Goal: Information Seeking & Learning: Learn about a topic

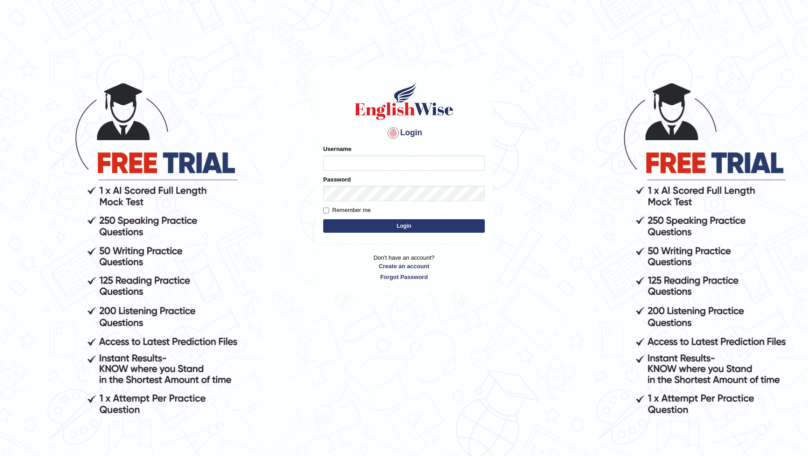
click at [396, 155] on input "Username" at bounding box center [404, 162] width 162 height 15
type input "DR1915"
click at [323, 219] on button "Login" at bounding box center [404, 225] width 162 height 13
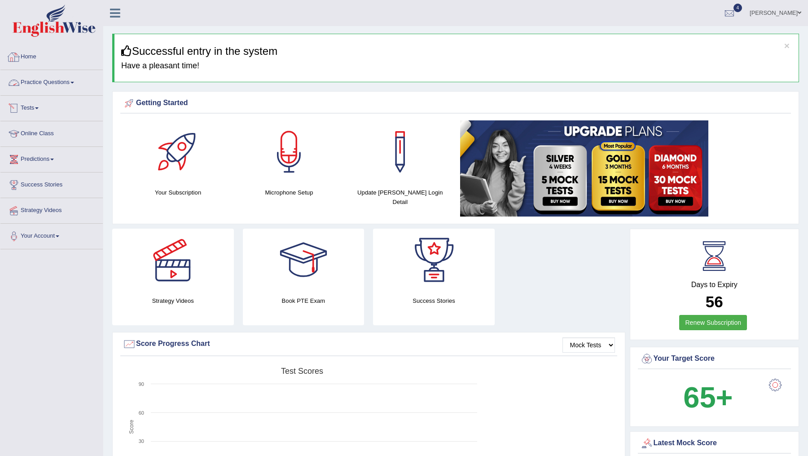
click at [52, 83] on link "Practice Questions" at bounding box center [51, 81] width 102 height 22
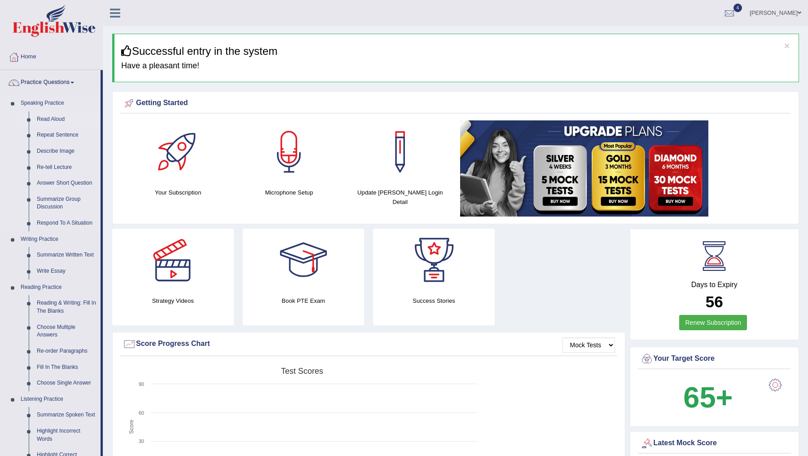
click at [45, 117] on link "Read Aloud" at bounding box center [67, 119] width 68 height 16
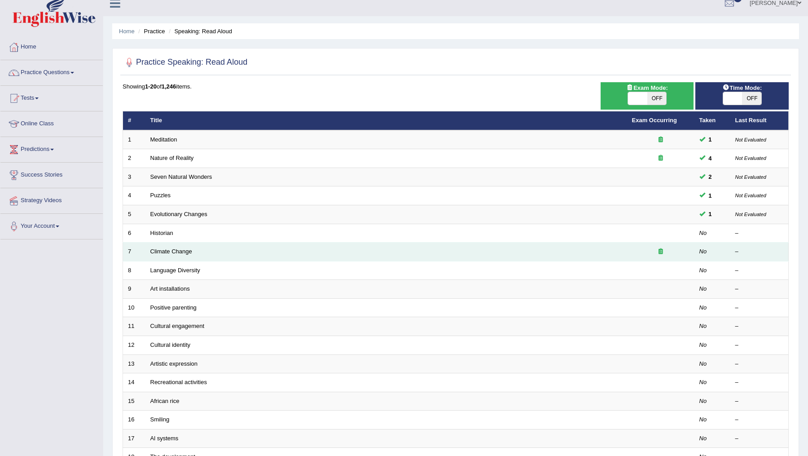
scroll to position [30, 0]
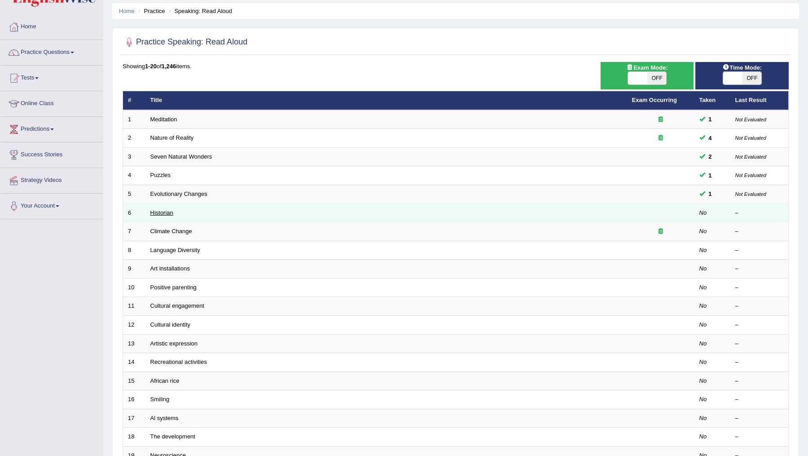
click at [155, 213] on link "Historian" at bounding box center [161, 212] width 23 height 7
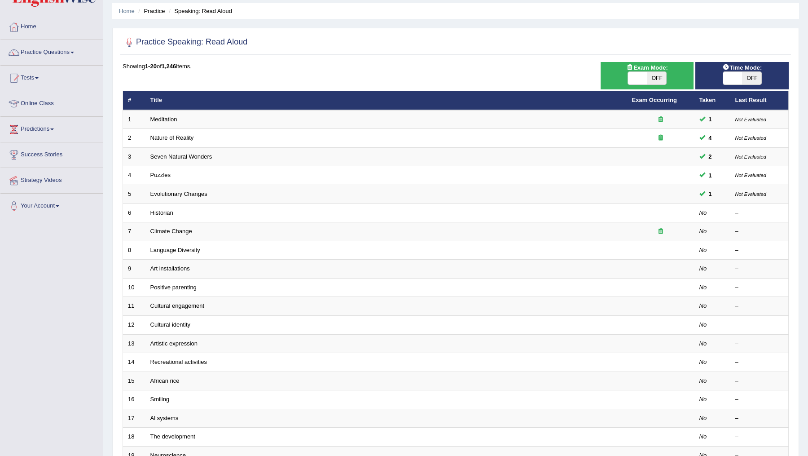
click at [651, 76] on span "OFF" at bounding box center [656, 78] width 19 height 13
checkbox input "true"
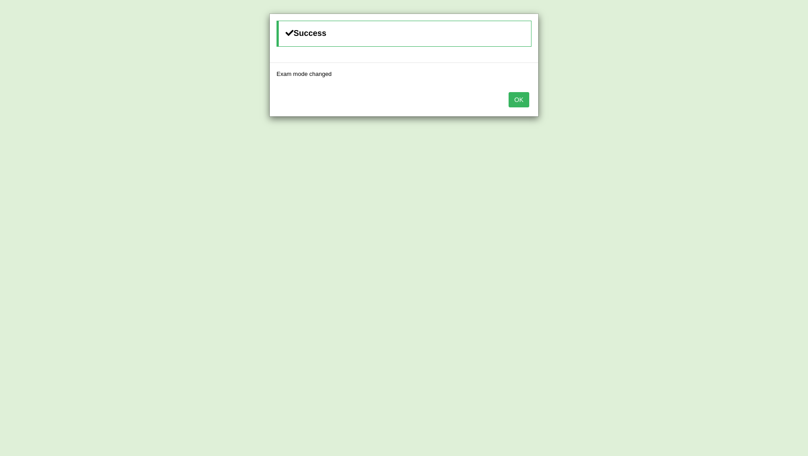
click at [511, 102] on button "OK" at bounding box center [518, 99] width 21 height 15
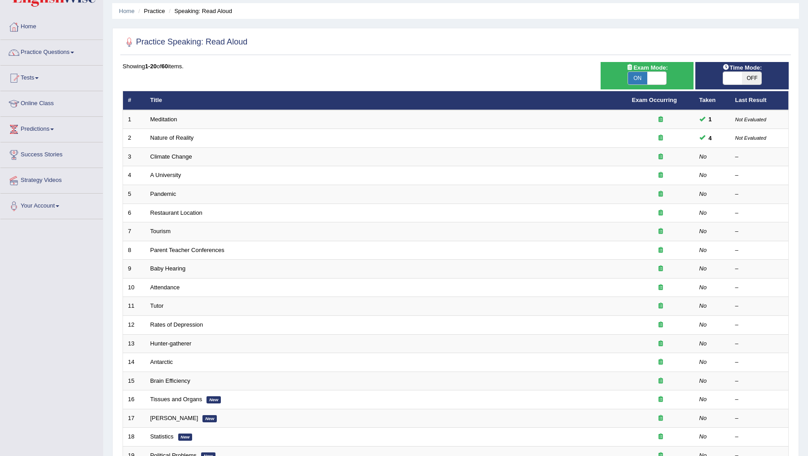
click at [752, 78] on span "OFF" at bounding box center [751, 78] width 19 height 13
checkbox input "true"
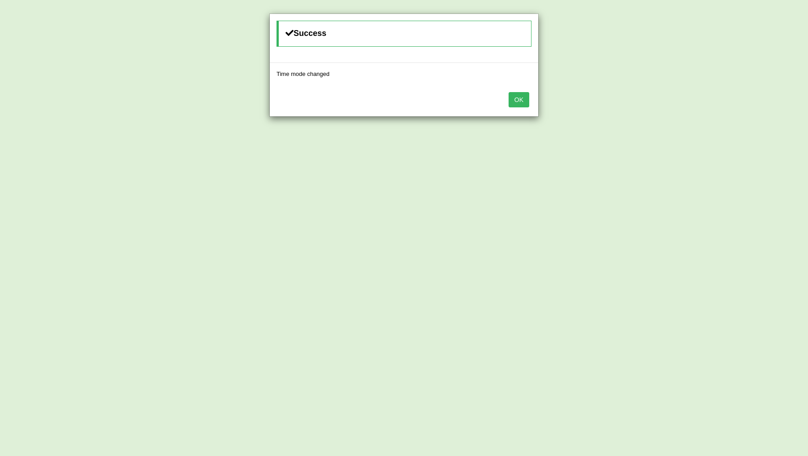
click at [517, 104] on button "OK" at bounding box center [518, 99] width 21 height 15
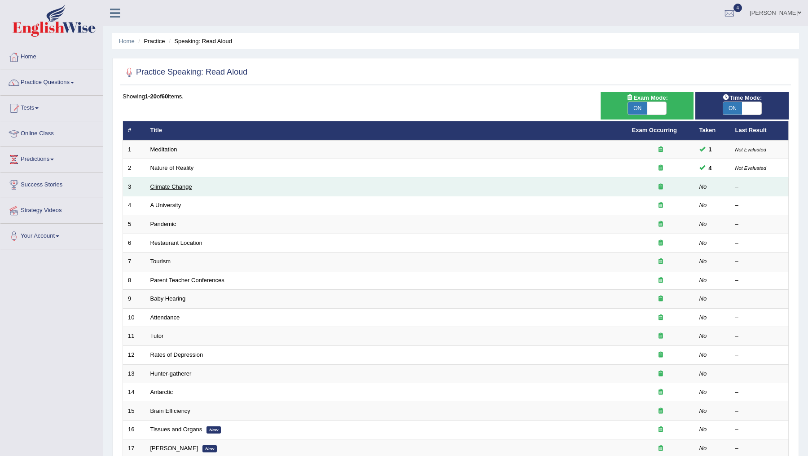
click at [169, 184] on link "Climate Change" at bounding box center [171, 186] width 42 height 7
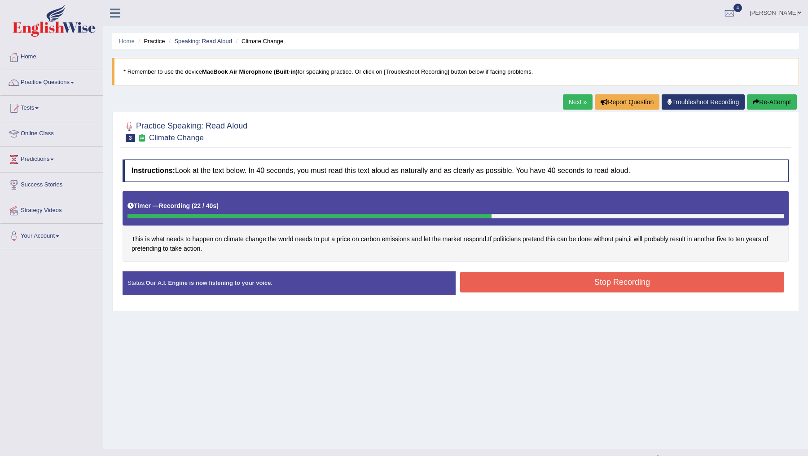
click at [526, 286] on button "Stop Recording" at bounding box center [622, 282] width 324 height 21
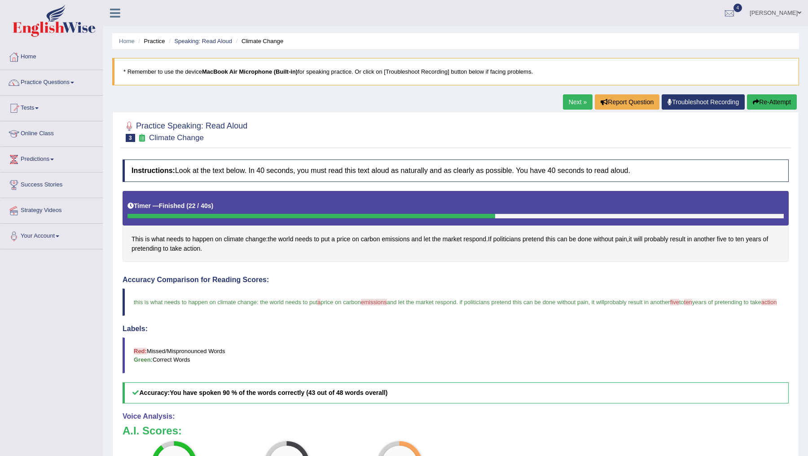
click at [567, 103] on link "Next »" at bounding box center [578, 101] width 30 height 15
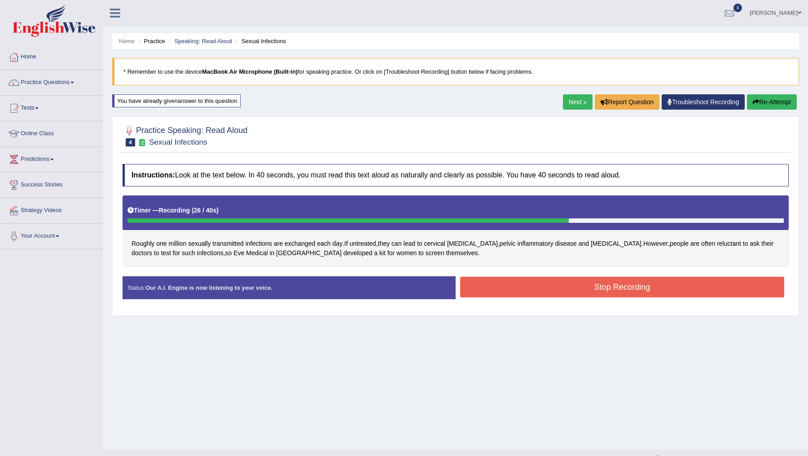
click at [582, 282] on button "Stop Recording" at bounding box center [622, 286] width 324 height 21
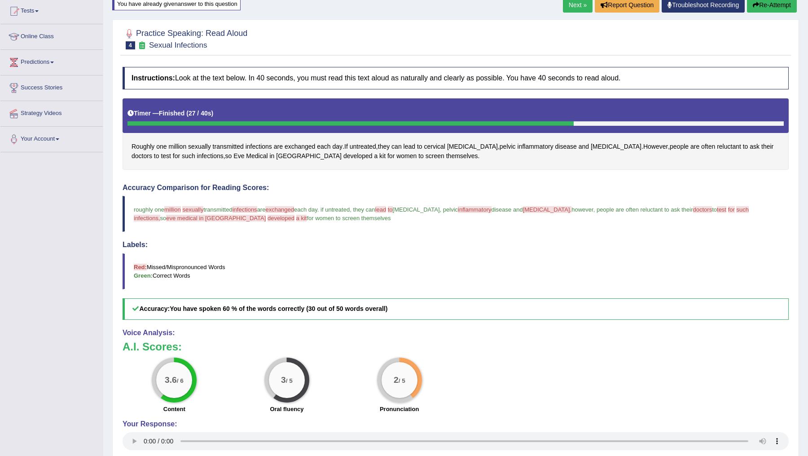
scroll to position [105, 0]
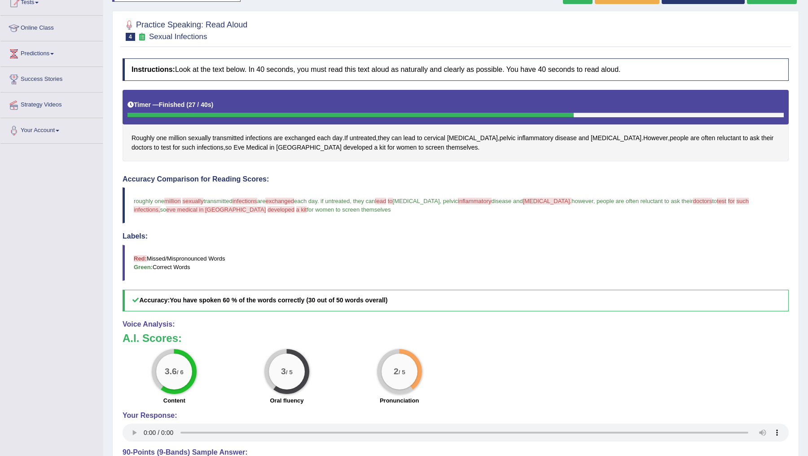
click at [173, 199] on span "million" at bounding box center [172, 200] width 17 height 7
click at [175, 137] on span "million" at bounding box center [178, 137] width 18 height 9
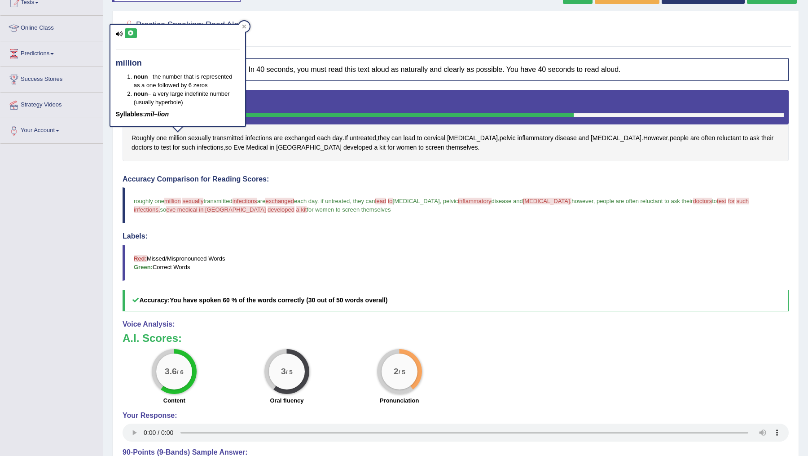
click at [130, 33] on icon at bounding box center [130, 33] width 7 height 5
click at [119, 31] on icon at bounding box center [119, 34] width 7 height 6
click at [118, 34] on icon at bounding box center [119, 34] width 7 height 6
click at [119, 31] on icon at bounding box center [119, 34] width 7 height 6
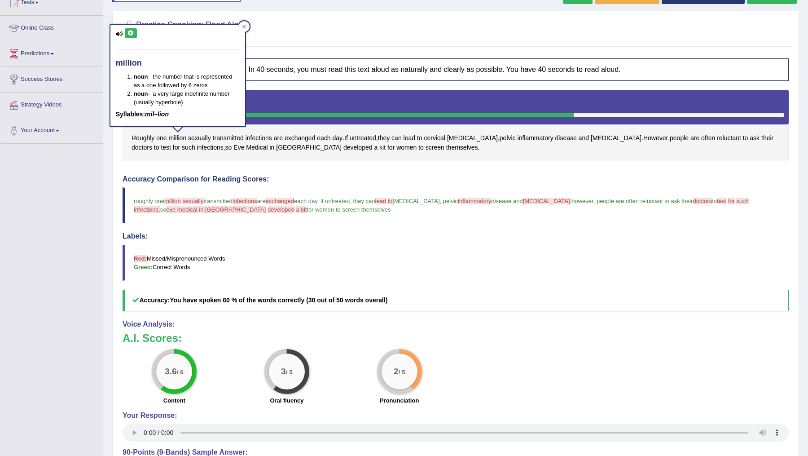
click at [126, 32] on button at bounding box center [131, 33] width 12 height 10
click at [131, 32] on icon at bounding box center [130, 33] width 7 height 5
click at [243, 26] on icon at bounding box center [244, 27] width 4 height 4
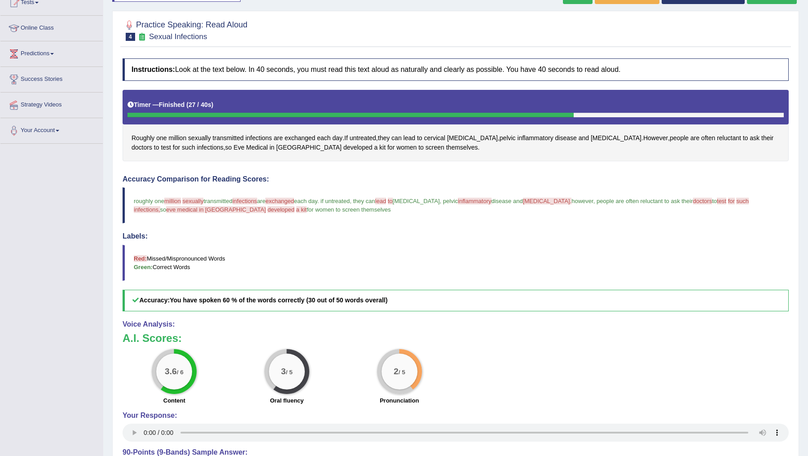
click at [191, 200] on span "sexually" at bounding box center [192, 200] width 21 height 7
click at [193, 201] on span "sexually" at bounding box center [192, 200] width 21 height 7
click at [196, 139] on span "sexually" at bounding box center [199, 137] width 23 height 9
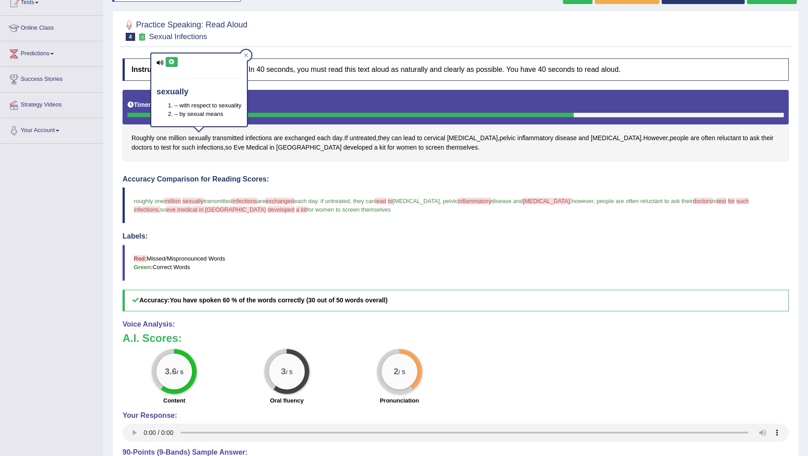
click at [170, 62] on icon at bounding box center [171, 61] width 7 height 5
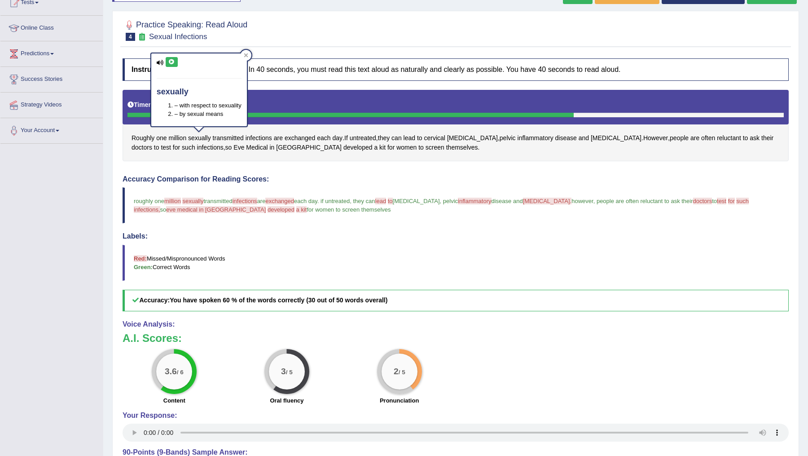
click at [170, 62] on icon at bounding box center [171, 61] width 7 height 5
click at [246, 52] on div at bounding box center [246, 55] width 11 height 11
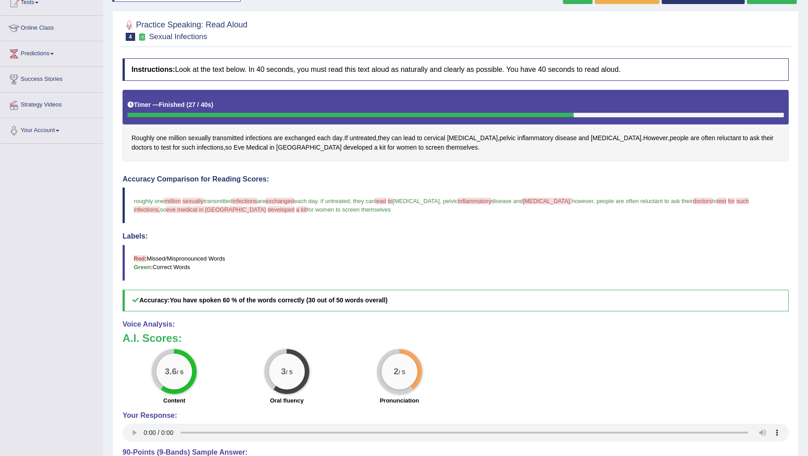
click at [248, 199] on span "infections" at bounding box center [244, 200] width 25 height 7
click at [248, 201] on span "infections" at bounding box center [244, 200] width 25 height 7
click at [247, 199] on span "infections" at bounding box center [244, 200] width 25 height 7
click at [256, 136] on span "infections" at bounding box center [258, 137] width 26 height 9
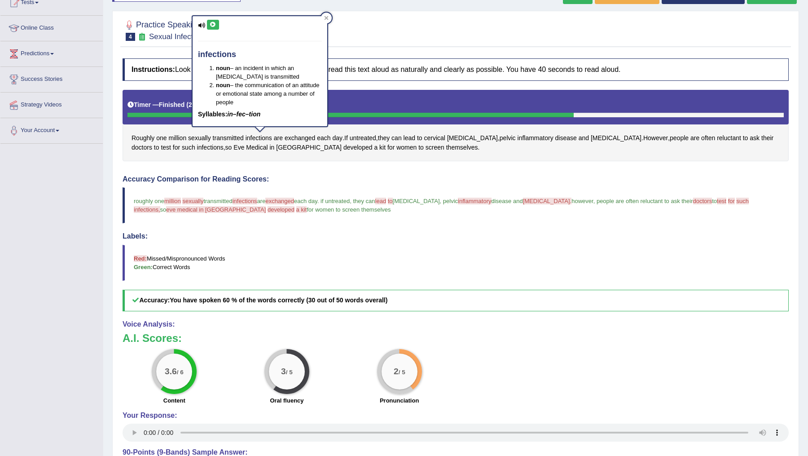
click at [212, 24] on icon at bounding box center [213, 24] width 7 height 5
click at [201, 23] on icon at bounding box center [201, 25] width 7 height 6
click at [326, 19] on icon at bounding box center [326, 18] width 4 height 4
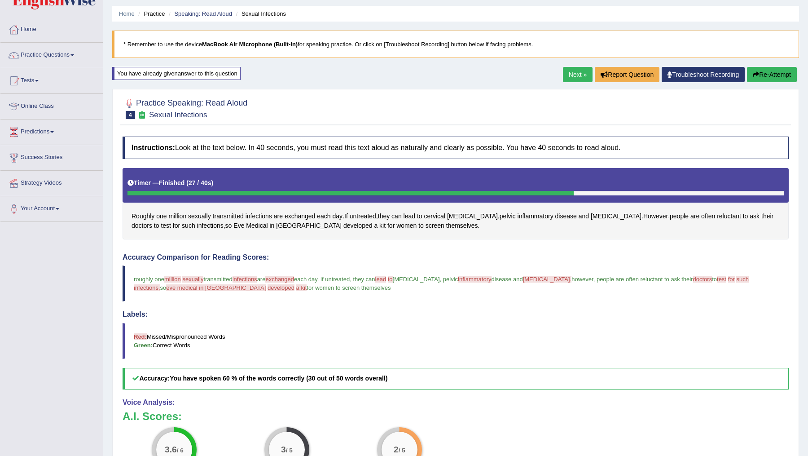
scroll to position [0, 0]
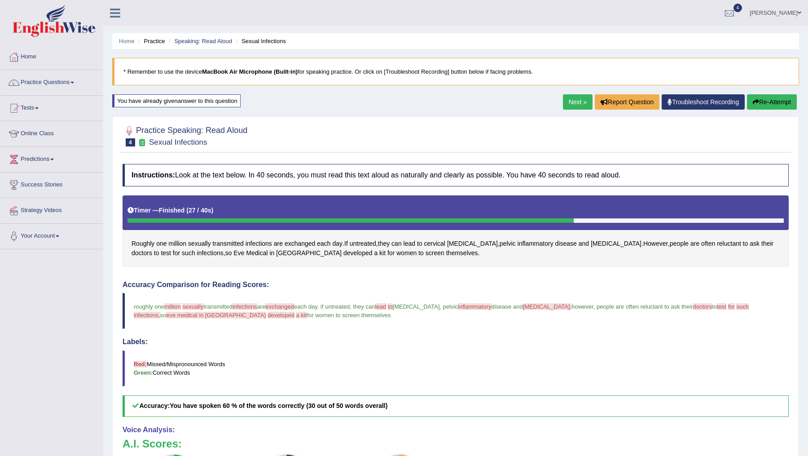
click at [568, 99] on link "Next »" at bounding box center [578, 101] width 30 height 15
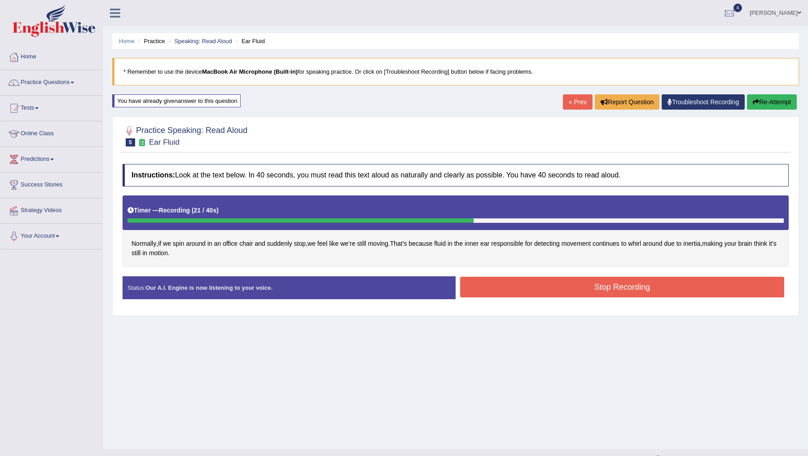
click at [564, 281] on button "Stop Recording" at bounding box center [622, 286] width 324 height 21
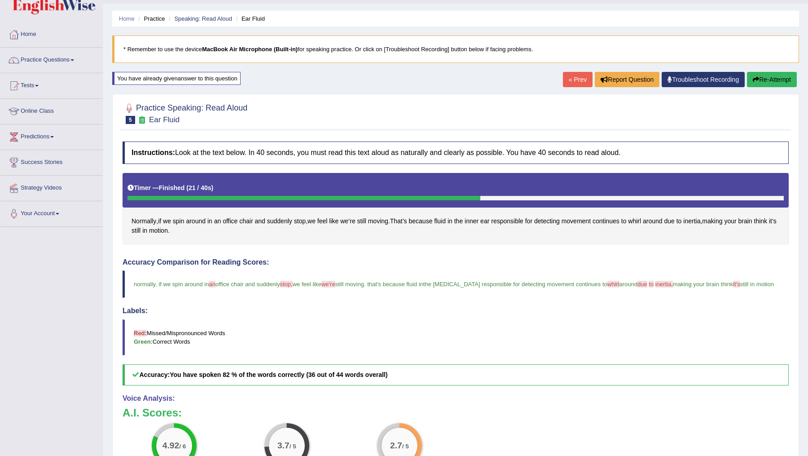
scroll to position [0, 0]
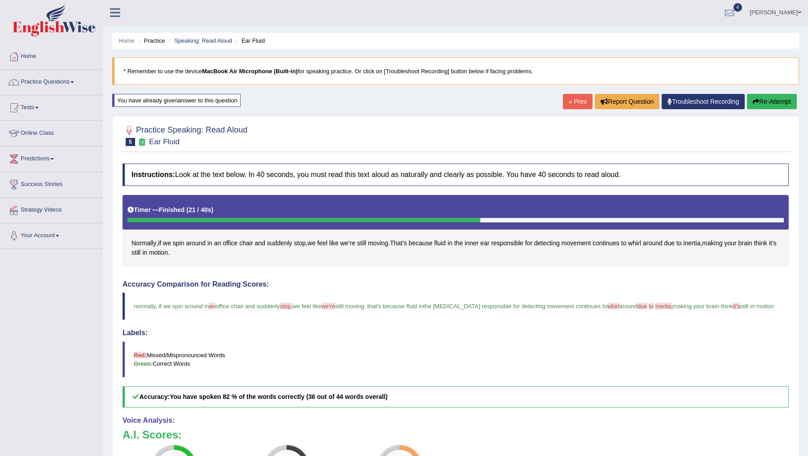
click at [566, 101] on link "« Prev" at bounding box center [578, 101] width 30 height 15
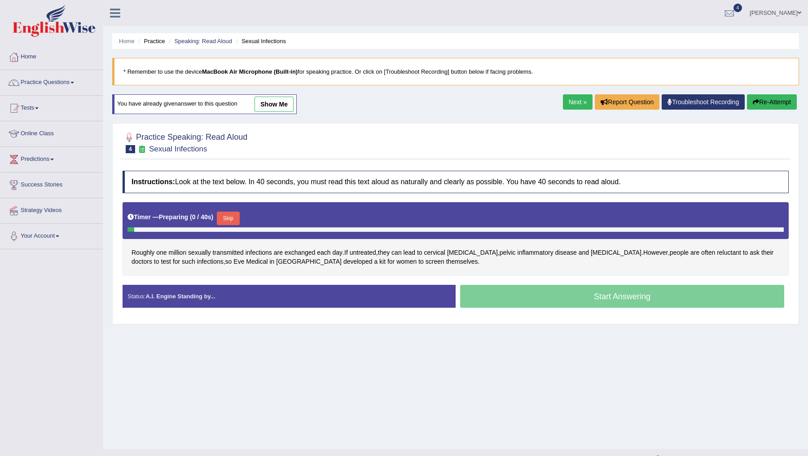
click at [573, 103] on link "Next »" at bounding box center [578, 101] width 30 height 15
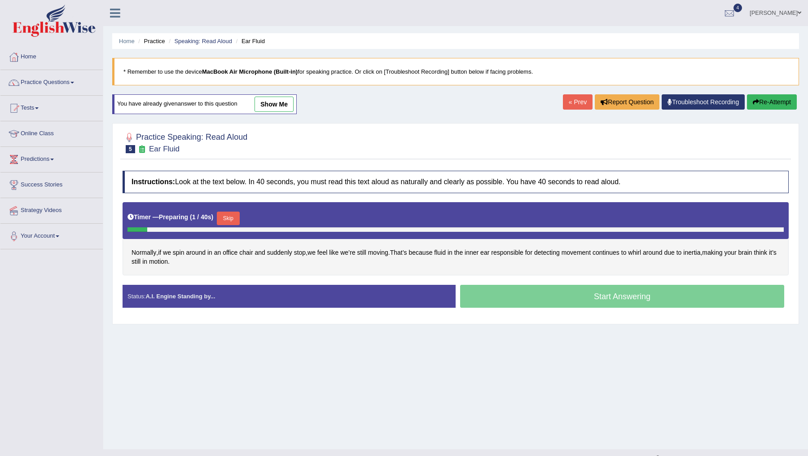
click at [573, 103] on link "« Prev" at bounding box center [578, 101] width 30 height 15
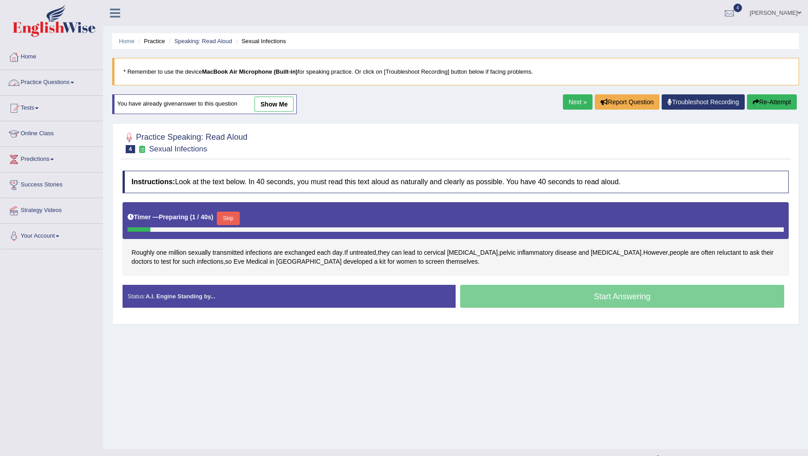
click at [63, 80] on link "Practice Questions" at bounding box center [51, 81] width 102 height 22
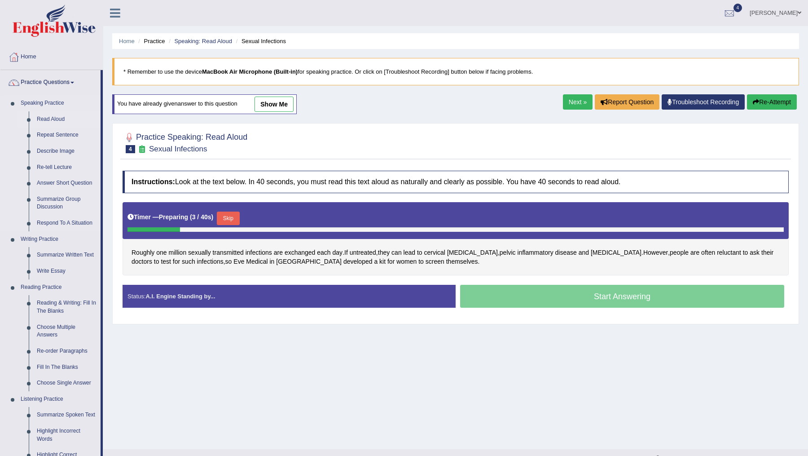
click at [48, 117] on link "Read Aloud" at bounding box center [67, 119] width 68 height 16
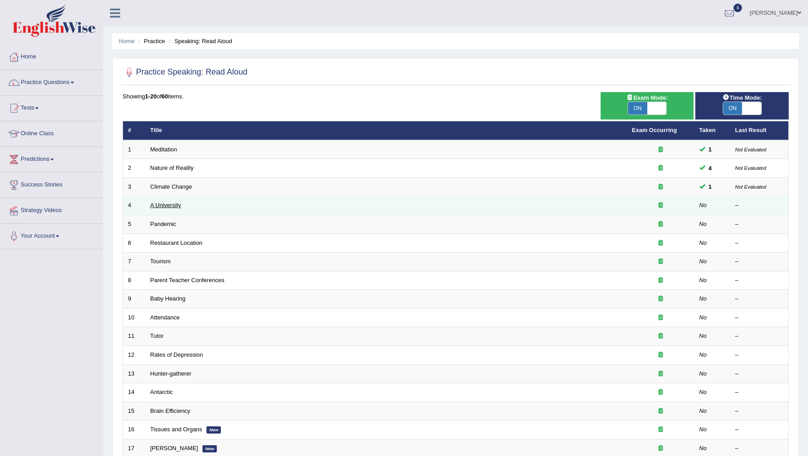
click at [162, 204] on link "A University" at bounding box center [165, 205] width 31 height 7
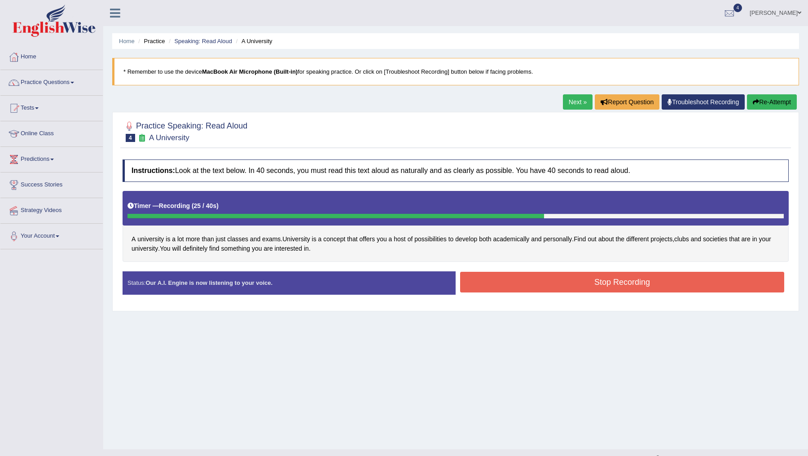
click at [556, 280] on button "Stop Recording" at bounding box center [622, 282] width 324 height 21
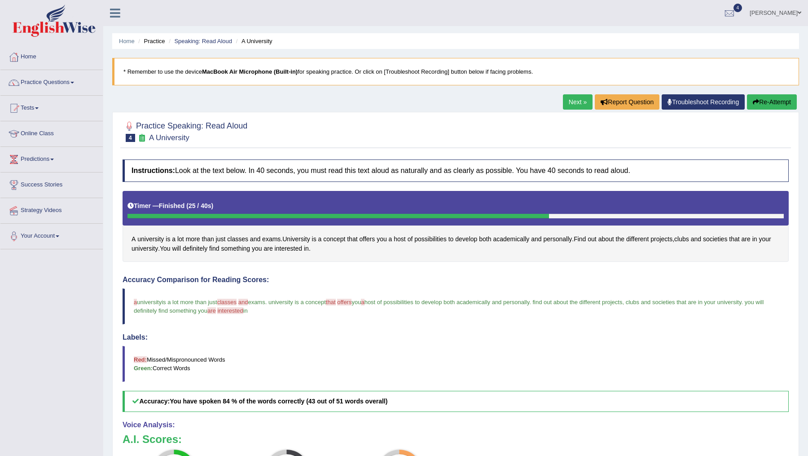
click at [571, 99] on link "Next »" at bounding box center [578, 101] width 30 height 15
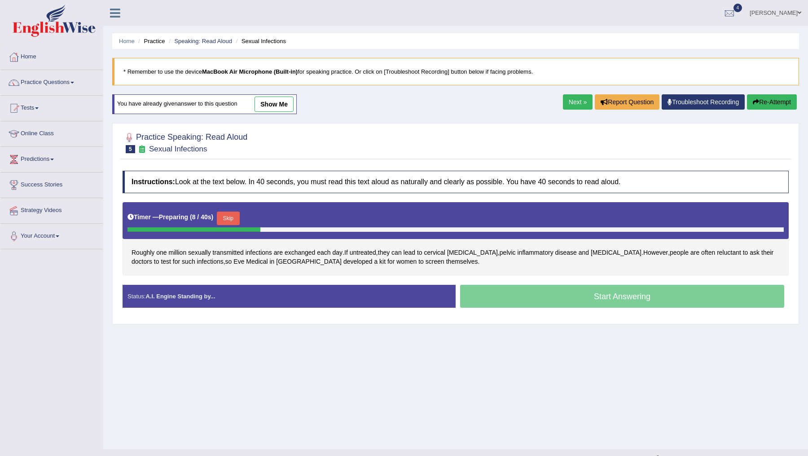
click at [578, 98] on link "Next »" at bounding box center [578, 101] width 30 height 15
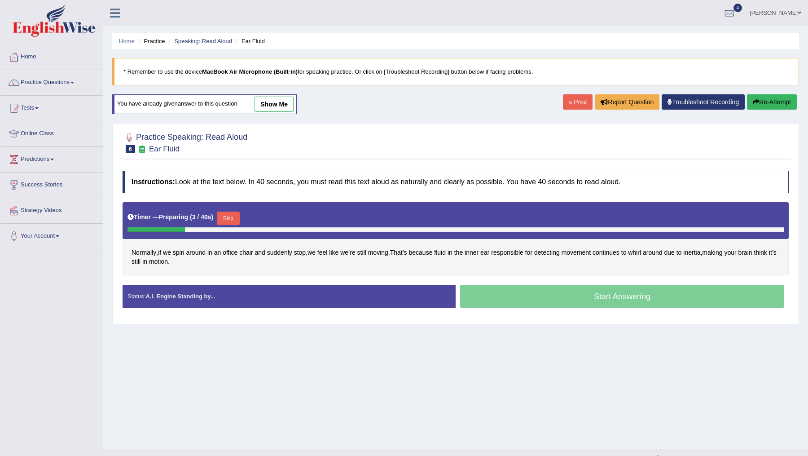
click at [572, 106] on link "« Prev" at bounding box center [578, 101] width 30 height 15
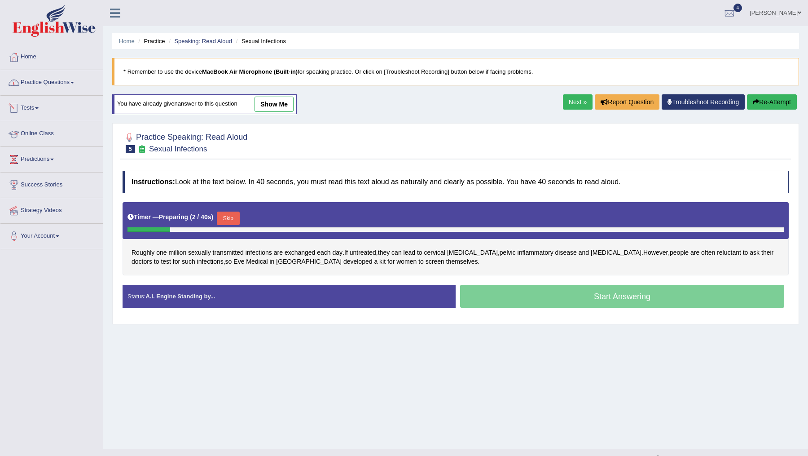
click at [49, 82] on link "Practice Questions" at bounding box center [51, 81] width 102 height 22
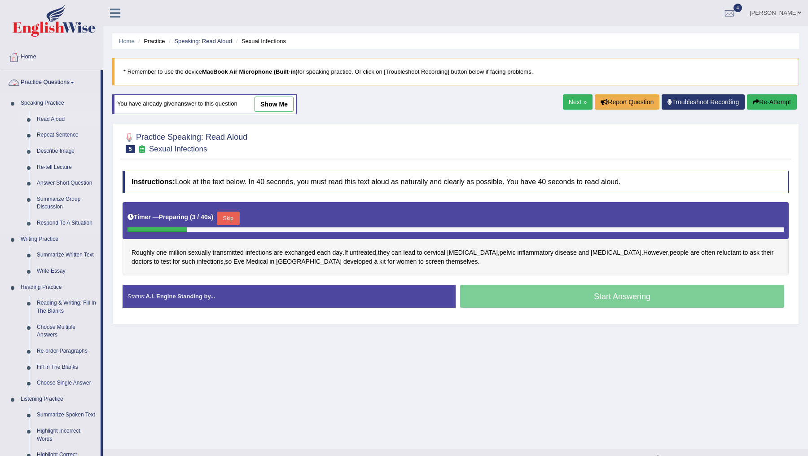
click at [48, 117] on link "Read Aloud" at bounding box center [67, 119] width 68 height 16
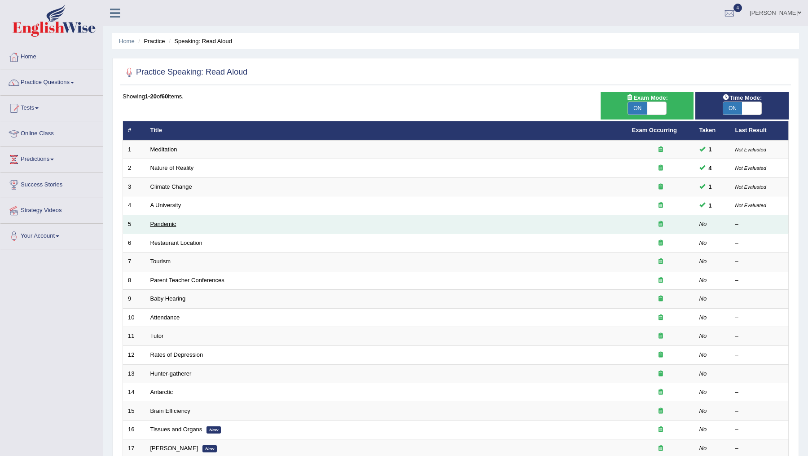
click at [163, 220] on link "Pandemic" at bounding box center [163, 223] width 26 height 7
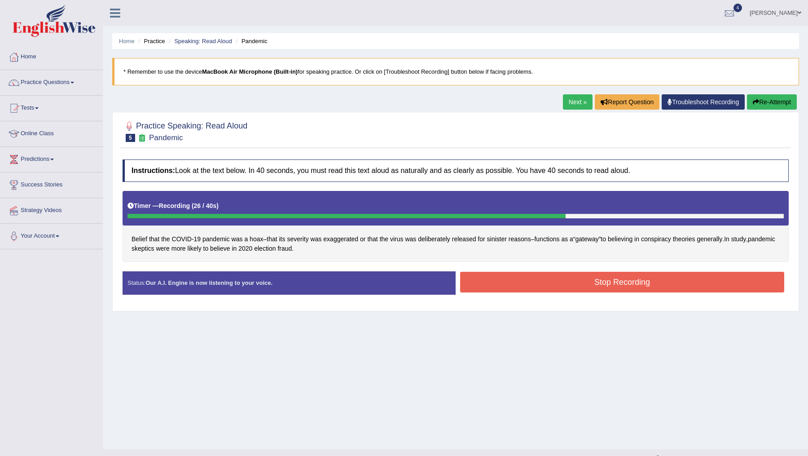
click at [582, 289] on button "Stop Recording" at bounding box center [622, 282] width 324 height 21
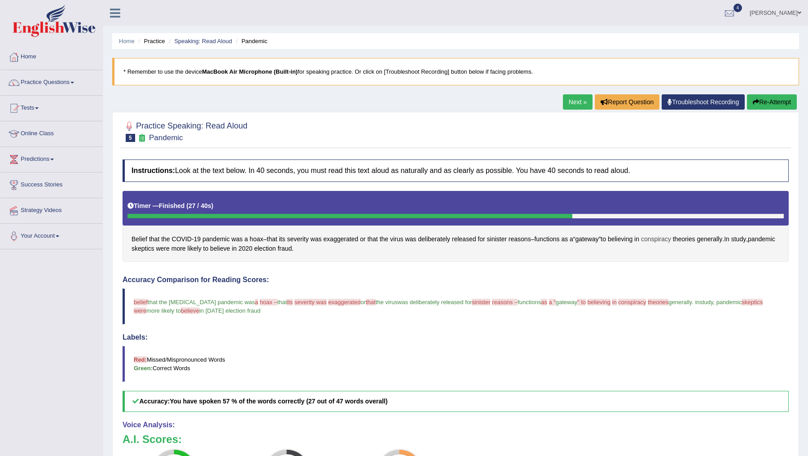
click at [668, 237] on span "conspiracy" at bounding box center [656, 238] width 30 height 9
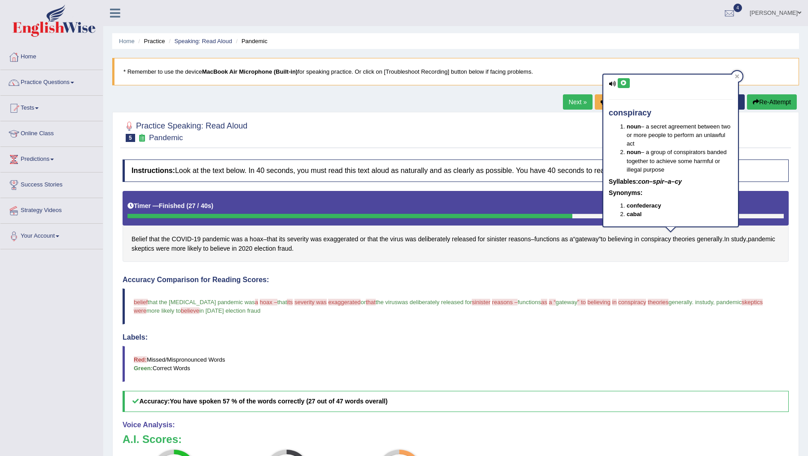
click at [626, 85] on icon at bounding box center [623, 82] width 7 height 5
click at [613, 82] on icon at bounding box center [612, 84] width 7 height 6
click at [613, 81] on icon at bounding box center [612, 84] width 7 height 6
click at [622, 83] on icon at bounding box center [623, 82] width 7 height 5
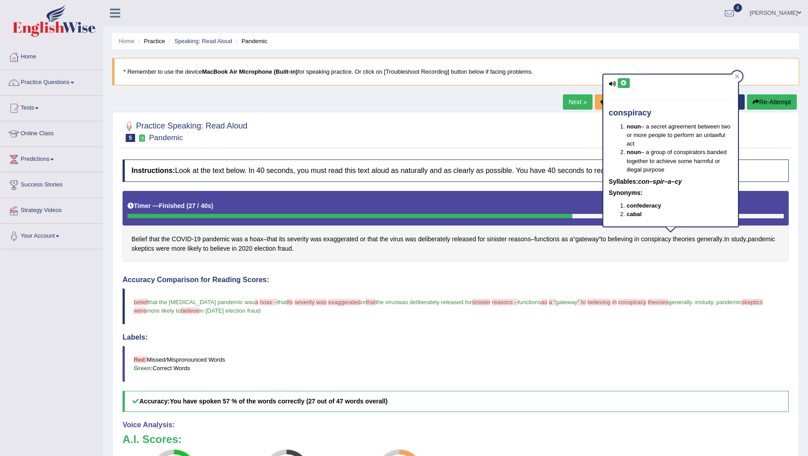
click at [622, 83] on icon at bounding box center [623, 82] width 7 height 5
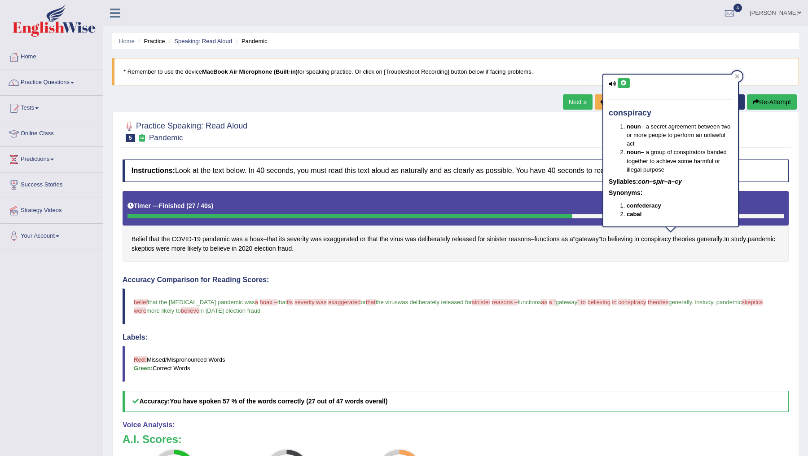
click at [622, 83] on icon at bounding box center [623, 82] width 7 height 5
click at [695, 237] on span "theories" at bounding box center [684, 238] width 22 height 9
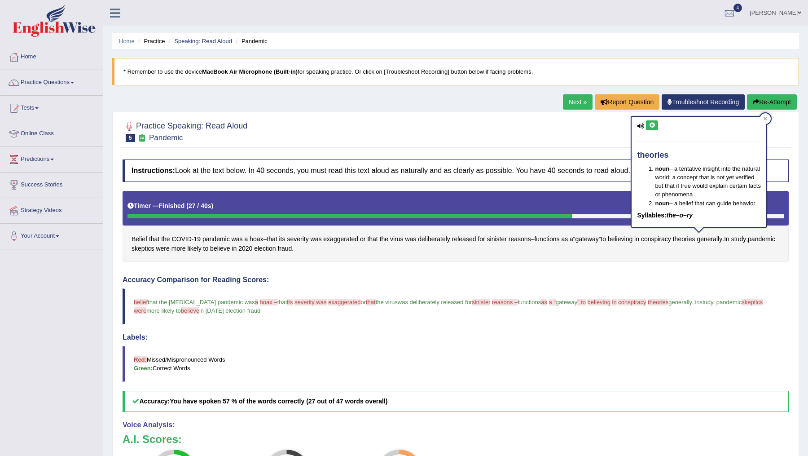
click at [653, 127] on icon at bounding box center [651, 125] width 7 height 5
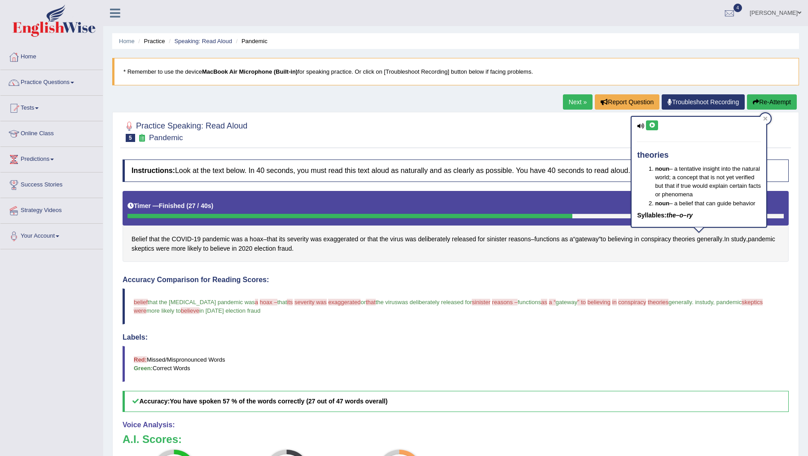
click at [596, 301] on span "believing" at bounding box center [598, 301] width 23 height 7
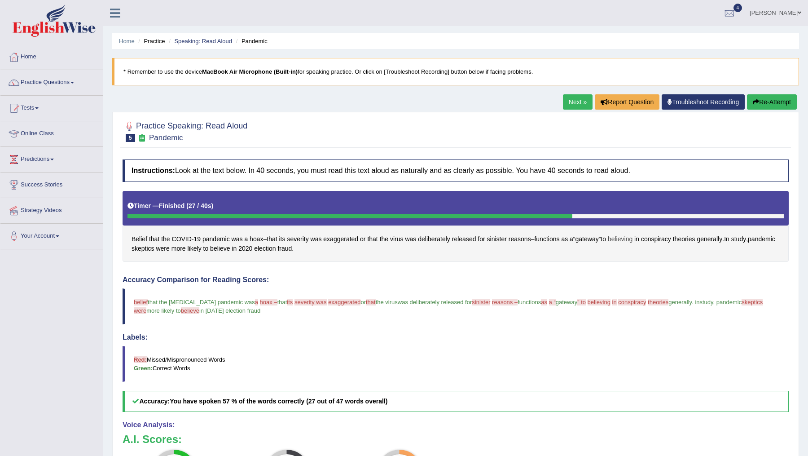
click at [632, 235] on span "believing" at bounding box center [620, 238] width 25 height 9
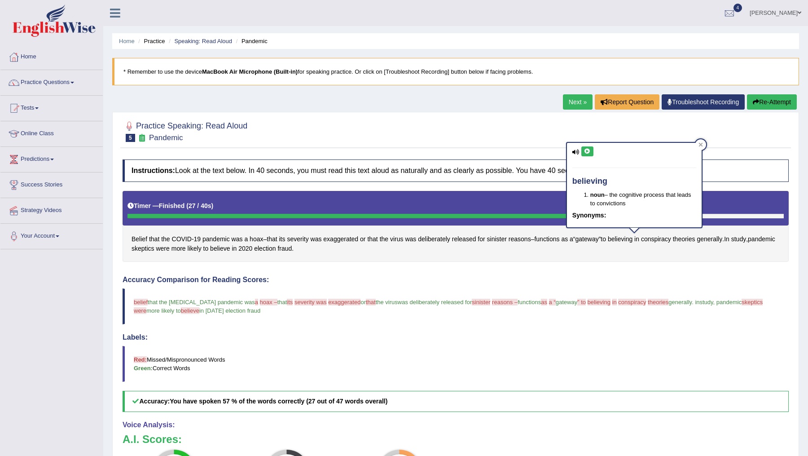
click at [587, 152] on icon at bounding box center [587, 151] width 7 height 5
click at [294, 302] on span "severity was" at bounding box center [310, 301] width 32 height 7
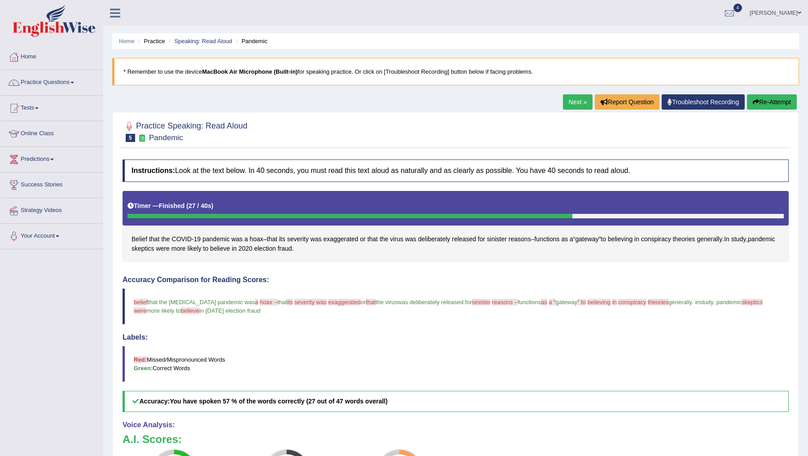
click at [294, 302] on span "severity was" at bounding box center [310, 301] width 32 height 7
click at [302, 239] on span "severity" at bounding box center [298, 238] width 22 height 9
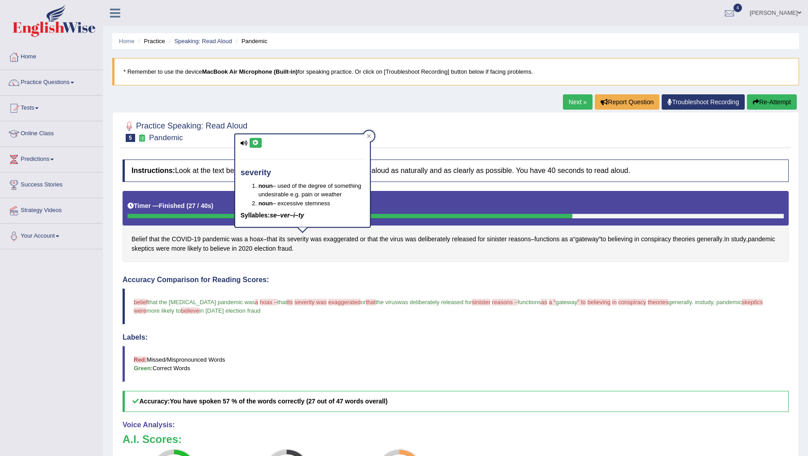
click at [252, 136] on div "severity noun – used of the degree of something undesirable e.g. pain or weathe…" at bounding box center [302, 180] width 135 height 93
click at [254, 141] on icon at bounding box center [255, 142] width 7 height 5
click at [340, 321] on blockquote "belief believe that the covid-19 pandemic was a the hawks hoax – that its is se…" at bounding box center [456, 306] width 666 height 36
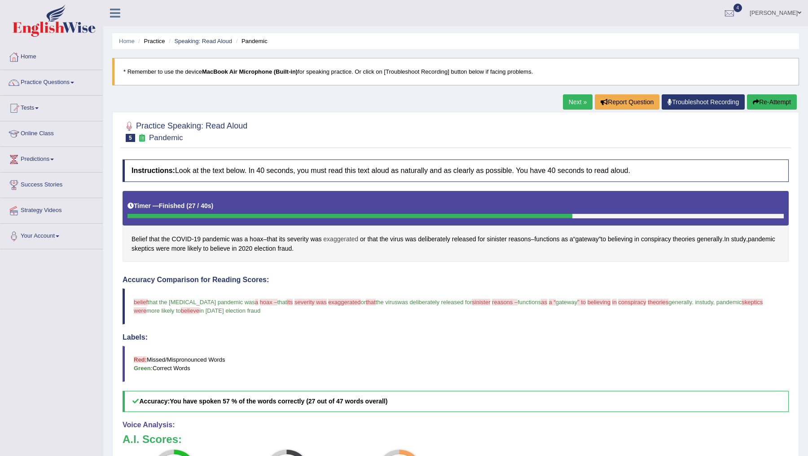
click at [341, 237] on span "exaggerated" at bounding box center [340, 238] width 35 height 9
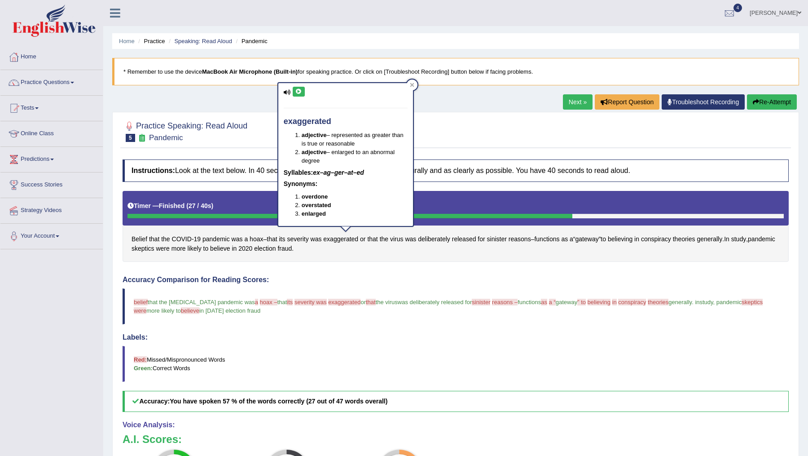
click at [298, 89] on icon at bounding box center [298, 91] width 7 height 5
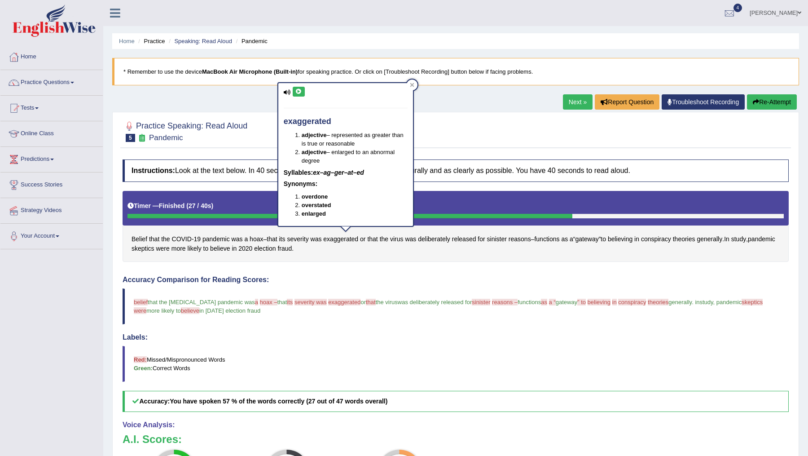
click at [396, 265] on div "Instructions: Look at the text below. In 40 seconds, you must read this text al…" at bounding box center [455, 367] width 670 height 424
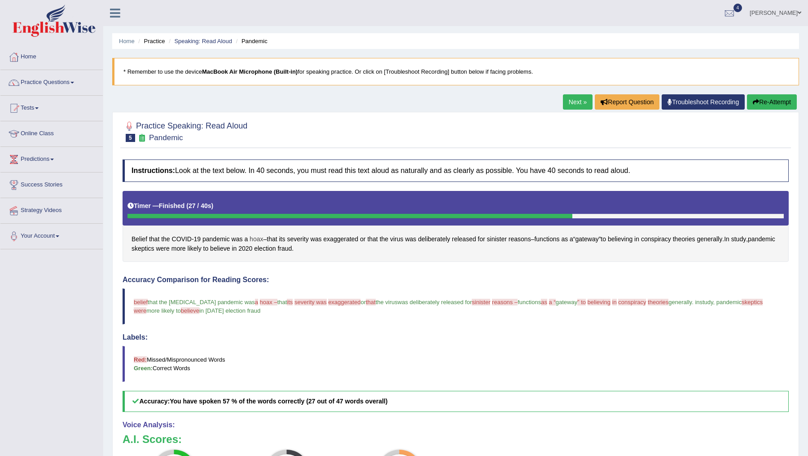
click at [257, 237] on span "hoax" at bounding box center [256, 238] width 13 height 9
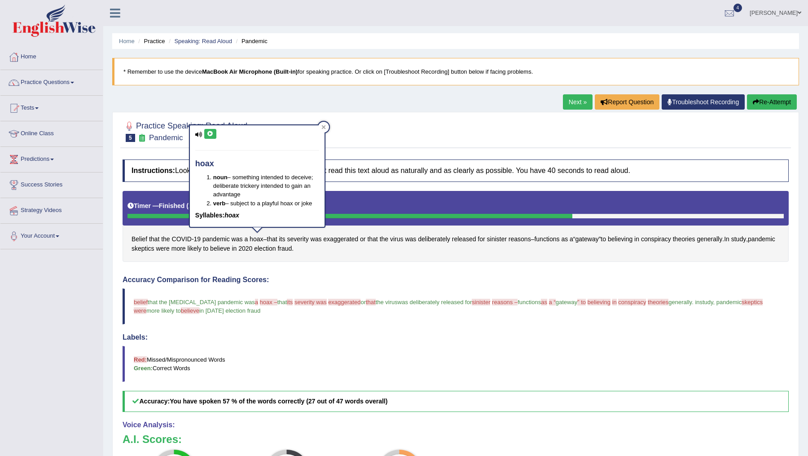
click at [210, 134] on icon at bounding box center [210, 133] width 7 height 5
click at [378, 271] on div "Created with Highcharts 7.1.2 Too low Too high Time Pitch meter: 0 5 10 15 20 2…" at bounding box center [286, 271] width 337 height 0
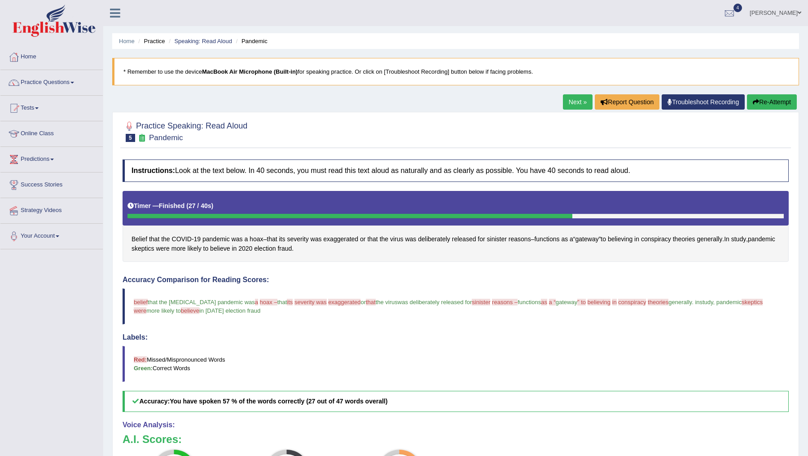
click at [759, 108] on button "Re-Attempt" at bounding box center [772, 101] width 50 height 15
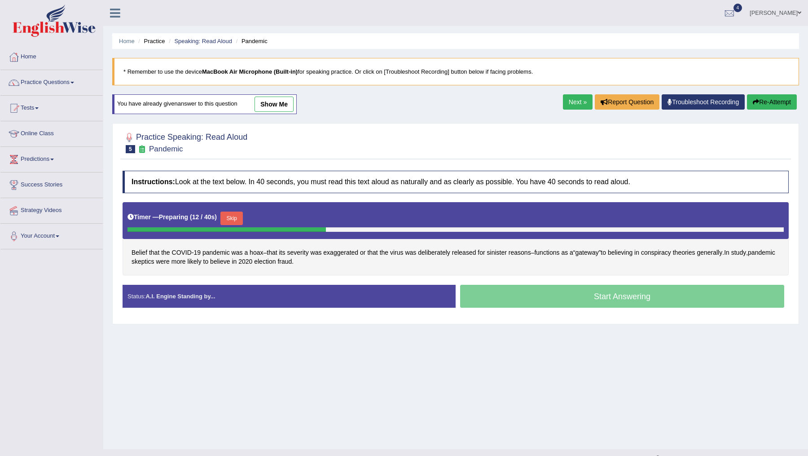
click at [235, 216] on button "Skip" at bounding box center [231, 217] width 22 height 13
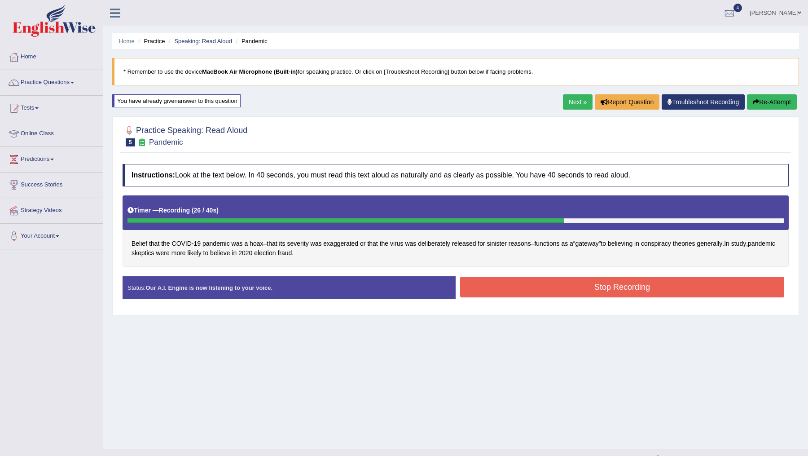
click at [518, 282] on button "Stop Recording" at bounding box center [622, 286] width 324 height 21
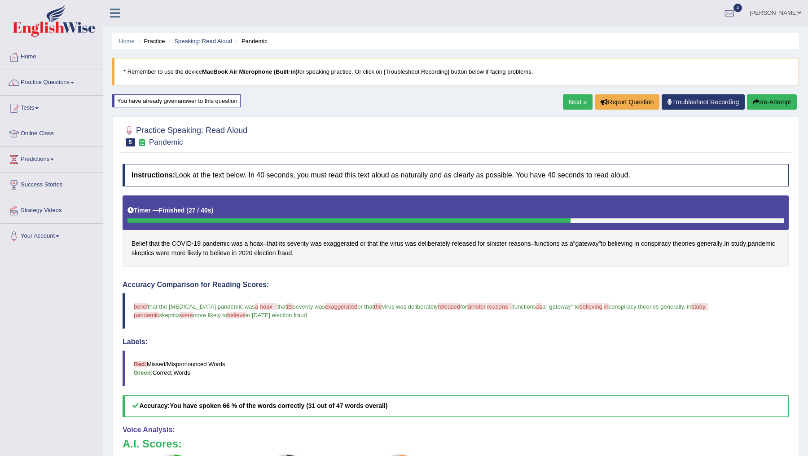
click at [227, 313] on span "believe" at bounding box center [236, 314] width 18 height 7
click at [230, 249] on span "believe" at bounding box center [220, 252] width 20 height 9
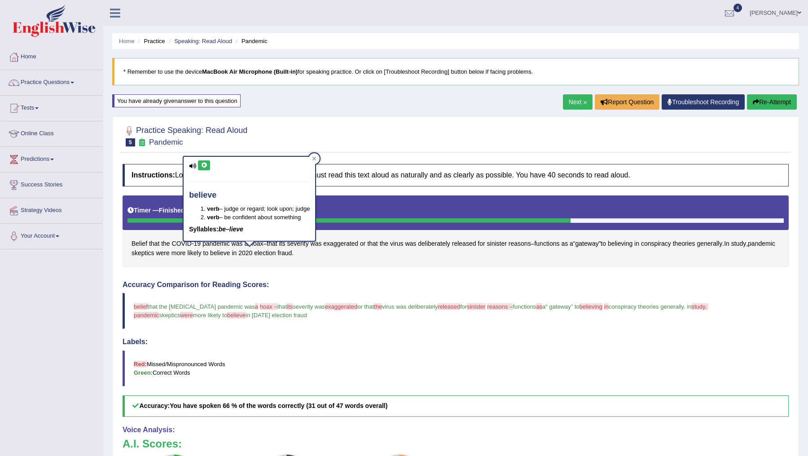
click at [201, 162] on icon at bounding box center [204, 164] width 7 height 5
click at [205, 164] on icon at bounding box center [204, 164] width 7 height 5
click at [356, 324] on blockquote "belief believe that the covid-19 pandemic was a the hawks hoax – that its it is…" at bounding box center [456, 311] width 666 height 36
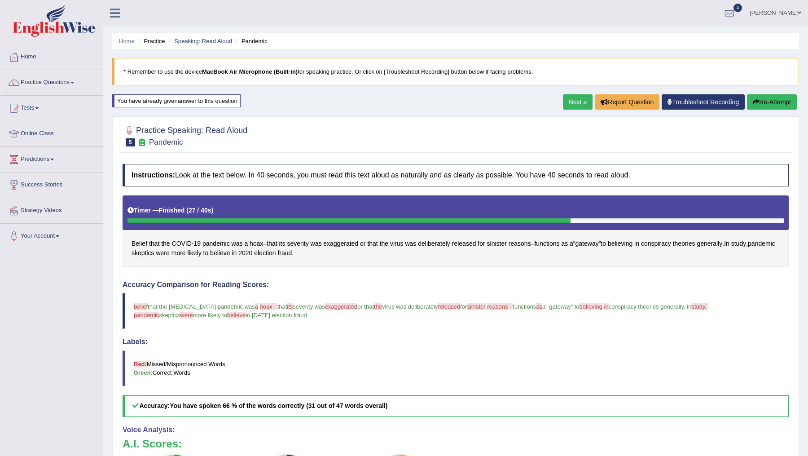
click at [572, 99] on link "Next »" at bounding box center [578, 101] width 30 height 15
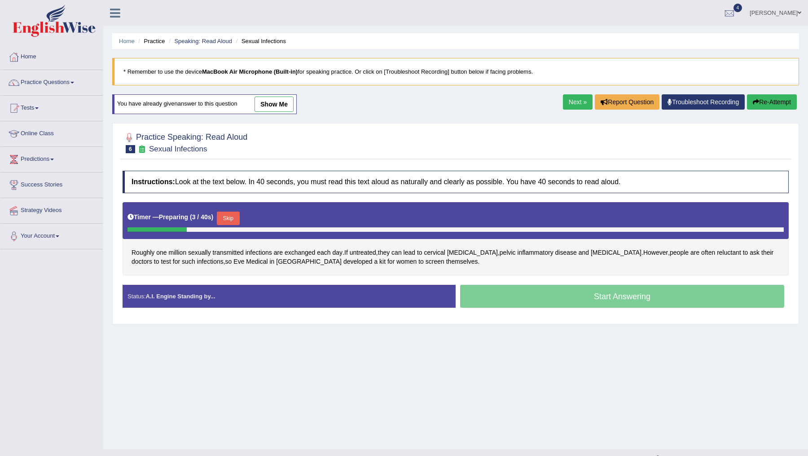
click at [565, 102] on link "Next »" at bounding box center [578, 101] width 30 height 15
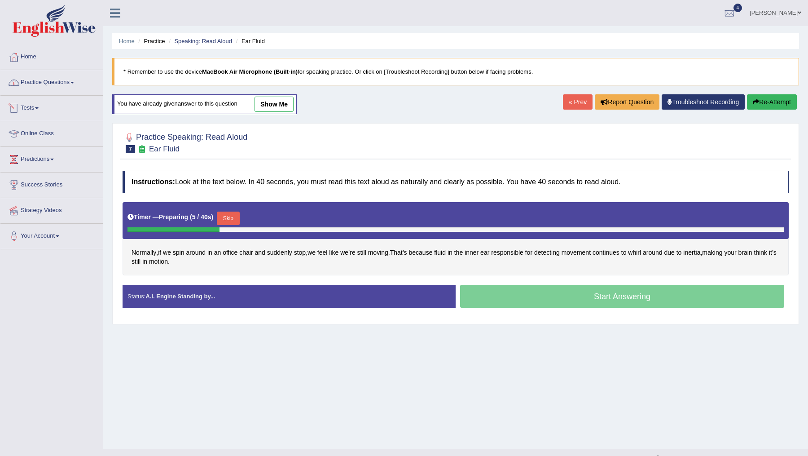
click at [53, 80] on link "Practice Questions" at bounding box center [51, 81] width 102 height 22
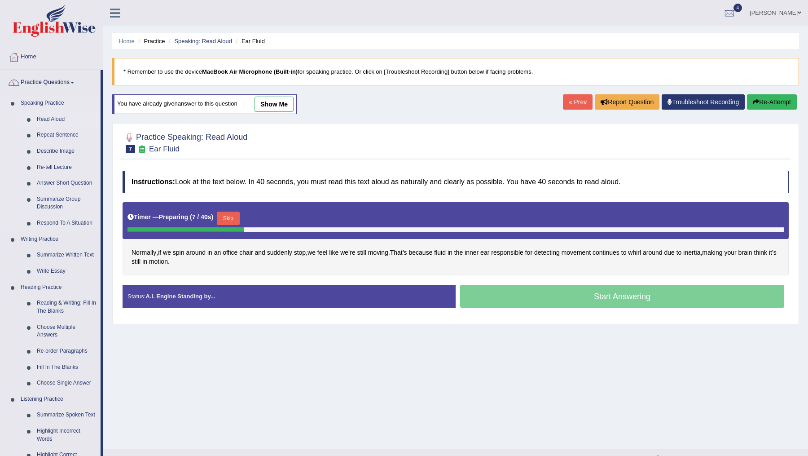
click at [46, 119] on link "Read Aloud" at bounding box center [67, 119] width 68 height 16
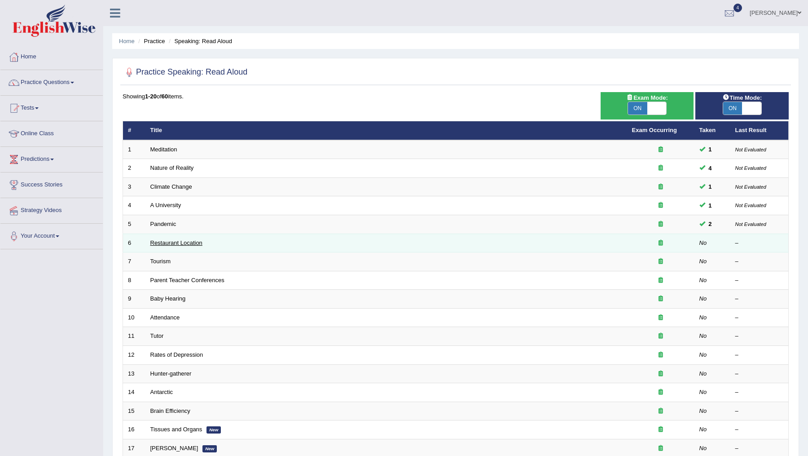
click at [161, 240] on link "Restaurant Location" at bounding box center [176, 242] width 52 height 7
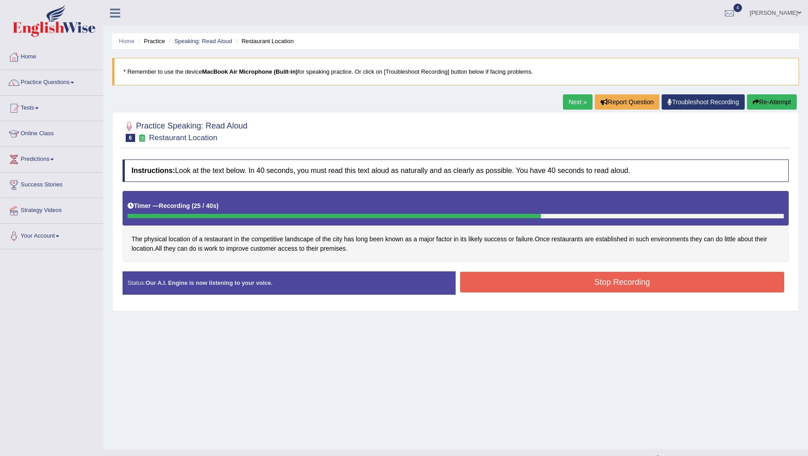
click at [538, 279] on button "Stop Recording" at bounding box center [622, 282] width 324 height 21
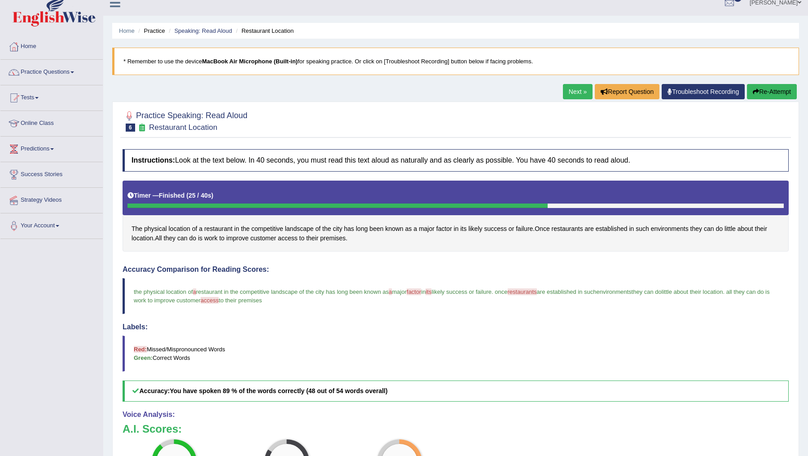
scroll to position [5, 0]
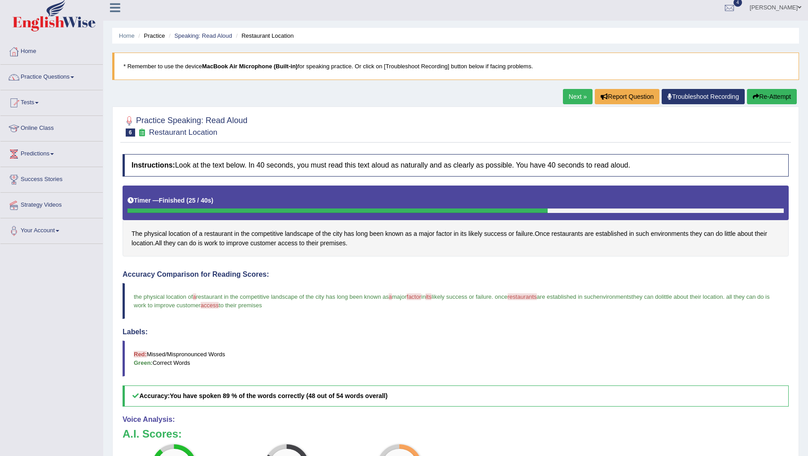
click at [567, 96] on link "Next »" at bounding box center [578, 96] width 30 height 15
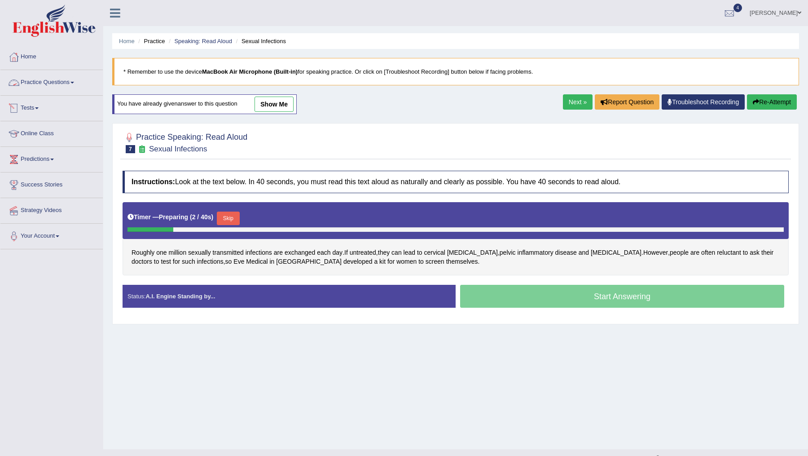
click at [42, 79] on link "Practice Questions" at bounding box center [51, 81] width 102 height 22
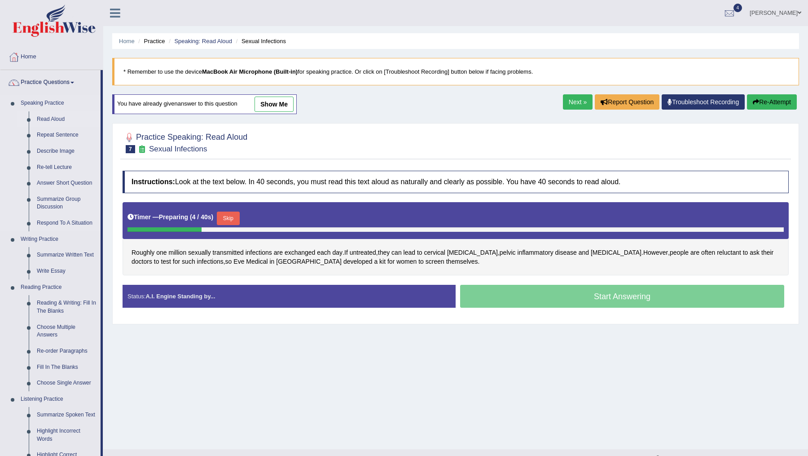
click at [45, 118] on link "Read Aloud" at bounding box center [67, 119] width 68 height 16
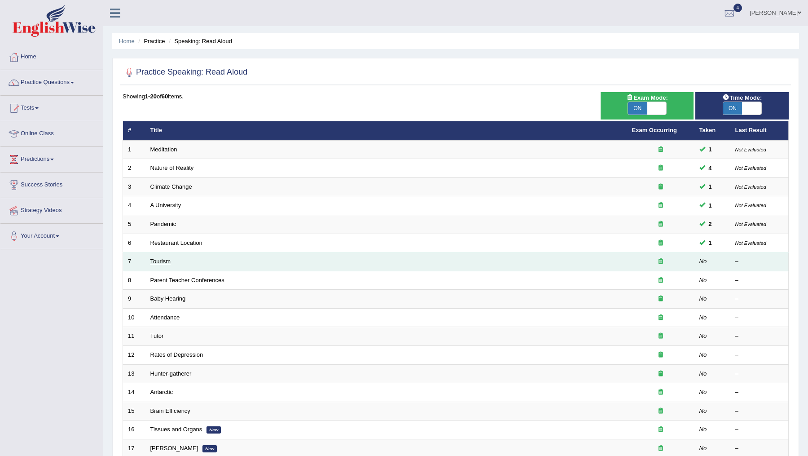
click at [159, 258] on link "Tourism" at bounding box center [160, 261] width 21 height 7
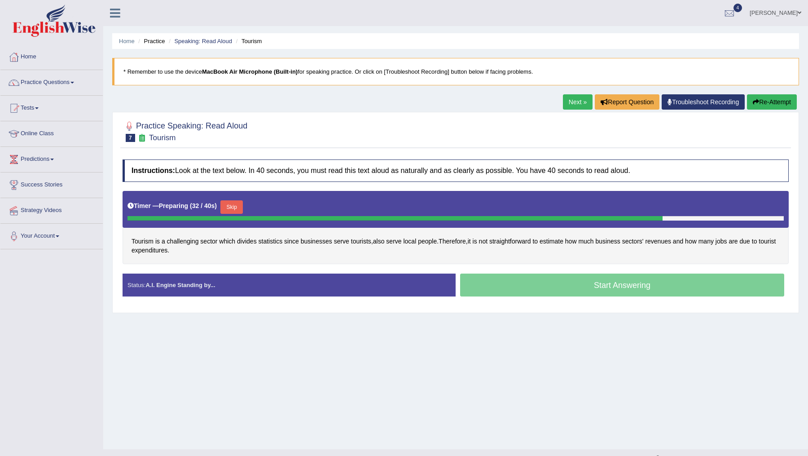
click at [234, 206] on button "Skip" at bounding box center [231, 206] width 22 height 13
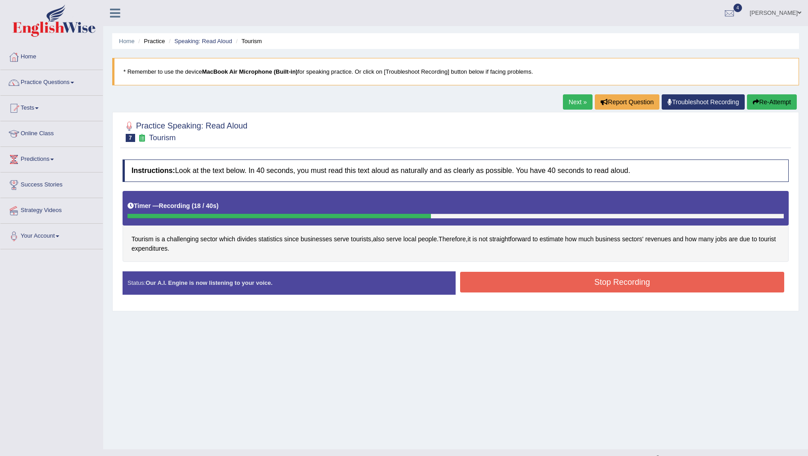
click at [567, 275] on button "Stop Recording" at bounding box center [622, 282] width 324 height 21
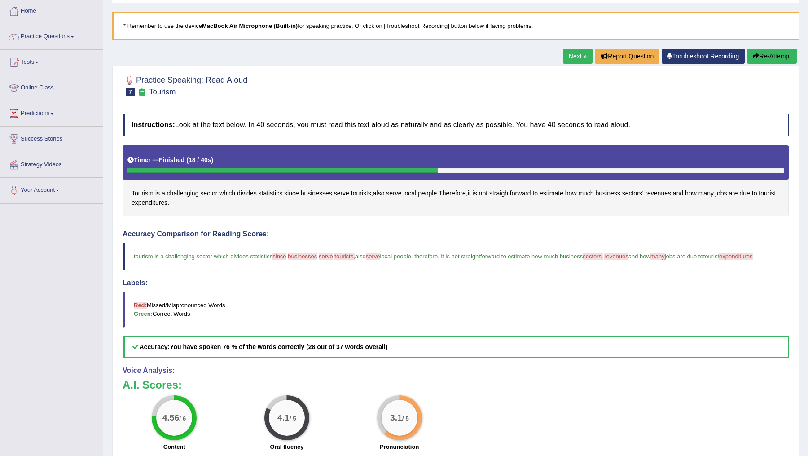
scroll to position [46, 0]
click at [163, 202] on span "expenditures" at bounding box center [149, 201] width 36 height 9
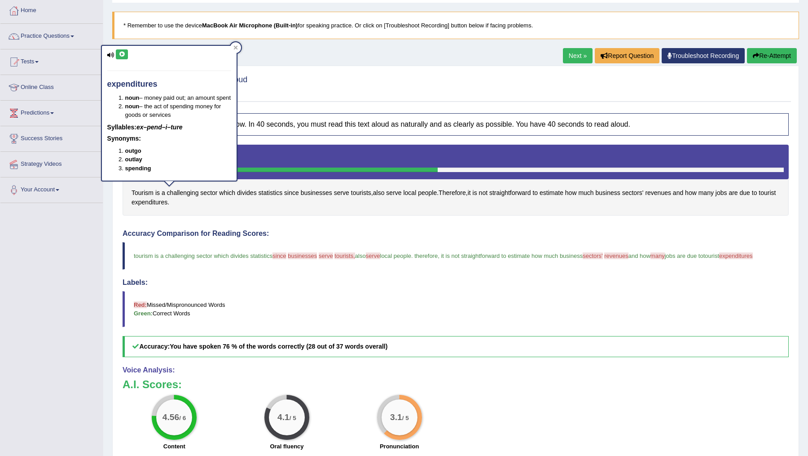
click at [121, 56] on icon at bounding box center [121, 54] width 7 height 5
click at [121, 53] on icon at bounding box center [121, 54] width 7 height 5
click at [305, 255] on span "businesses" at bounding box center [302, 255] width 29 height 7
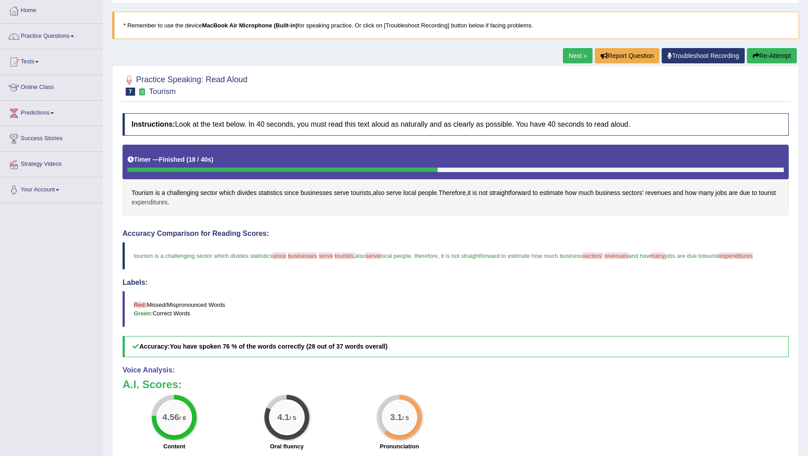
click at [167, 201] on span "expenditures" at bounding box center [149, 201] width 36 height 9
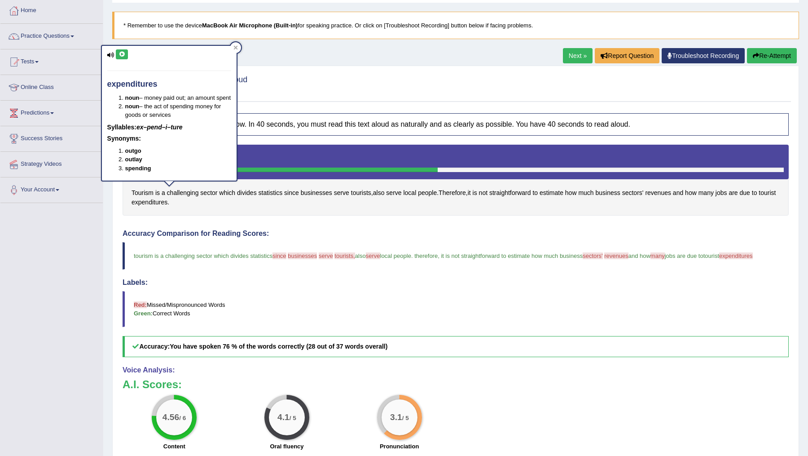
click at [121, 52] on icon at bounding box center [121, 54] width 7 height 5
click at [633, 258] on blockquote "tourism is a challenging sector which divides statistics since is the business …" at bounding box center [456, 255] width 666 height 27
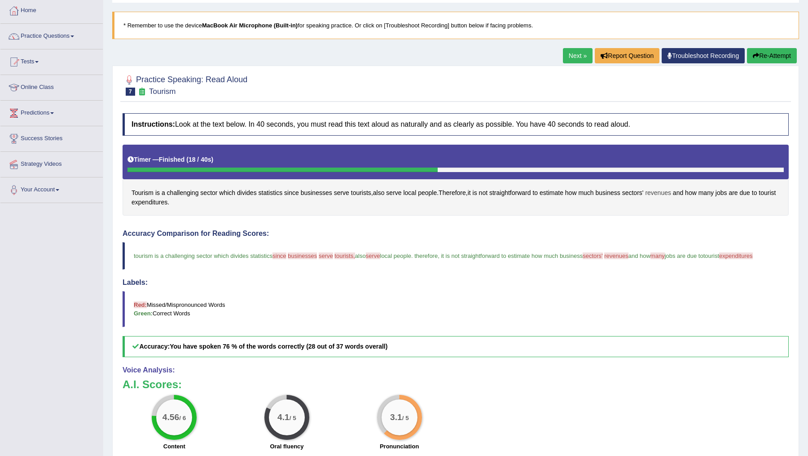
click at [671, 191] on span "revenues" at bounding box center [658, 192] width 26 height 9
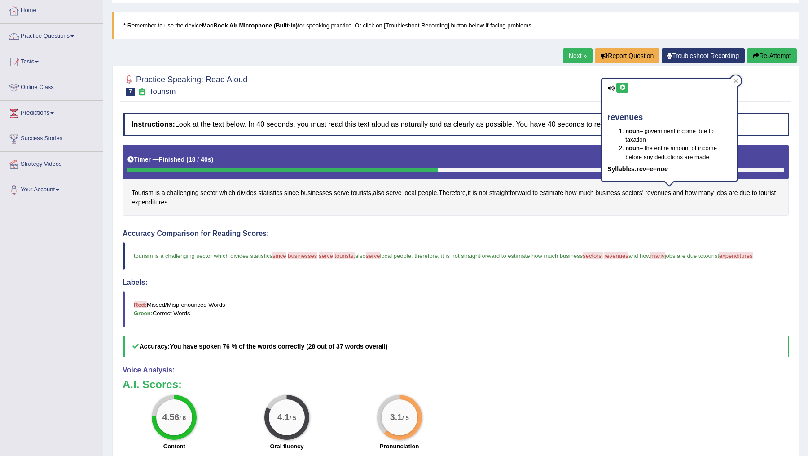
click at [624, 91] on button at bounding box center [622, 88] width 12 height 10
click at [624, 90] on button at bounding box center [622, 88] width 12 height 10
click at [664, 286] on h4 "Labels:" at bounding box center [456, 282] width 666 height 8
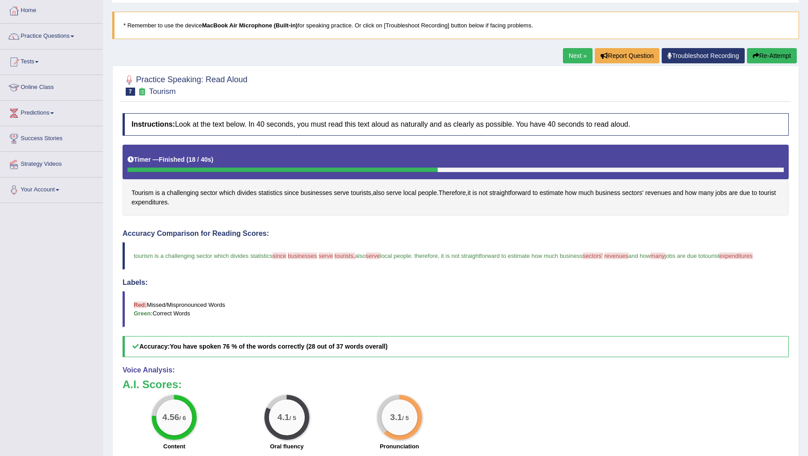
click at [563, 56] on link "Next »" at bounding box center [578, 55] width 30 height 15
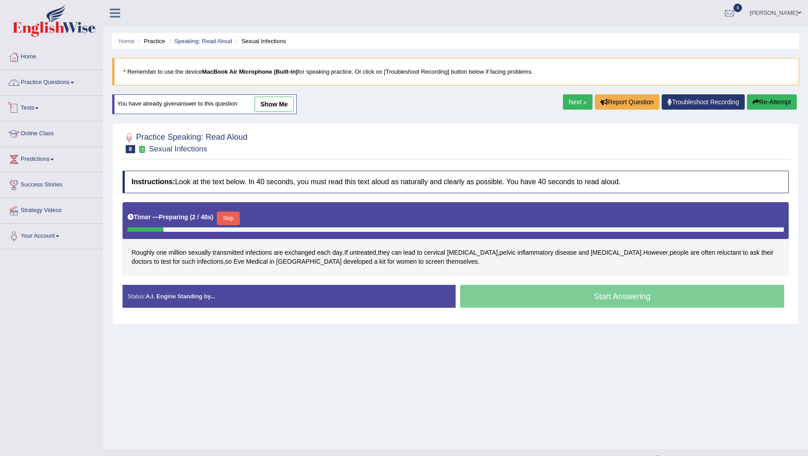
click at [43, 79] on link "Practice Questions" at bounding box center [51, 81] width 102 height 22
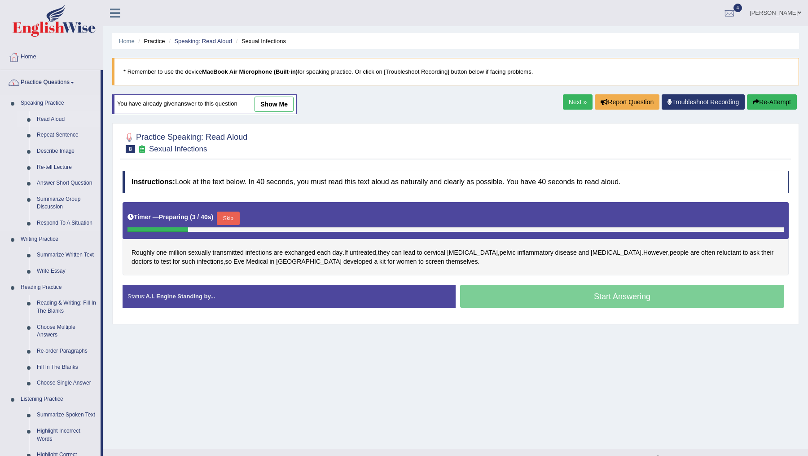
click at [46, 118] on link "Read Aloud" at bounding box center [67, 119] width 68 height 16
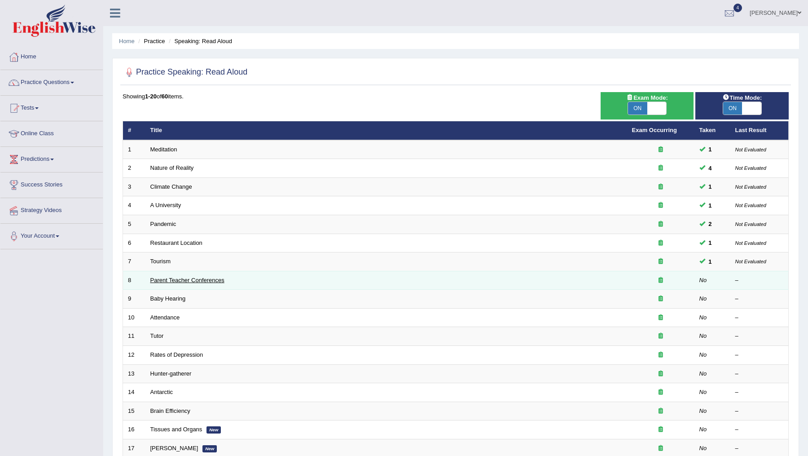
click at [159, 277] on link "Parent Teacher Conferences" at bounding box center [187, 279] width 74 height 7
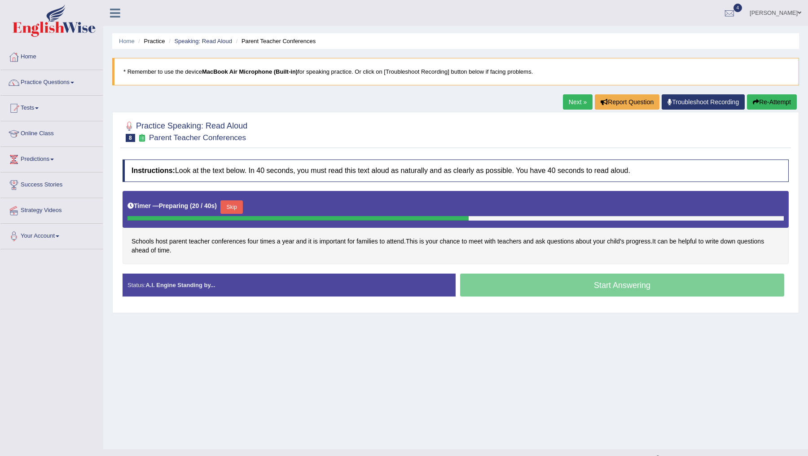
click at [233, 204] on button "Skip" at bounding box center [231, 206] width 22 height 13
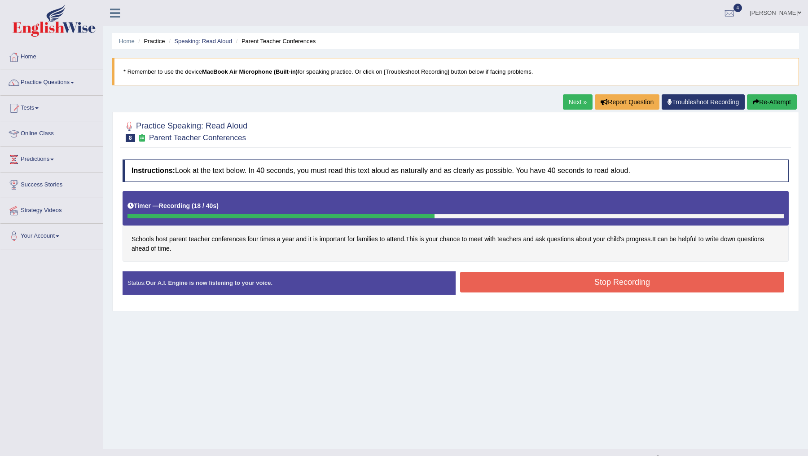
click at [527, 284] on button "Stop Recording" at bounding box center [622, 282] width 324 height 21
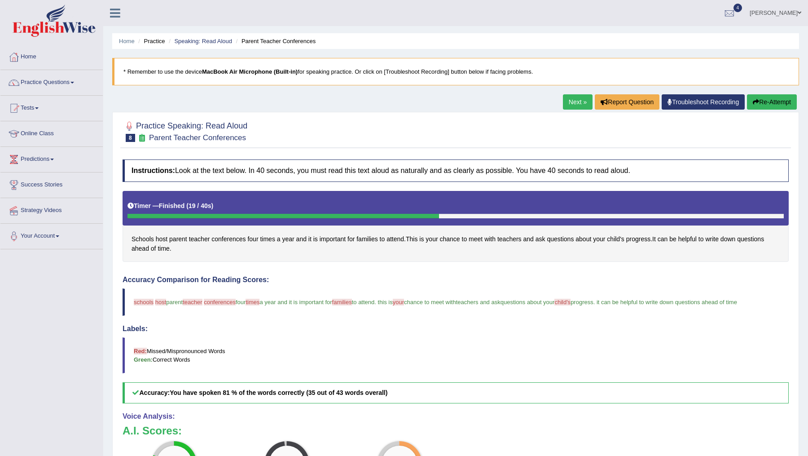
click at [570, 104] on link "Next »" at bounding box center [578, 101] width 30 height 15
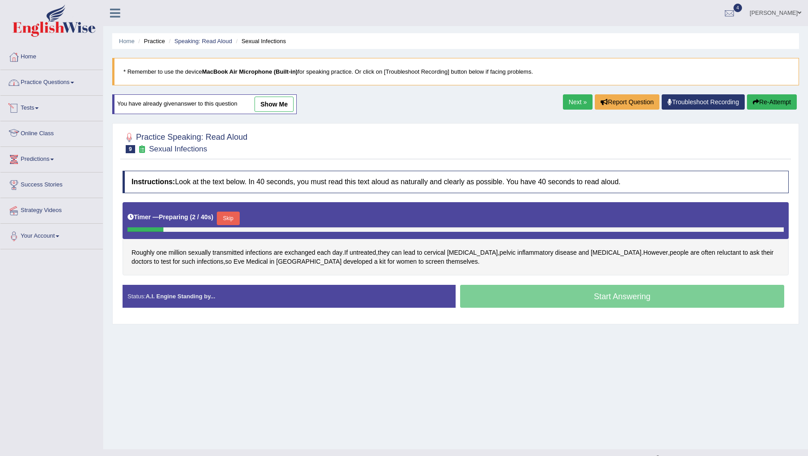
click at [41, 78] on link "Practice Questions" at bounding box center [51, 81] width 102 height 22
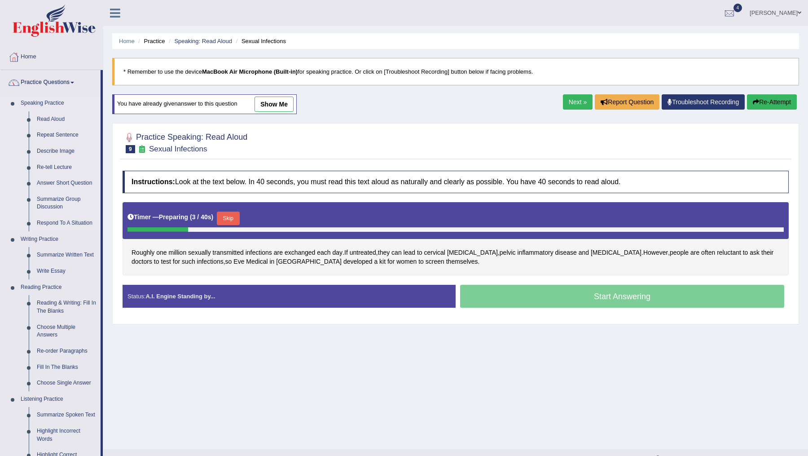
click at [46, 117] on link "Read Aloud" at bounding box center [67, 119] width 68 height 16
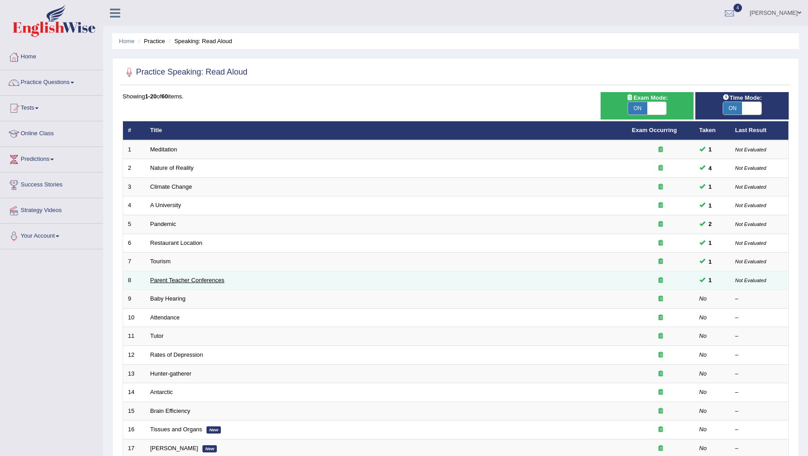
click at [163, 276] on link "Parent Teacher Conferences" at bounding box center [187, 279] width 74 height 7
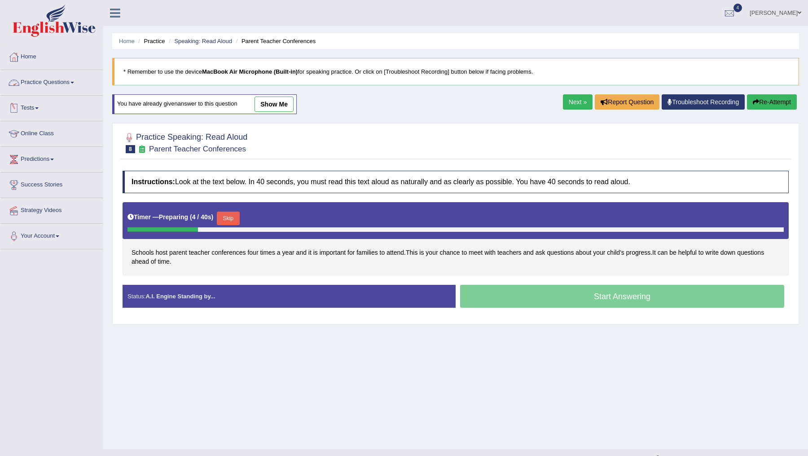
click at [56, 84] on link "Practice Questions" at bounding box center [51, 81] width 102 height 22
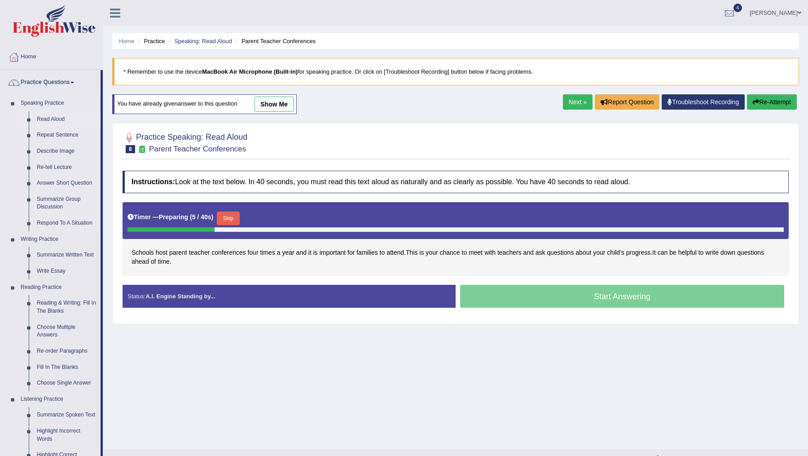
click at [54, 117] on link "Read Aloud" at bounding box center [67, 119] width 68 height 16
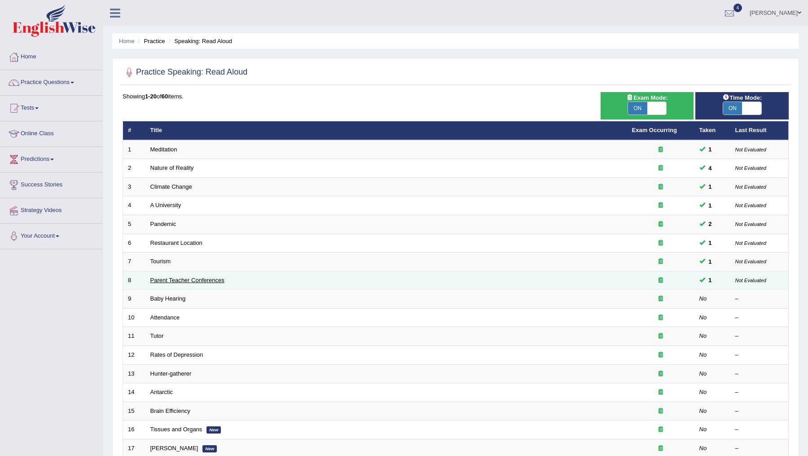
click at [179, 280] on link "Parent Teacher Conferences" at bounding box center [187, 279] width 74 height 7
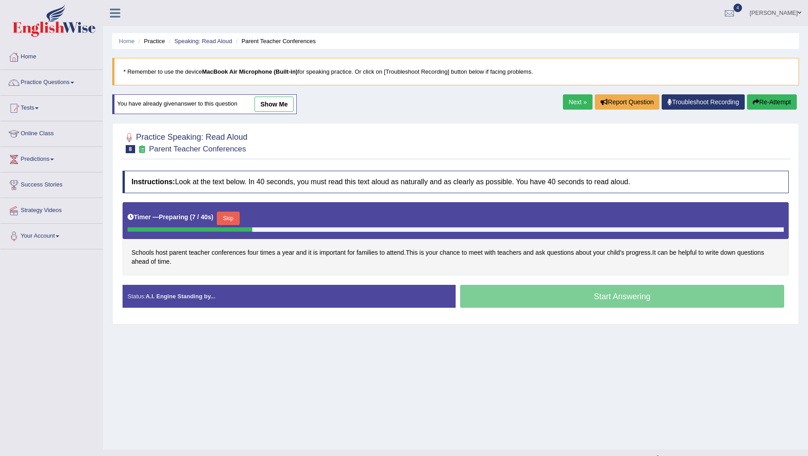
click at [228, 216] on button "Skip" at bounding box center [228, 217] width 22 height 13
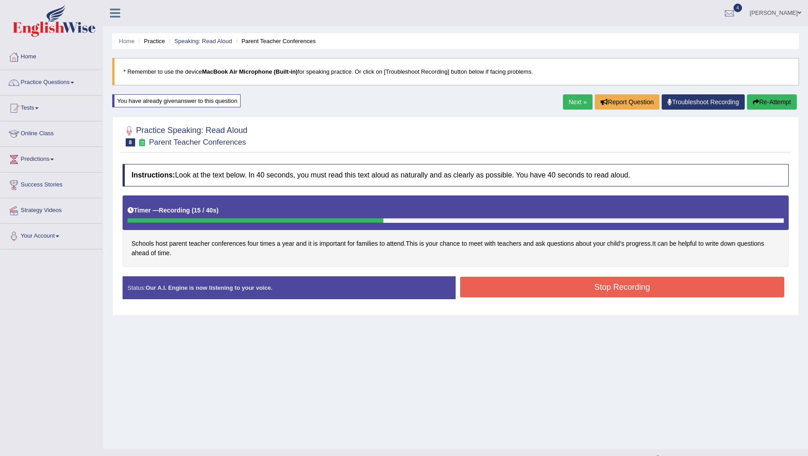
click at [597, 289] on button "Stop Recording" at bounding box center [622, 286] width 324 height 21
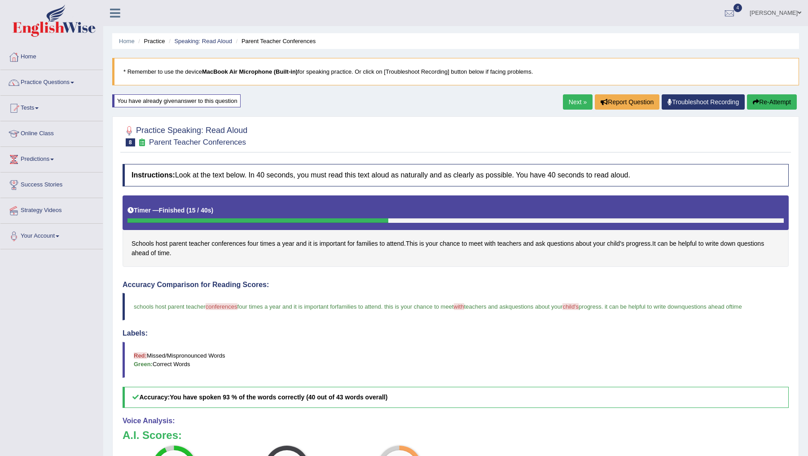
click at [570, 105] on link "Next »" at bounding box center [578, 101] width 30 height 15
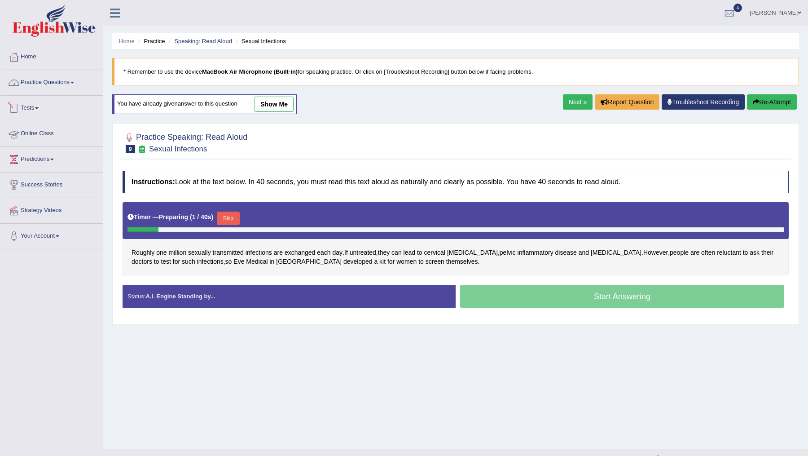
click at [43, 74] on link "Practice Questions" at bounding box center [51, 81] width 102 height 22
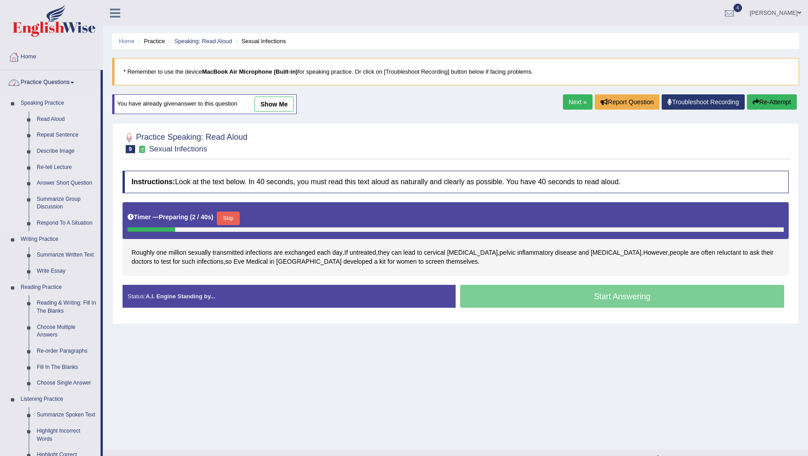
click at [39, 118] on link "Read Aloud" at bounding box center [67, 119] width 68 height 16
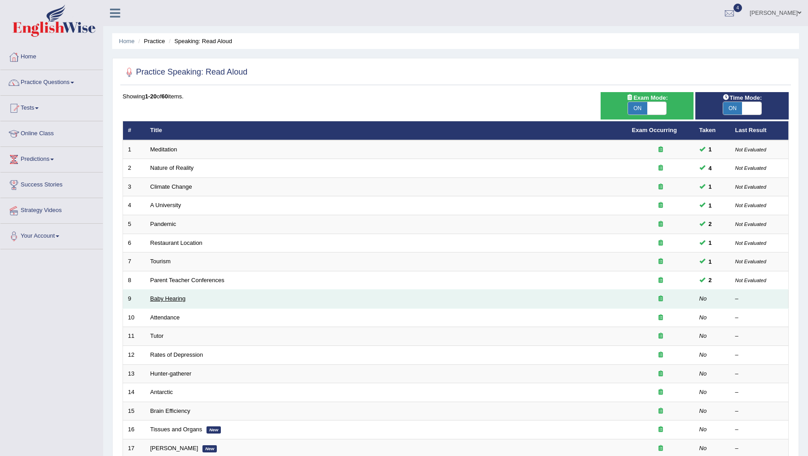
click at [166, 298] on link "Baby Hearing" at bounding box center [167, 298] width 35 height 7
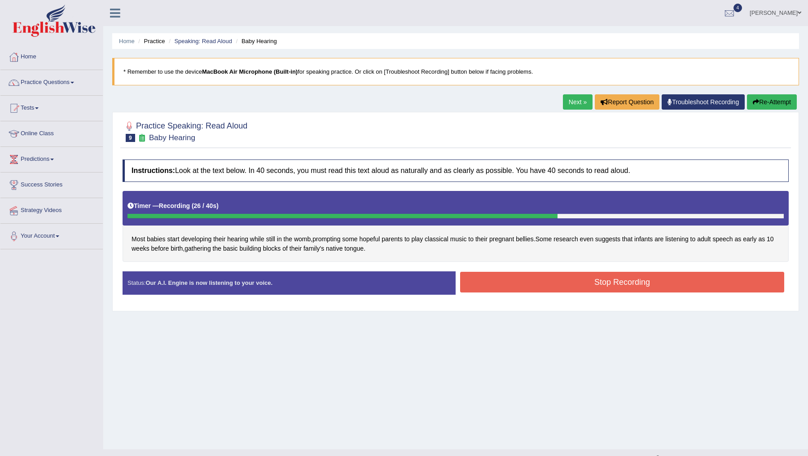
click at [542, 278] on button "Stop Recording" at bounding box center [622, 282] width 324 height 21
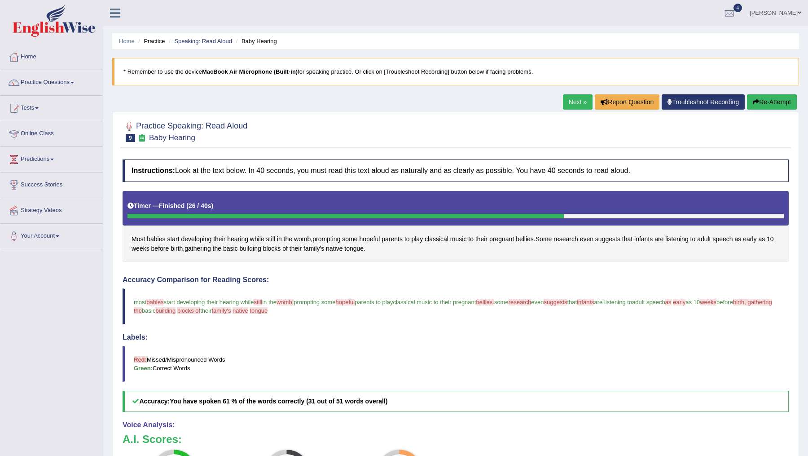
click at [569, 101] on link "Next »" at bounding box center [578, 101] width 30 height 15
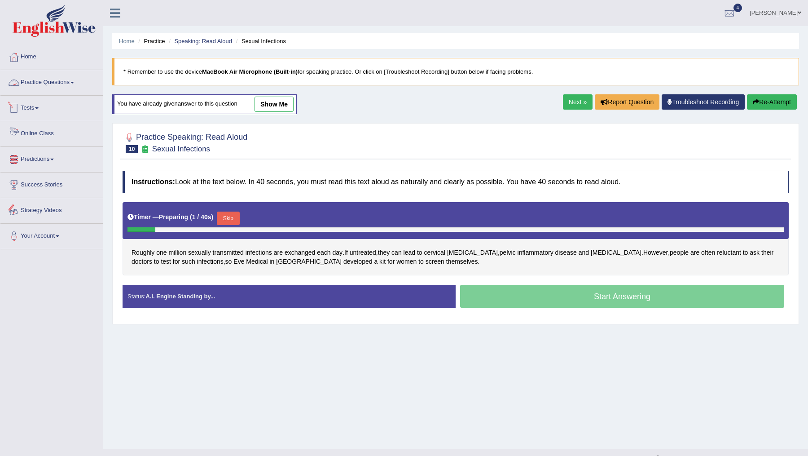
click at [35, 81] on link "Practice Questions" at bounding box center [51, 81] width 102 height 22
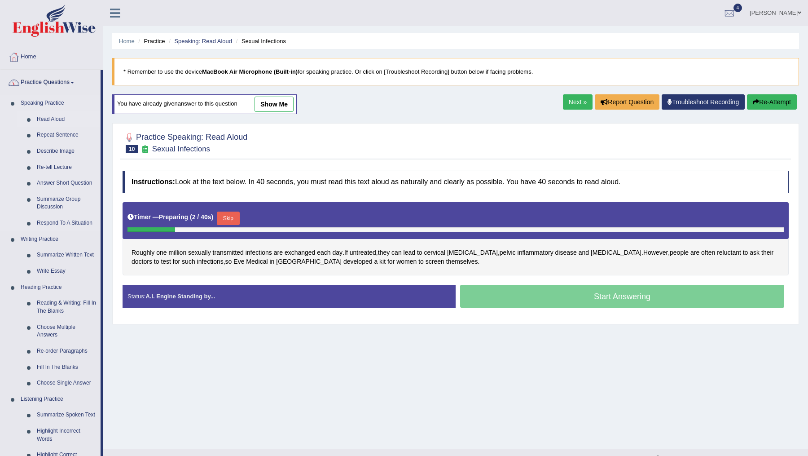
click at [44, 117] on link "Read Aloud" at bounding box center [67, 119] width 68 height 16
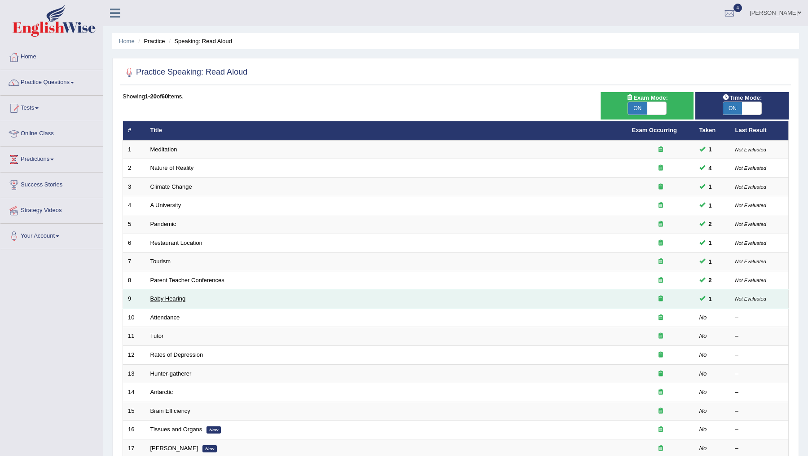
click at [162, 297] on link "Baby Hearing" at bounding box center [167, 298] width 35 height 7
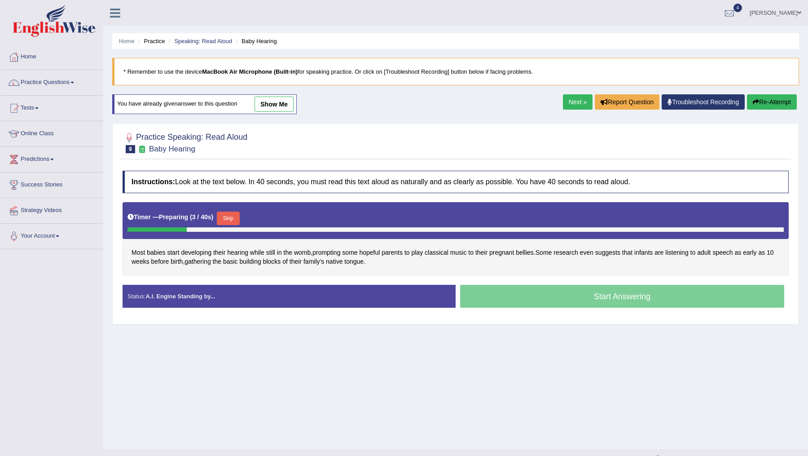
click at [574, 104] on link "Next »" at bounding box center [578, 101] width 30 height 15
click at [53, 85] on link "Practice Questions" at bounding box center [51, 81] width 102 height 22
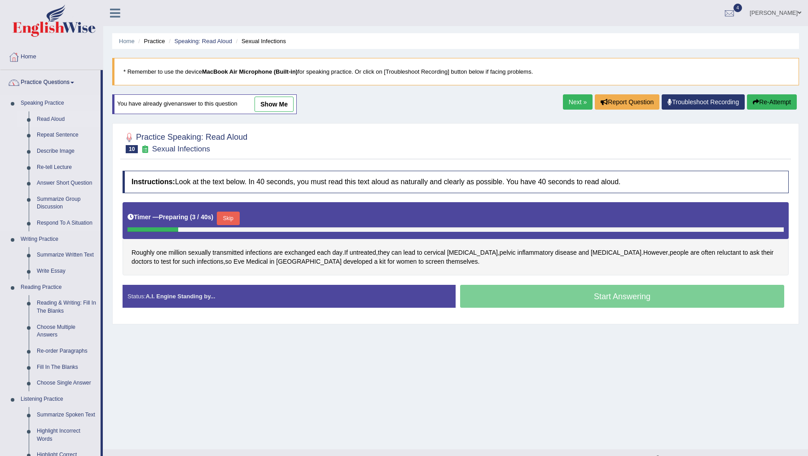
click at [57, 118] on link "Read Aloud" at bounding box center [67, 119] width 68 height 16
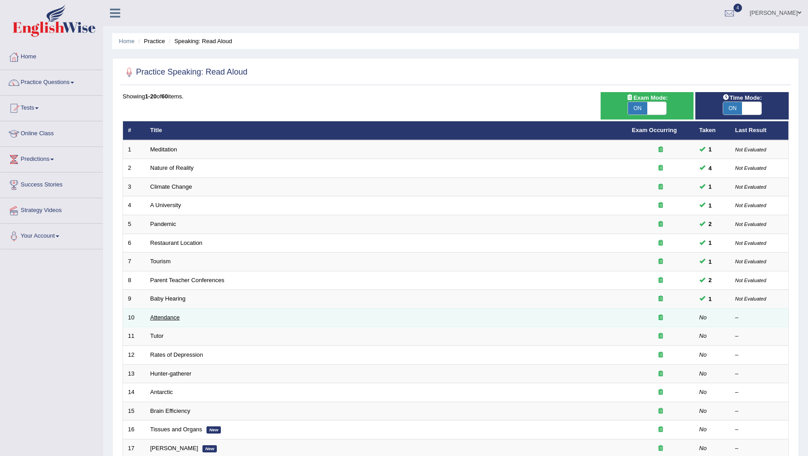
click at [157, 314] on link "Attendance" at bounding box center [165, 317] width 30 height 7
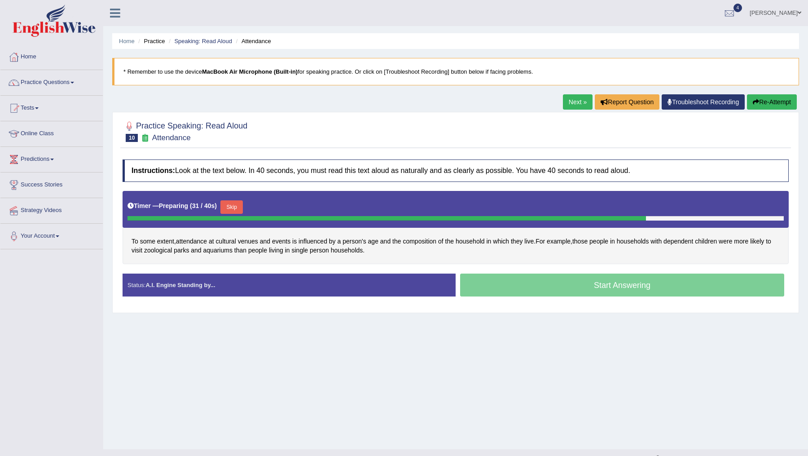
click at [236, 209] on button "Skip" at bounding box center [231, 206] width 22 height 13
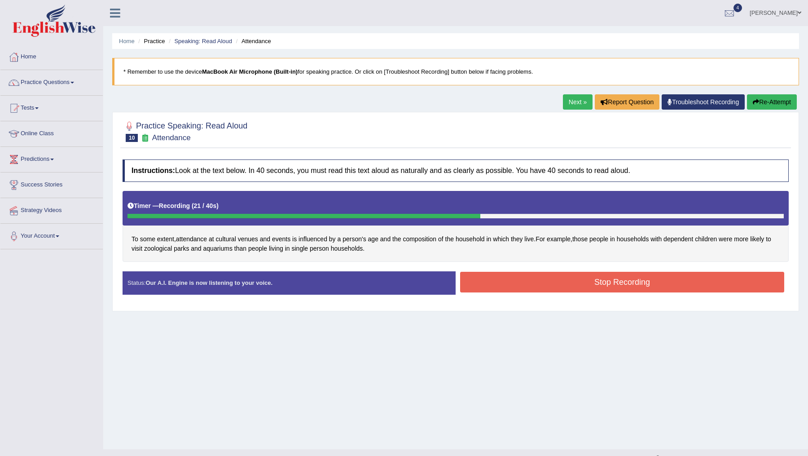
click at [511, 279] on button "Stop Recording" at bounding box center [622, 282] width 324 height 21
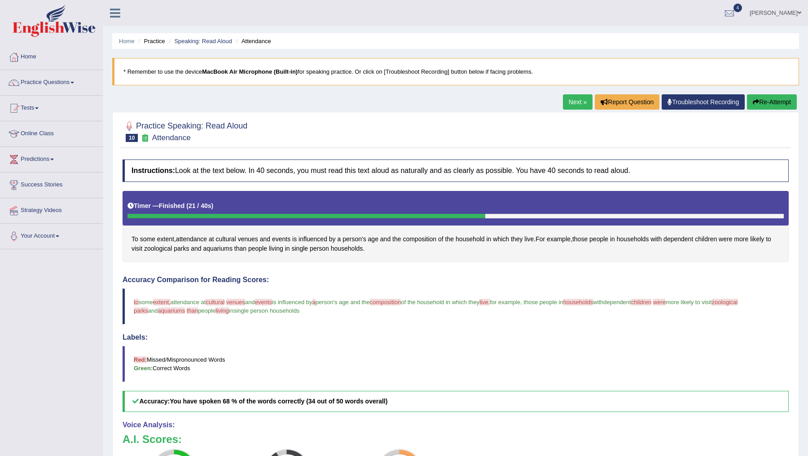
click at [573, 101] on link "Next »" at bounding box center [578, 101] width 30 height 15
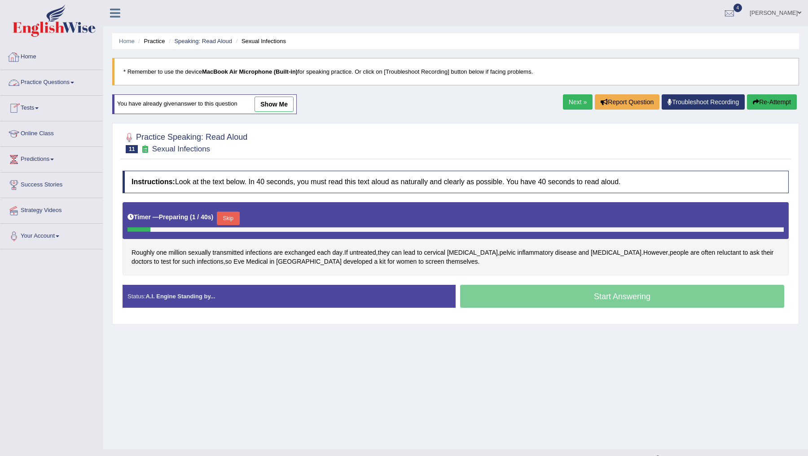
click at [46, 85] on link "Practice Questions" at bounding box center [51, 81] width 102 height 22
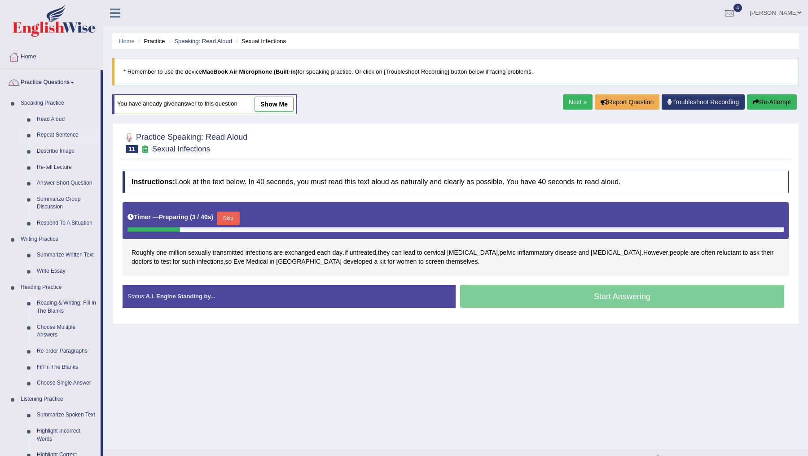
click at [48, 134] on link "Repeat Sentence" at bounding box center [67, 135] width 68 height 16
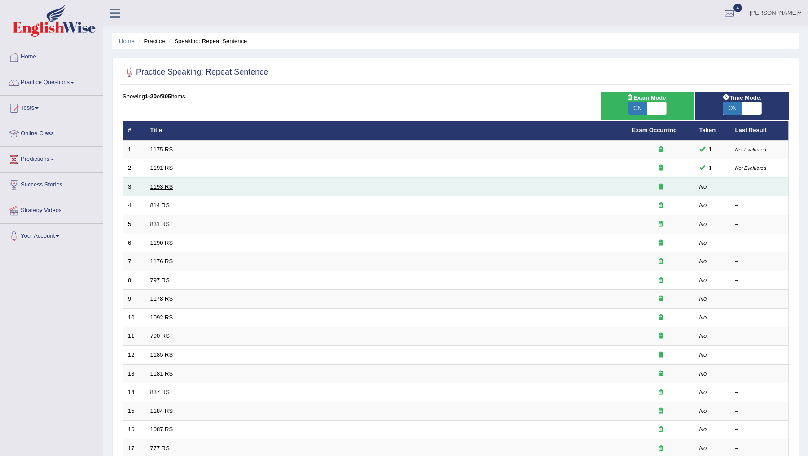
click at [156, 186] on link "1193 RS" at bounding box center [161, 186] width 23 height 7
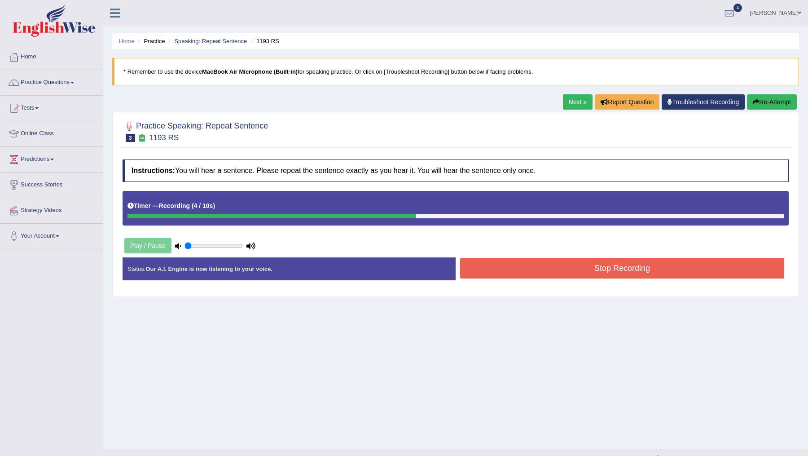
click at [534, 263] on button "Stop Recording" at bounding box center [622, 268] width 324 height 21
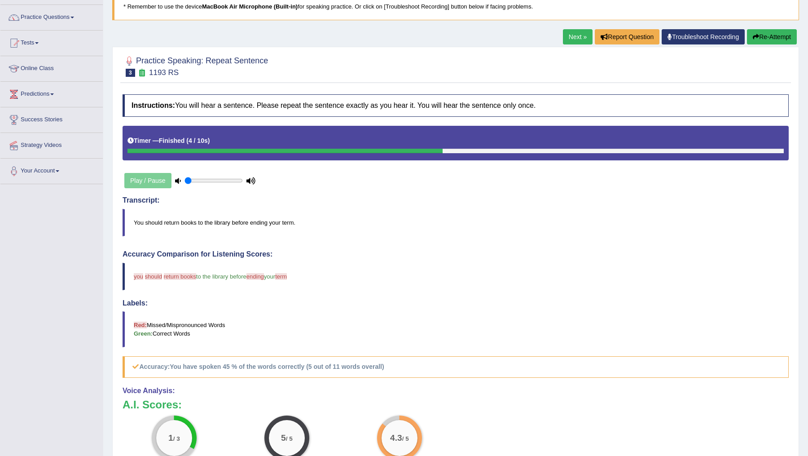
scroll to position [48, 0]
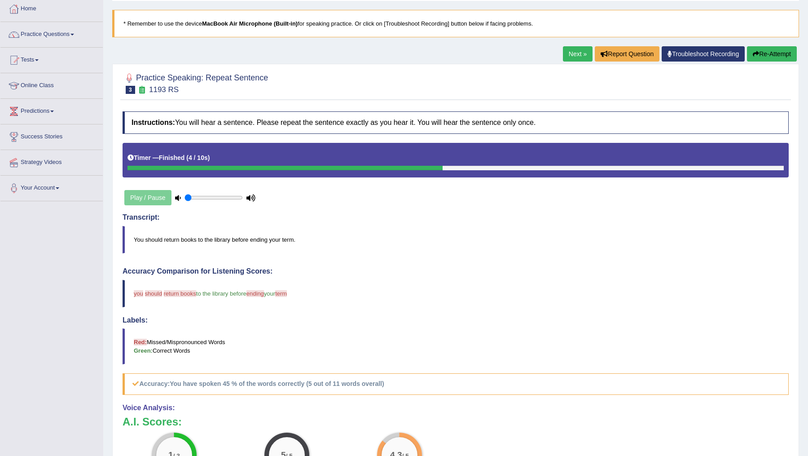
click at [571, 54] on link "Next »" at bounding box center [578, 53] width 30 height 15
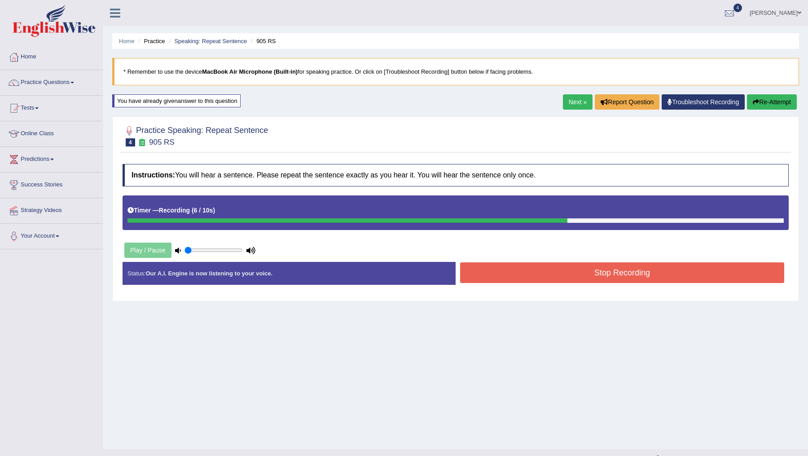
click at [584, 271] on button "Stop Recording" at bounding box center [622, 272] width 324 height 21
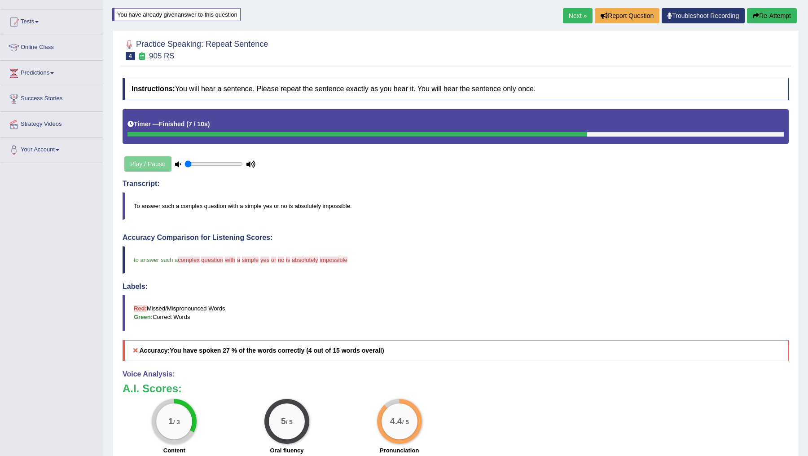
scroll to position [87, 0]
click at [567, 9] on link "Next »" at bounding box center [578, 15] width 30 height 15
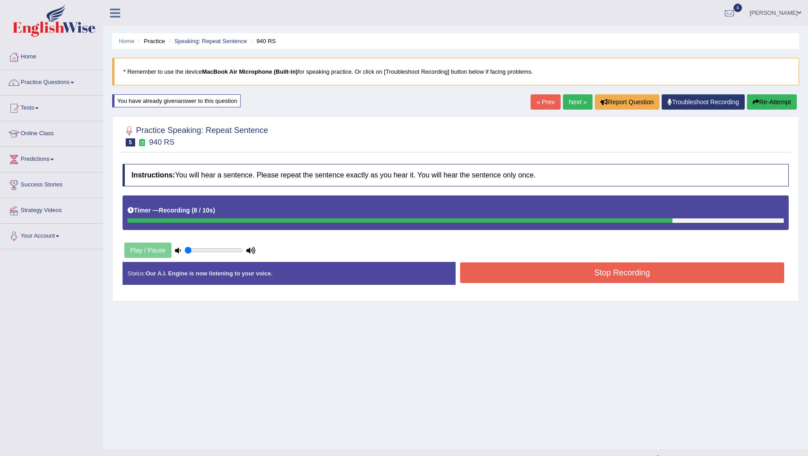
click at [501, 273] on button "Stop Recording" at bounding box center [622, 272] width 324 height 21
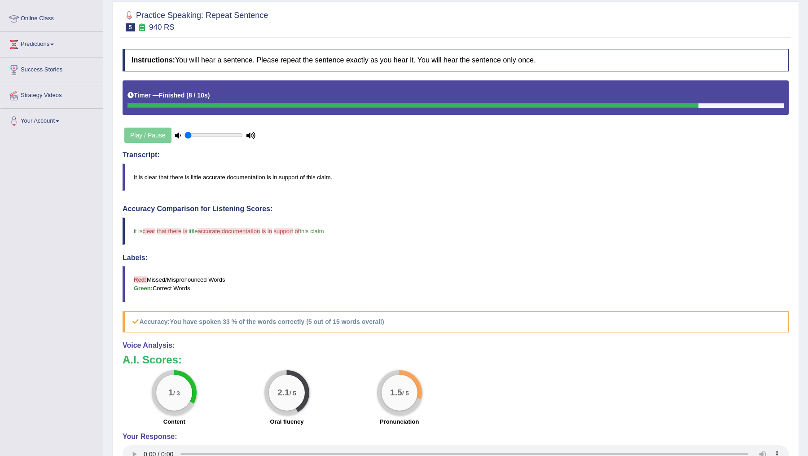
scroll to position [44, 0]
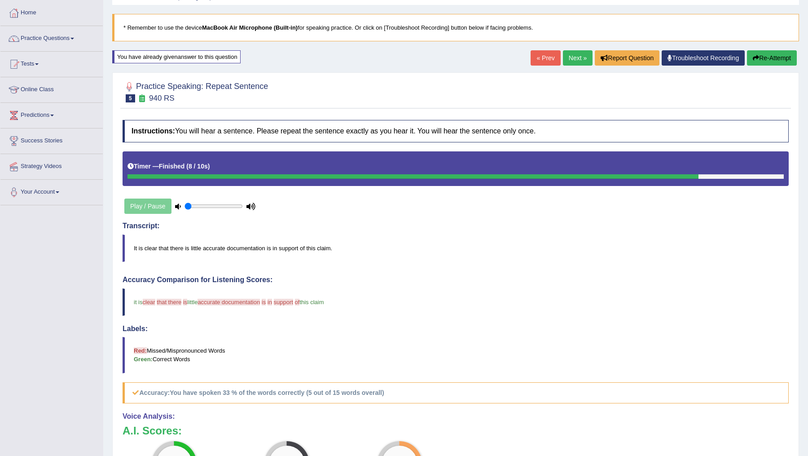
click at [763, 58] on button "Re-Attempt" at bounding box center [772, 57] width 50 height 15
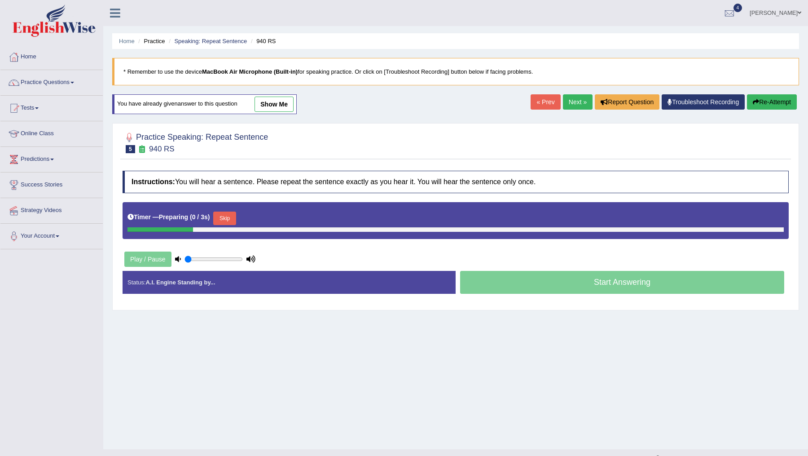
scroll to position [16, 0]
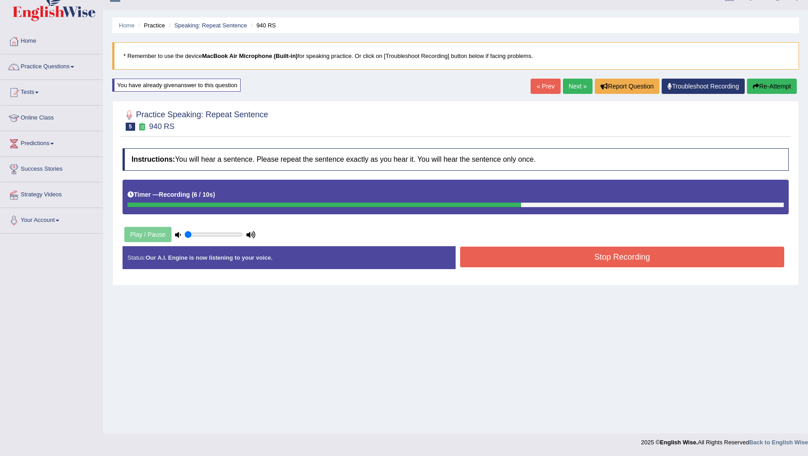
click at [642, 256] on button "Stop Recording" at bounding box center [622, 256] width 324 height 21
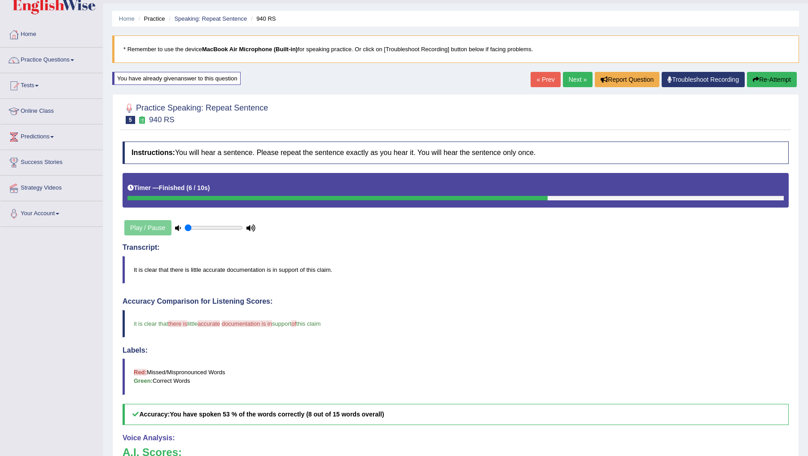
scroll to position [18, 0]
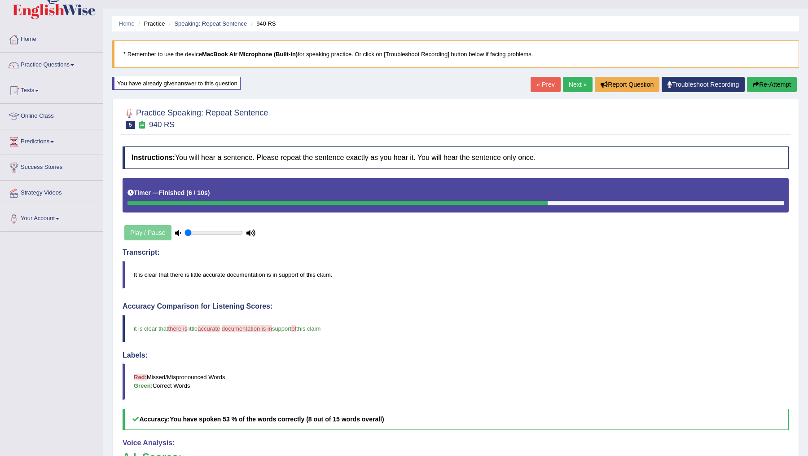
click at [574, 85] on link "Next »" at bounding box center [578, 84] width 30 height 15
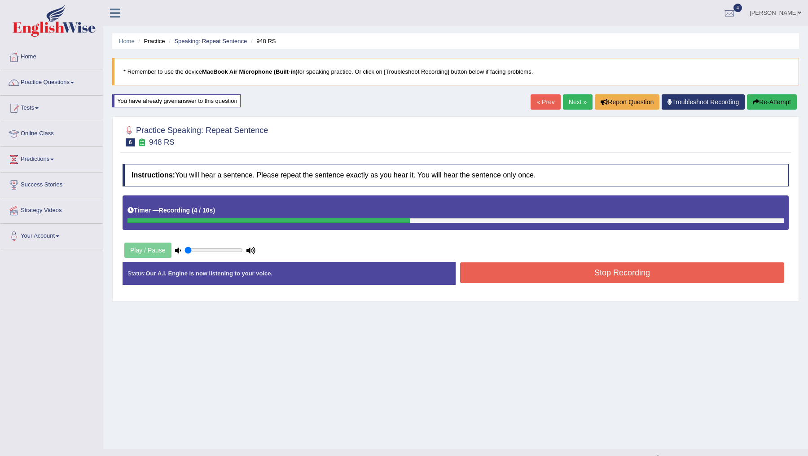
click at [565, 281] on button "Stop Recording" at bounding box center [622, 272] width 324 height 21
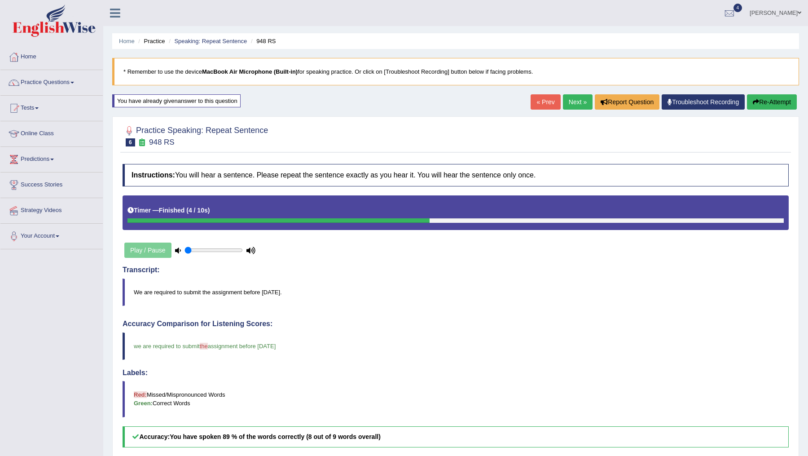
click at [569, 108] on link "Next »" at bounding box center [578, 101] width 30 height 15
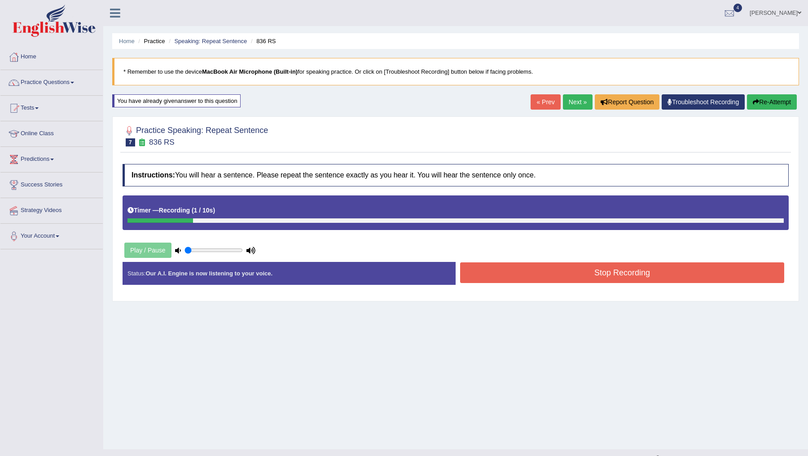
click at [586, 279] on button "Stop Recording" at bounding box center [622, 272] width 324 height 21
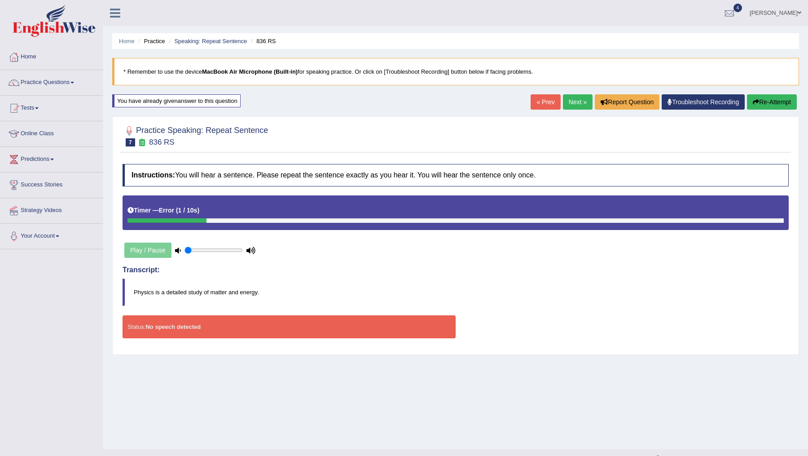
click at [771, 100] on button "Re-Attempt" at bounding box center [772, 101] width 50 height 15
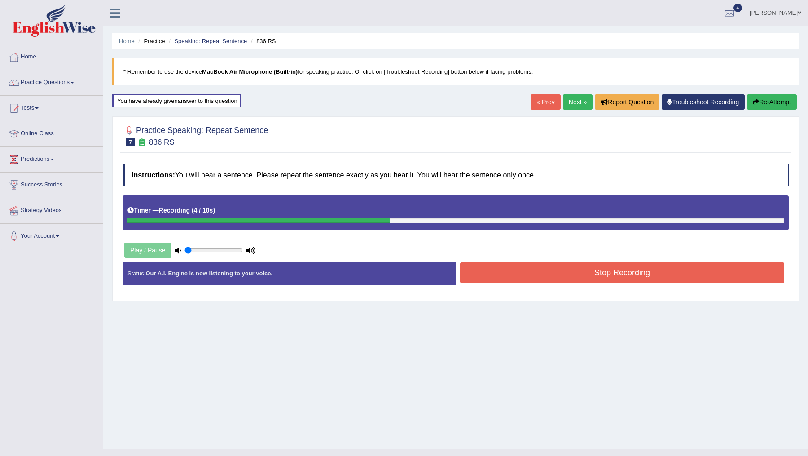
click at [550, 279] on button "Stop Recording" at bounding box center [622, 272] width 324 height 21
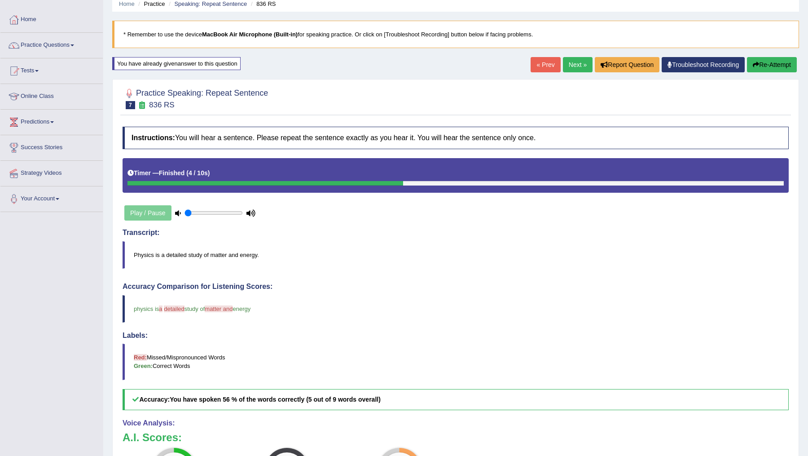
scroll to position [21, 0]
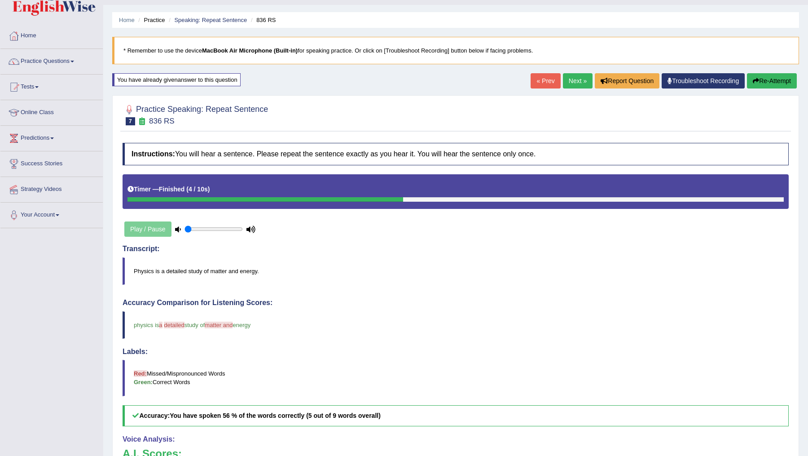
click at [572, 80] on link "Next »" at bounding box center [578, 80] width 30 height 15
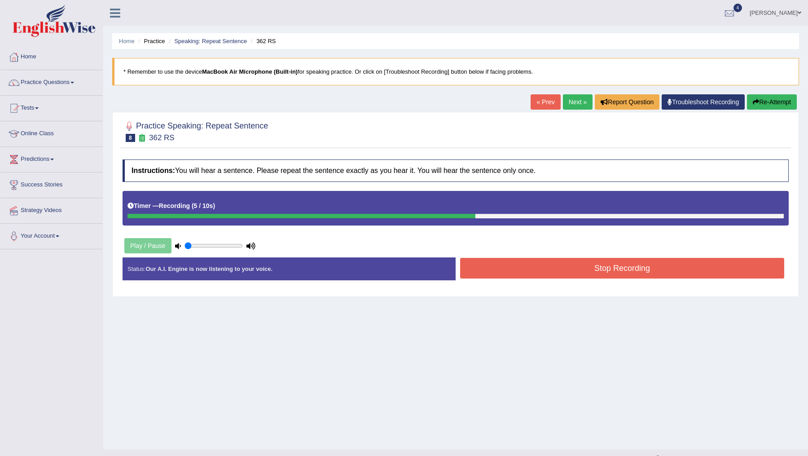
click at [604, 273] on button "Stop Recording" at bounding box center [622, 268] width 324 height 21
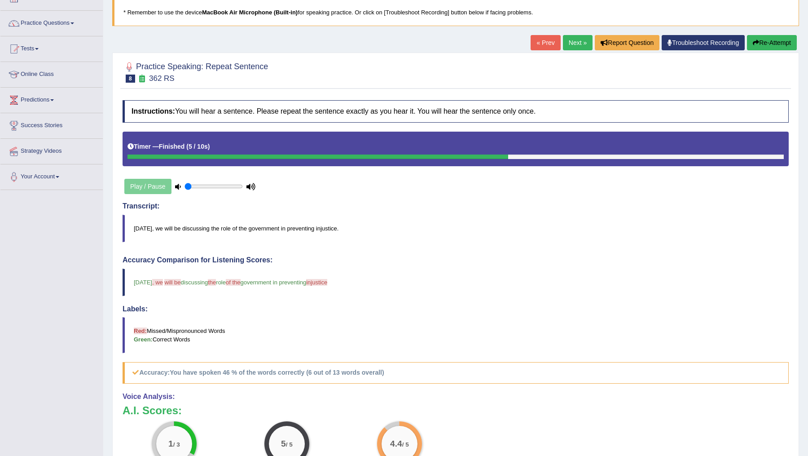
scroll to position [47, 0]
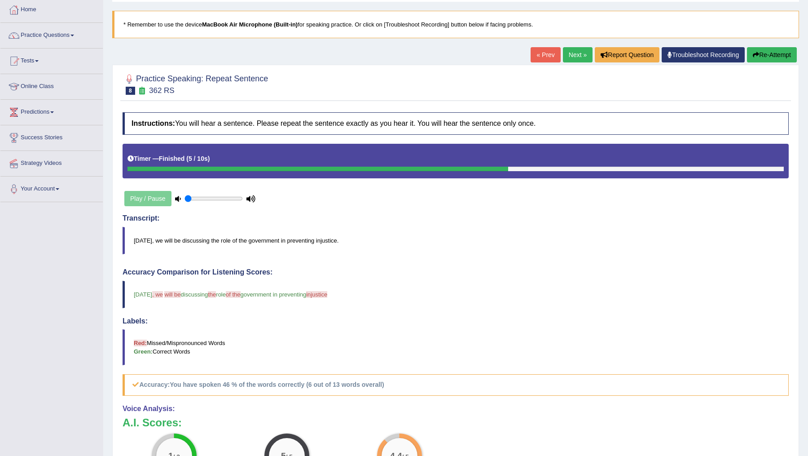
click at [569, 52] on link "Next »" at bounding box center [578, 54] width 30 height 15
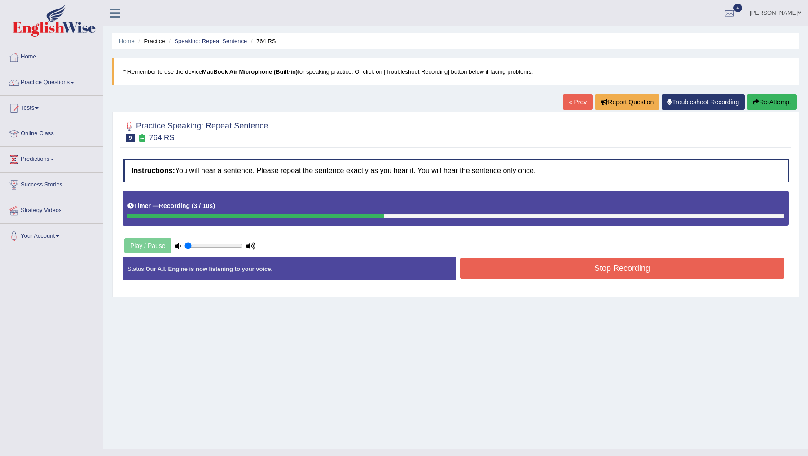
click at [593, 270] on button "Stop Recording" at bounding box center [622, 268] width 324 height 21
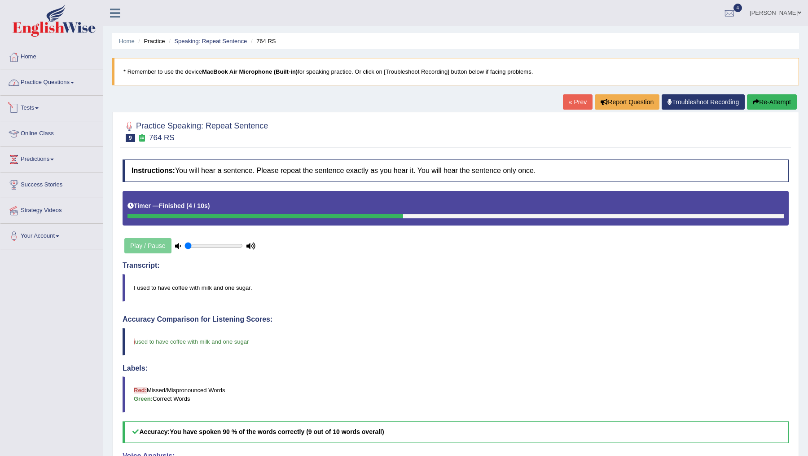
click at [55, 82] on link "Practice Questions" at bounding box center [51, 81] width 102 height 22
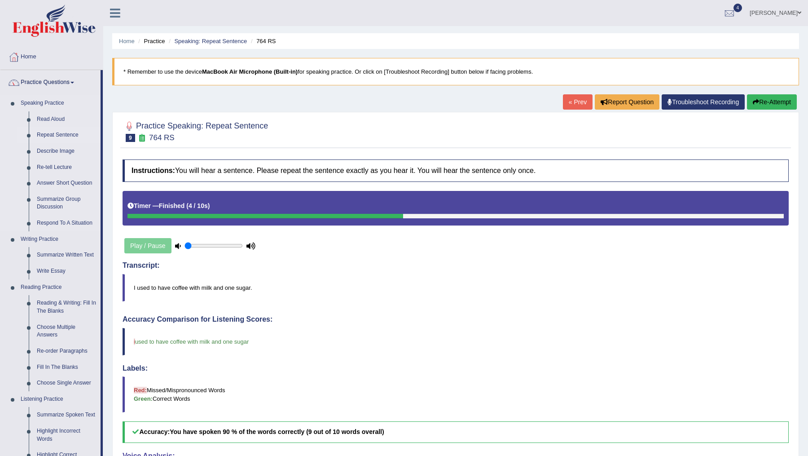
click at [53, 133] on link "Repeat Sentence" at bounding box center [67, 135] width 68 height 16
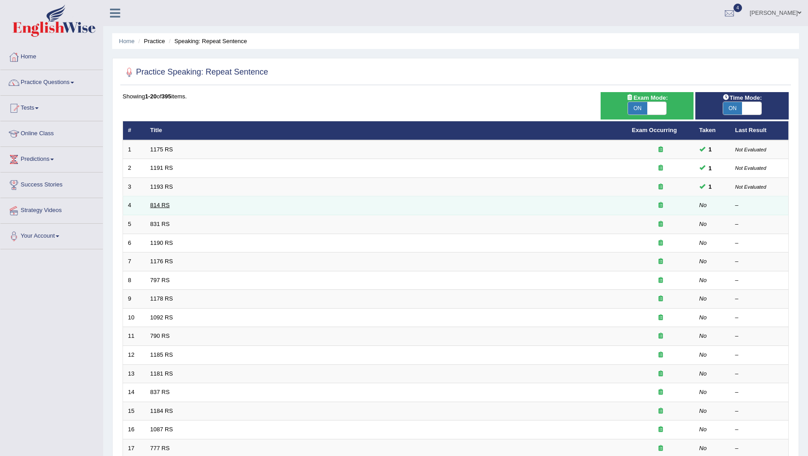
click at [161, 206] on link "814 RS" at bounding box center [159, 205] width 19 height 7
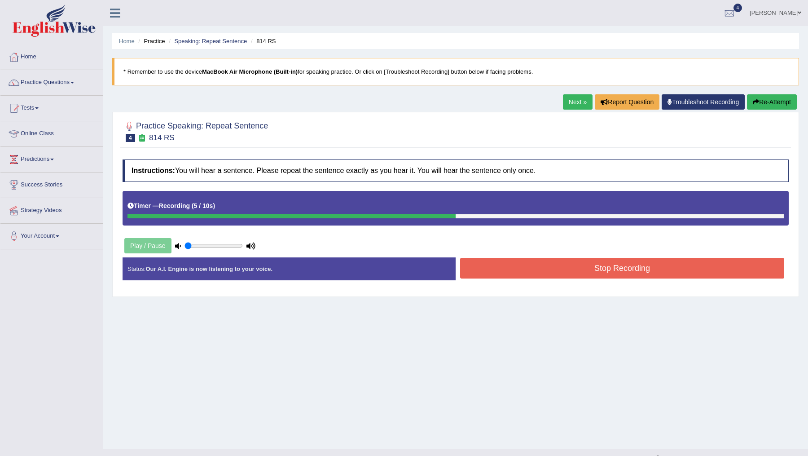
click at [578, 264] on button "Stop Recording" at bounding box center [622, 268] width 324 height 21
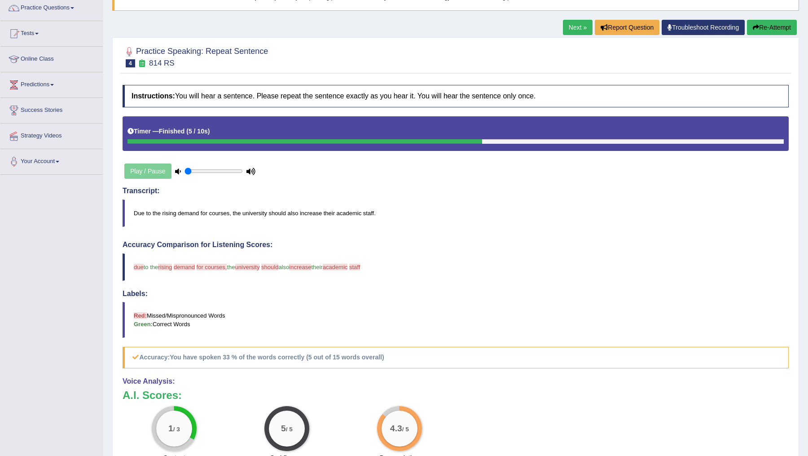
scroll to position [27, 0]
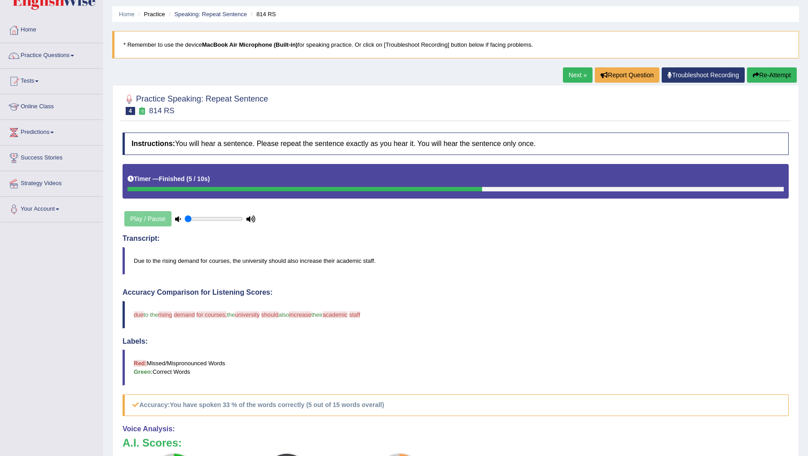
click at [572, 74] on link "Next »" at bounding box center [578, 74] width 30 height 15
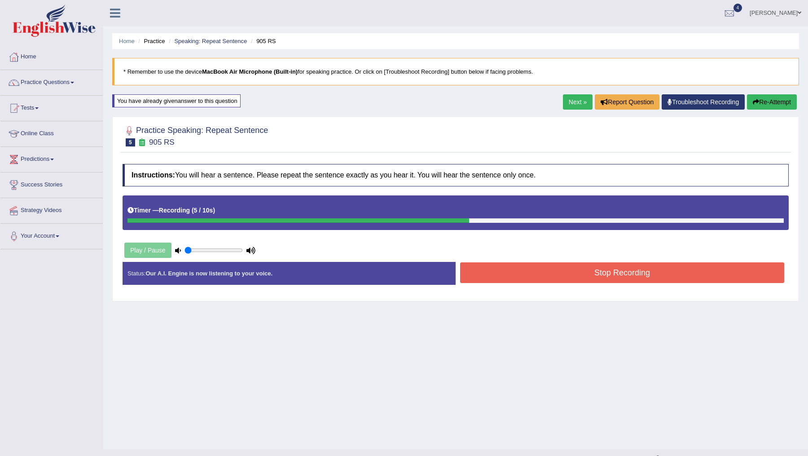
click at [617, 275] on button "Stop Recording" at bounding box center [622, 272] width 324 height 21
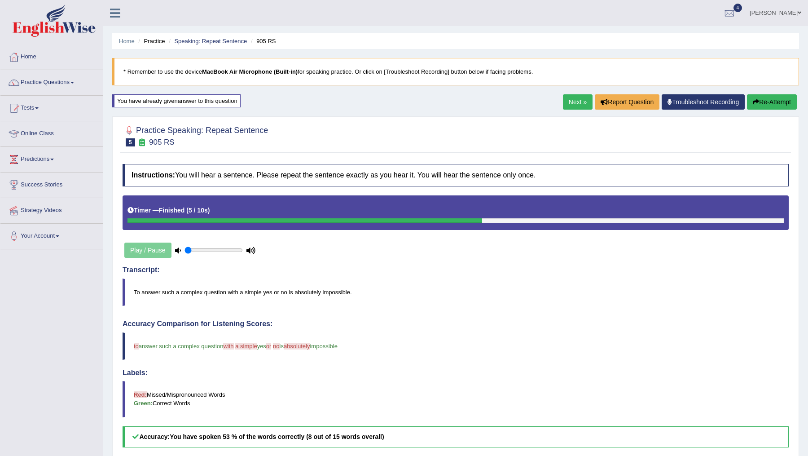
click at [573, 103] on link "Next »" at bounding box center [578, 101] width 30 height 15
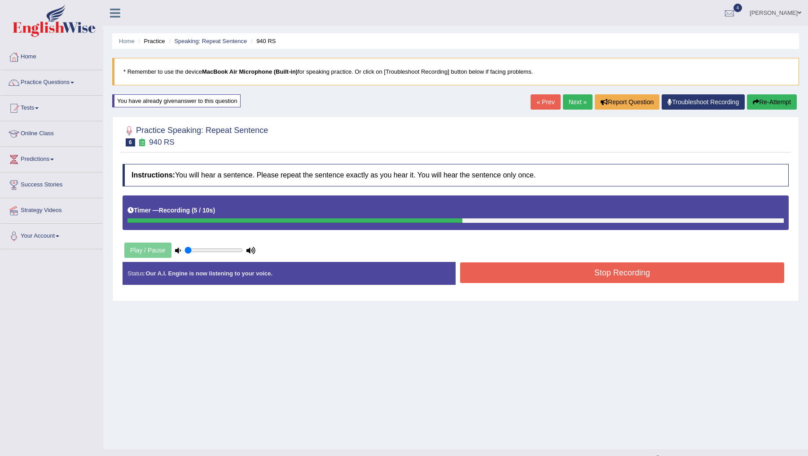
click at [595, 280] on button "Stop Recording" at bounding box center [622, 272] width 324 height 21
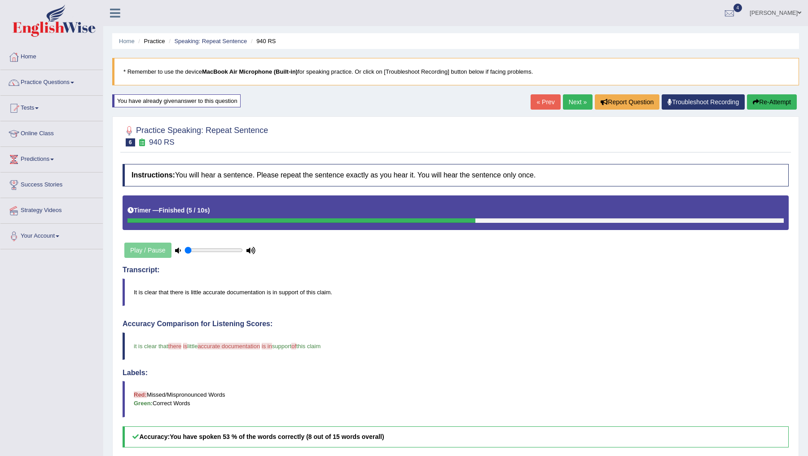
click at [46, 82] on link "Practice Questions" at bounding box center [51, 81] width 102 height 22
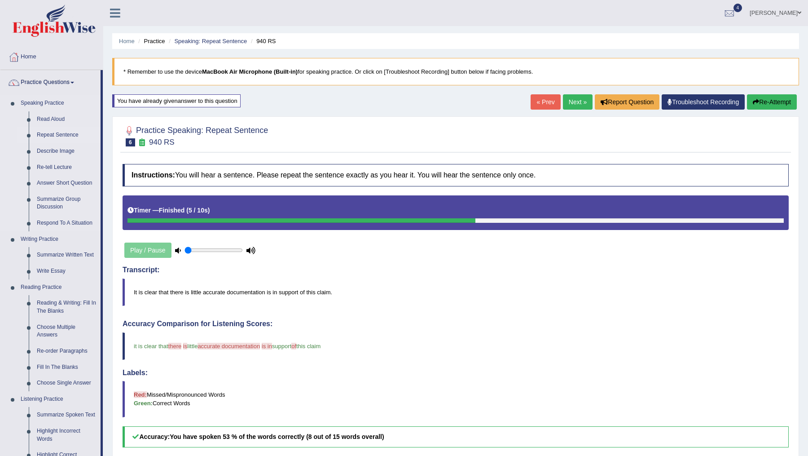
click at [60, 134] on link "Repeat Sentence" at bounding box center [67, 135] width 68 height 16
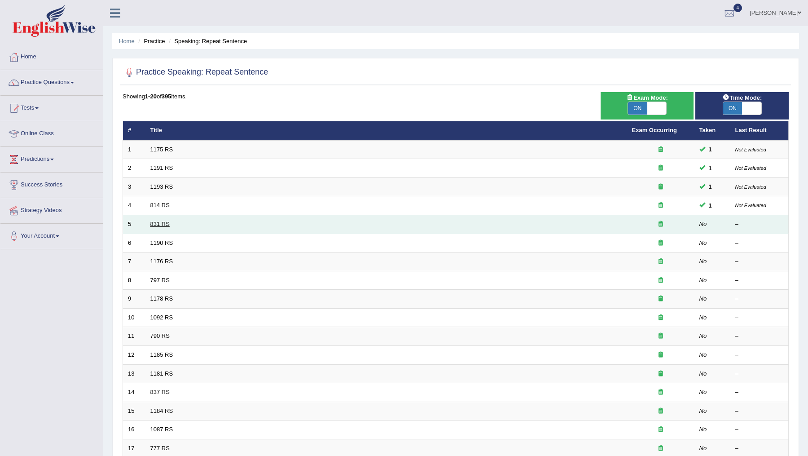
click at [156, 224] on link "831 RS" at bounding box center [159, 223] width 19 height 7
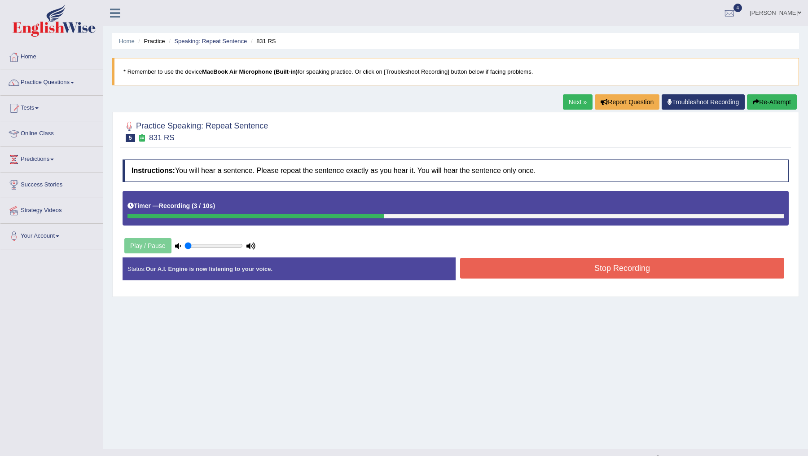
click at [567, 270] on button "Stop Recording" at bounding box center [622, 268] width 324 height 21
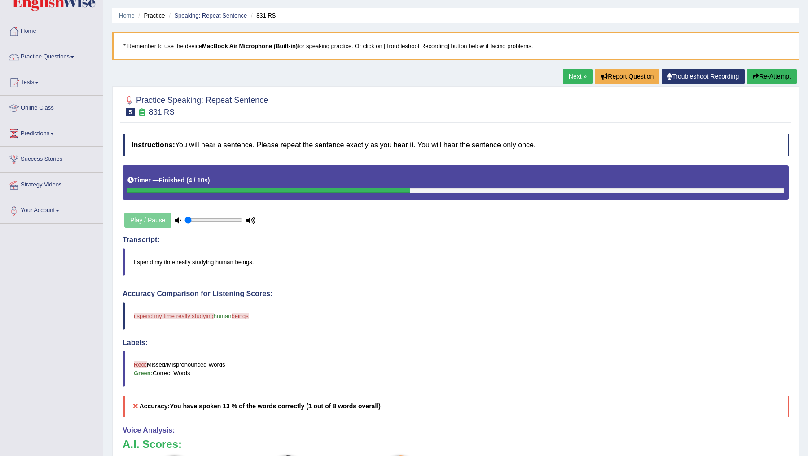
scroll to position [12, 0]
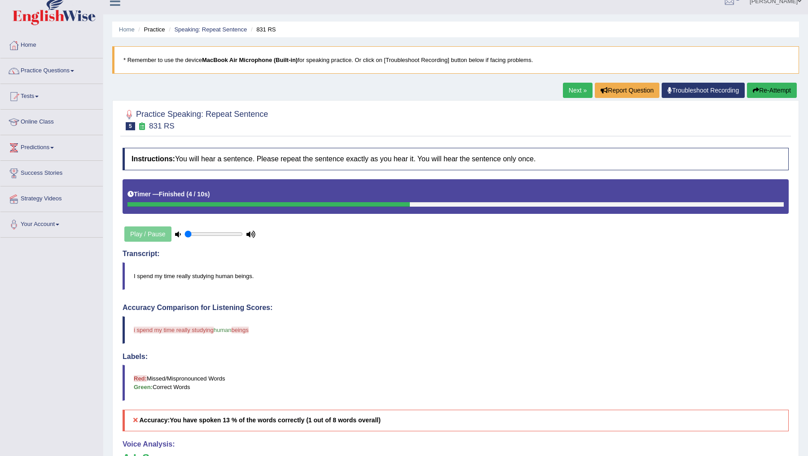
click at [762, 88] on button "Re-Attempt" at bounding box center [772, 90] width 50 height 15
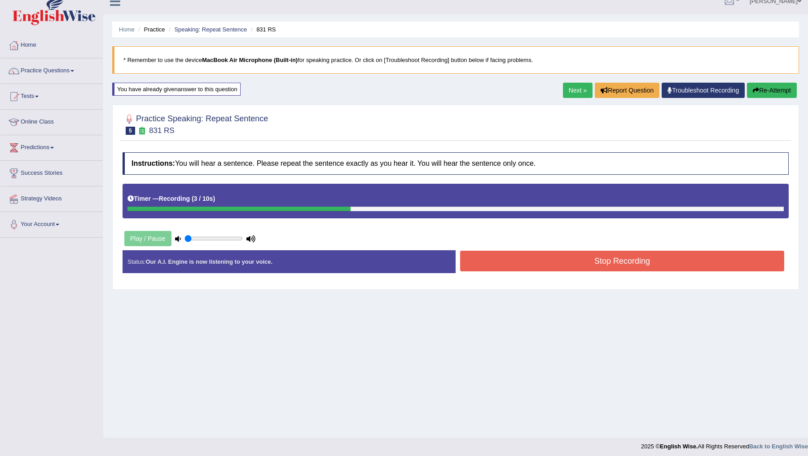
click at [617, 267] on button "Stop Recording" at bounding box center [622, 260] width 324 height 21
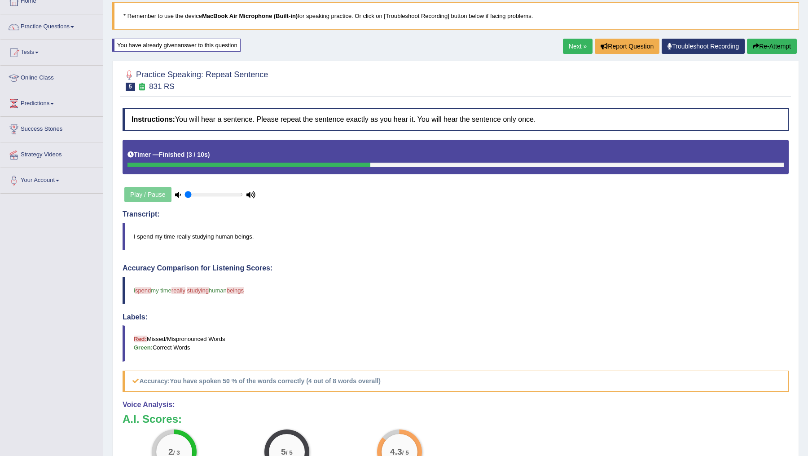
scroll to position [22, 0]
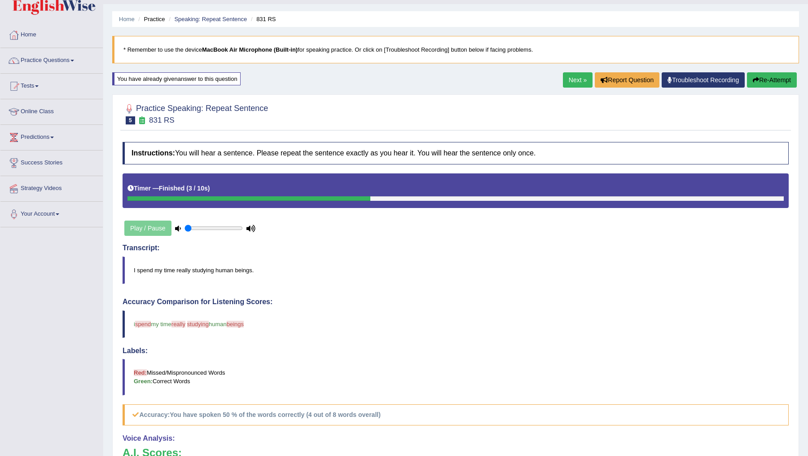
click at [571, 81] on link "Next »" at bounding box center [578, 79] width 30 height 15
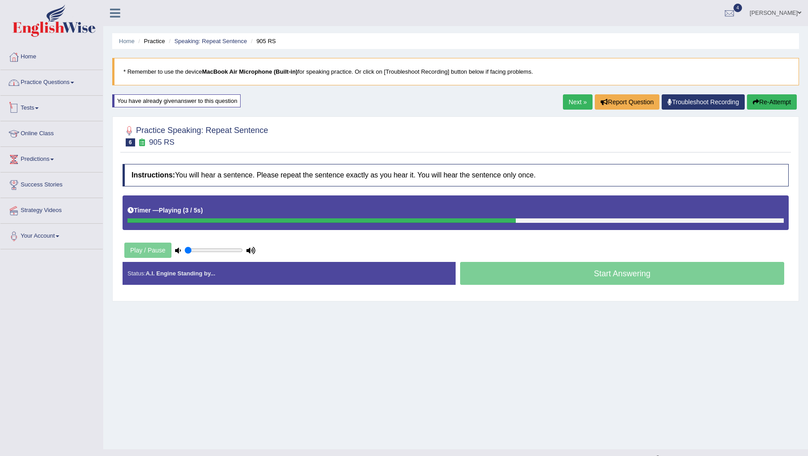
click at [62, 81] on link "Practice Questions" at bounding box center [51, 81] width 102 height 22
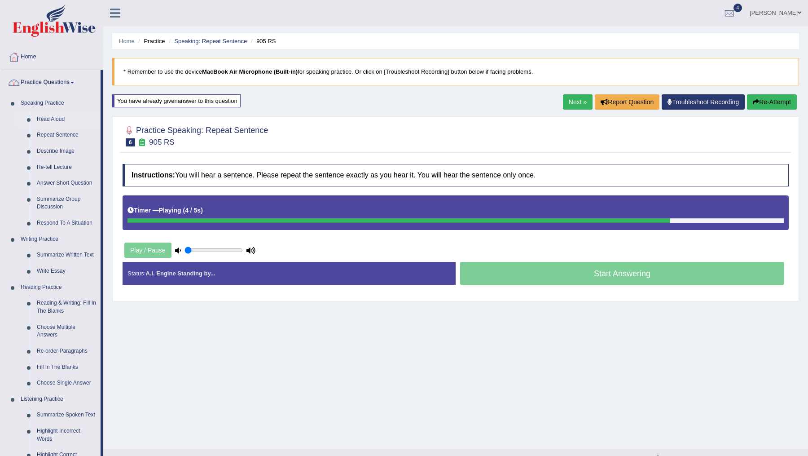
click at [49, 118] on link "Read Aloud" at bounding box center [67, 119] width 68 height 16
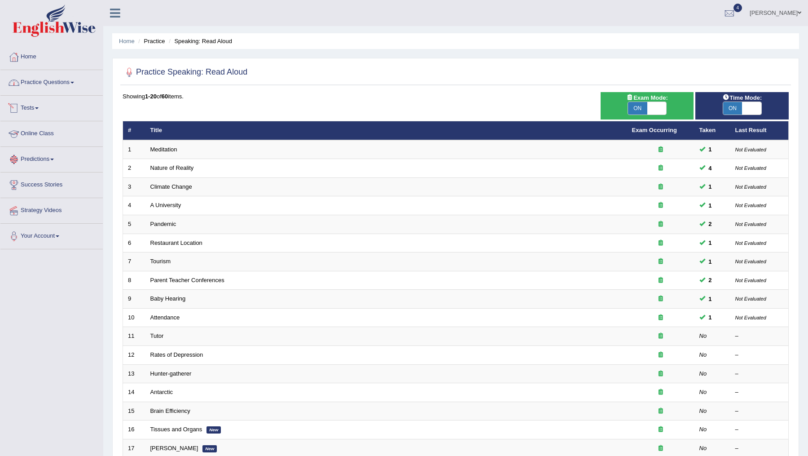
click at [50, 81] on link "Practice Questions" at bounding box center [51, 81] width 102 height 22
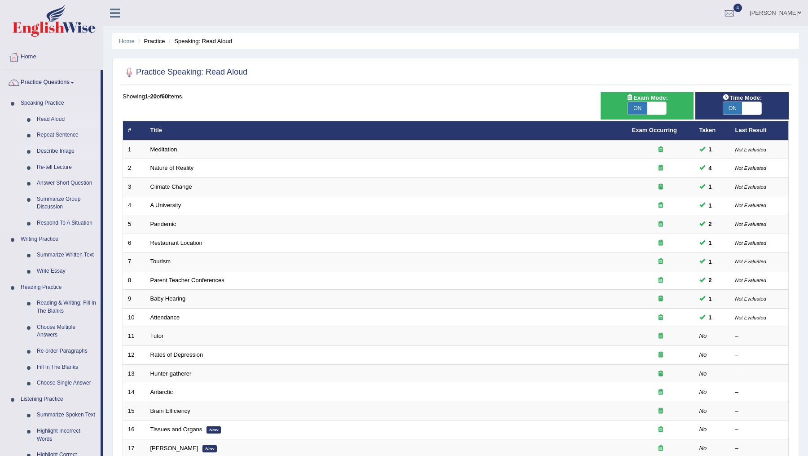
click at [58, 148] on link "Describe Image" at bounding box center [67, 151] width 68 height 16
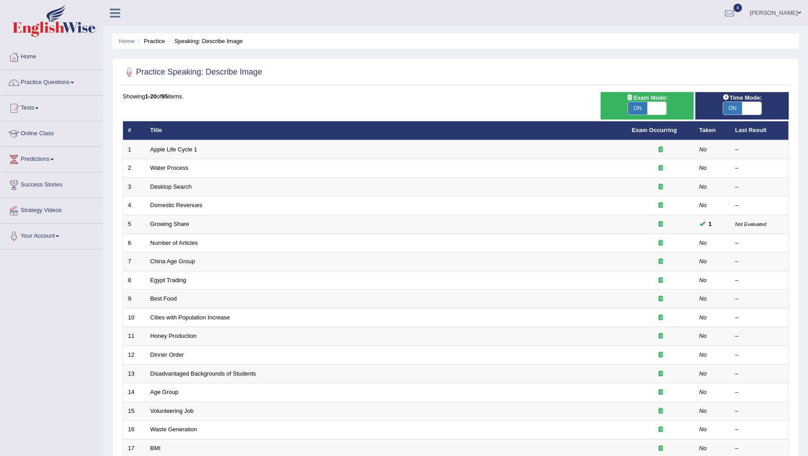
click at [642, 109] on span "ON" at bounding box center [637, 108] width 19 height 13
checkbox input "false"
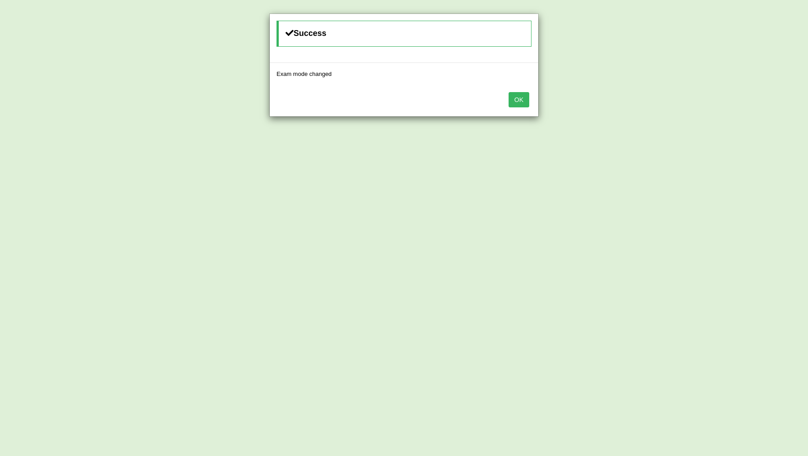
click at [516, 99] on button "OK" at bounding box center [518, 99] width 21 height 15
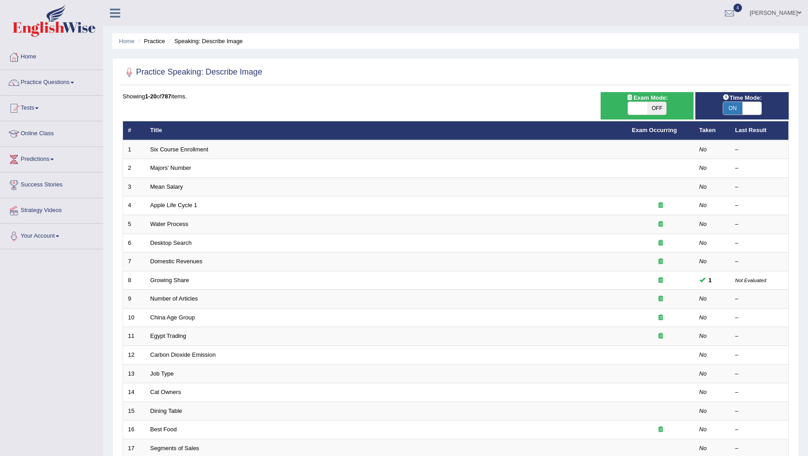
click at [735, 110] on span "ON" at bounding box center [732, 108] width 19 height 13
checkbox input "false"
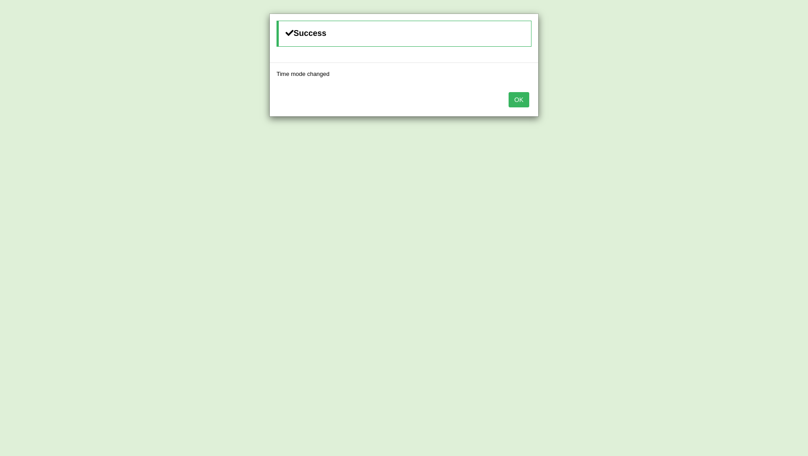
click at [520, 98] on button "OK" at bounding box center [518, 99] width 21 height 15
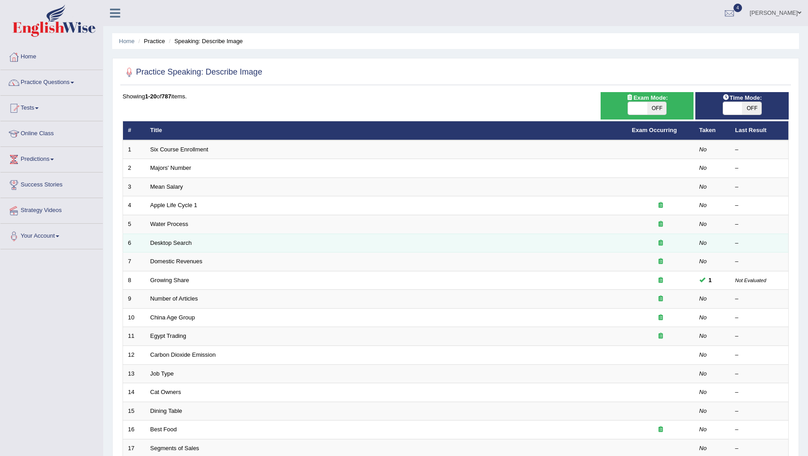
scroll to position [133, 0]
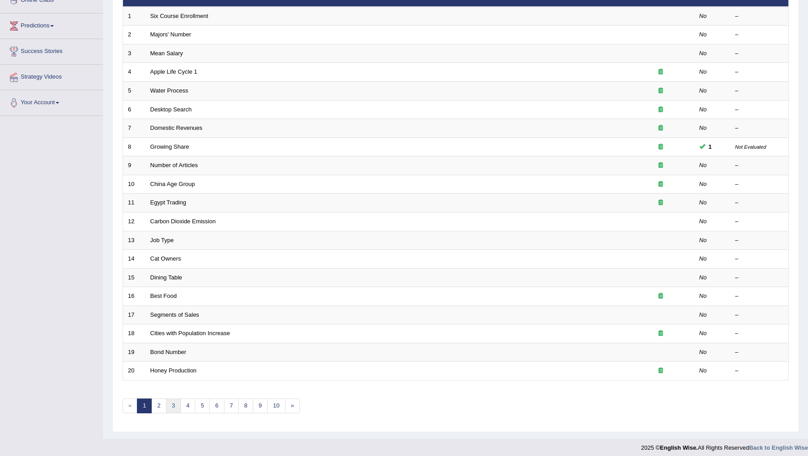
click at [171, 402] on link "3" at bounding box center [173, 405] width 15 height 15
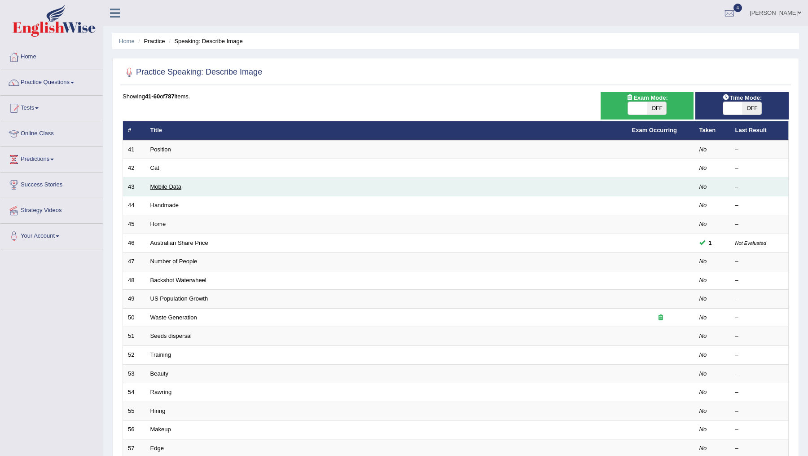
click at [162, 183] on link "Mobile Data" at bounding box center [165, 186] width 31 height 7
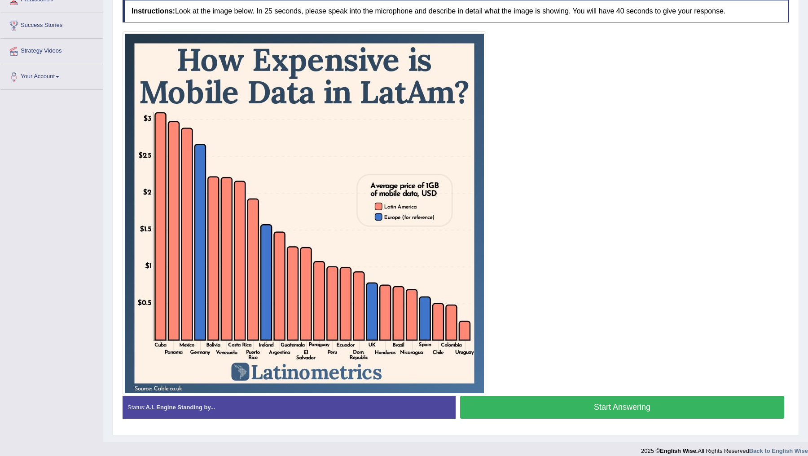
scroll to position [158, 0]
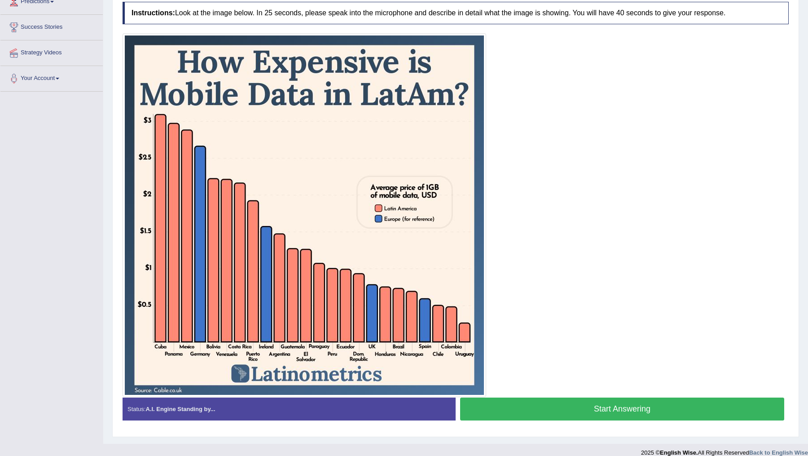
click at [593, 412] on button "Start Answering" at bounding box center [622, 408] width 324 height 23
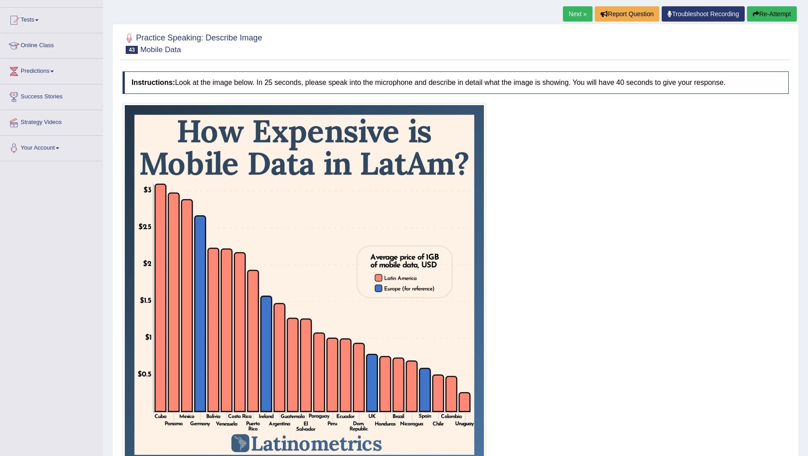
scroll to position [90, 0]
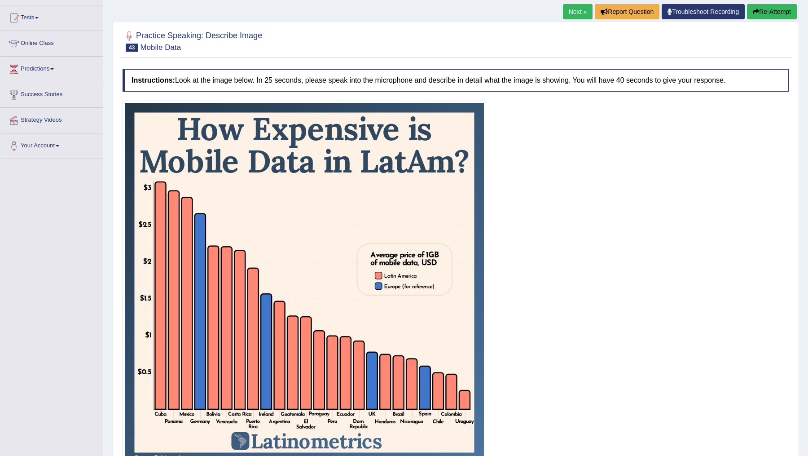
click at [766, 13] on button "Re-Attempt" at bounding box center [772, 11] width 50 height 15
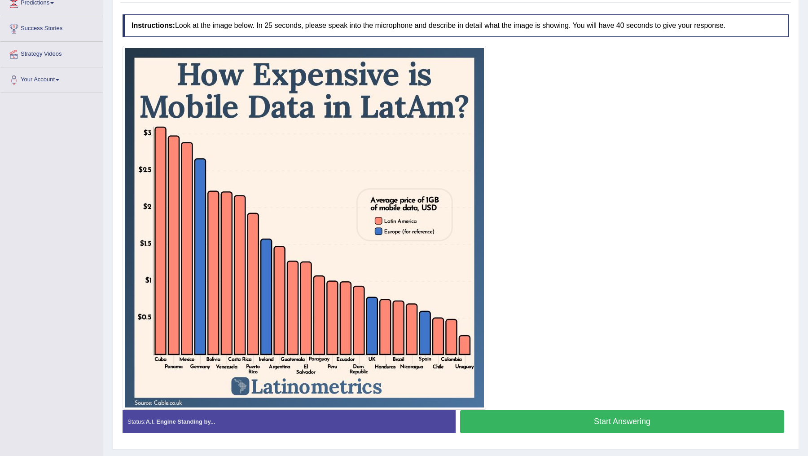
scroll to position [157, 0]
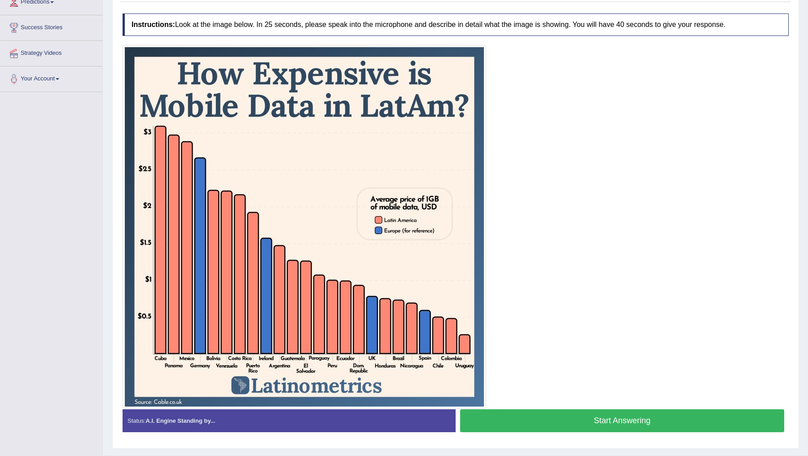
click at [606, 418] on button "Start Answering" at bounding box center [622, 420] width 324 height 23
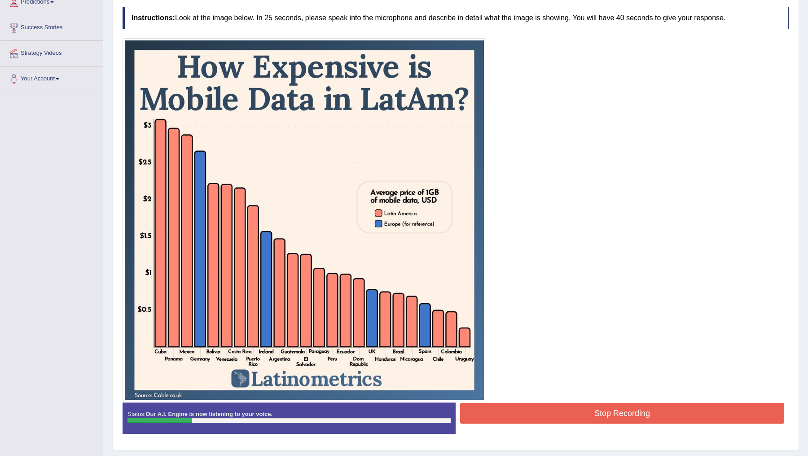
click at [606, 418] on button "Stop Recording" at bounding box center [622, 413] width 324 height 21
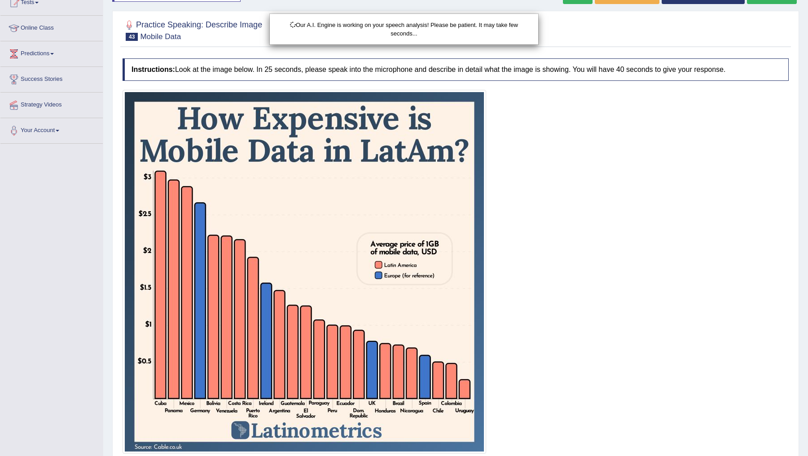
scroll to position [0, 0]
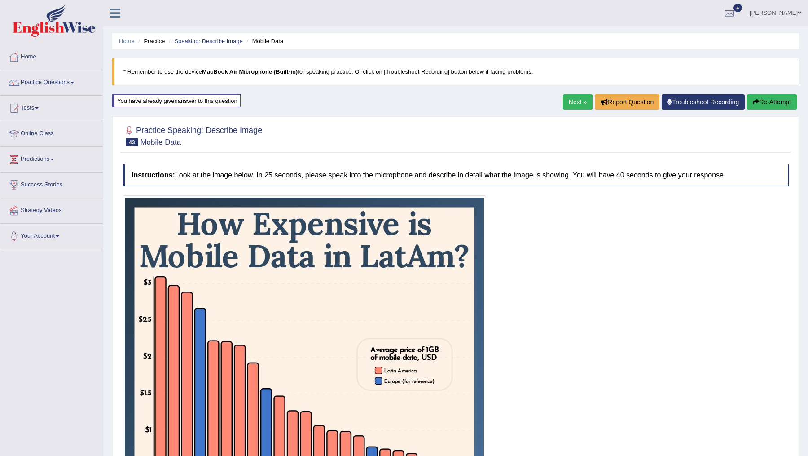
click at [760, 101] on button "Re-Attempt" at bounding box center [772, 101] width 50 height 15
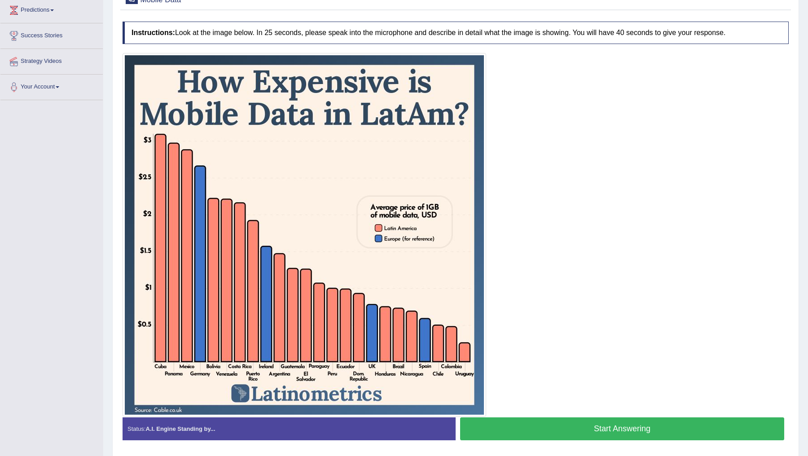
scroll to position [146, 0]
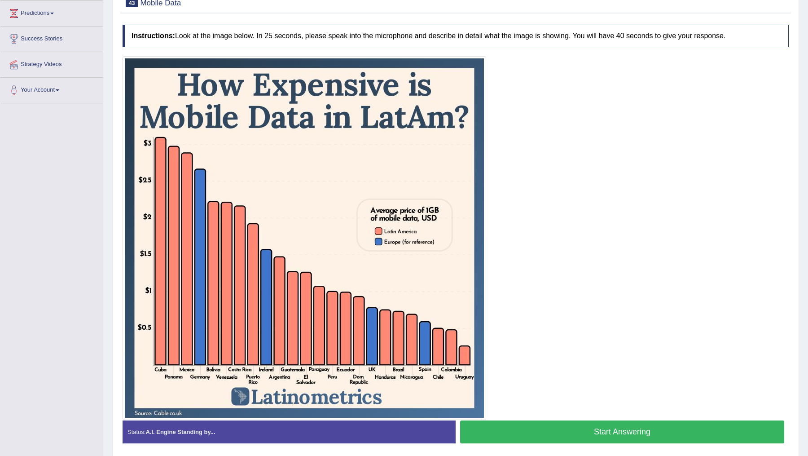
click at [610, 433] on button "Start Answering" at bounding box center [622, 431] width 324 height 23
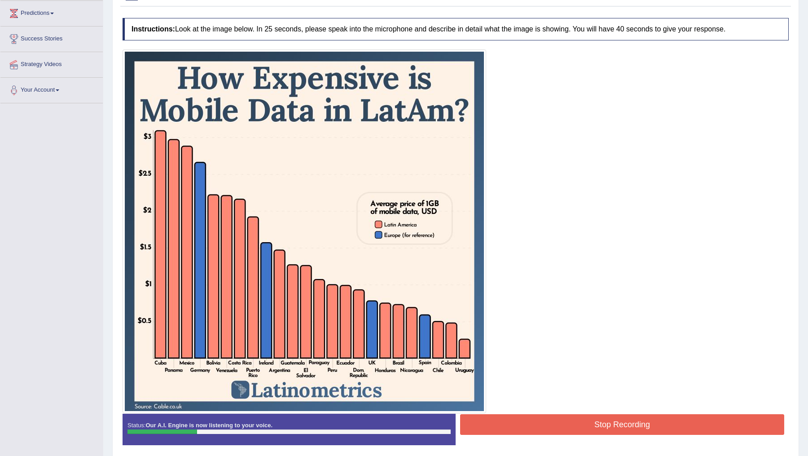
click at [610, 433] on div "Stop Recording" at bounding box center [622, 425] width 333 height 23
click at [609, 429] on button "Stop Recording" at bounding box center [622, 424] width 324 height 21
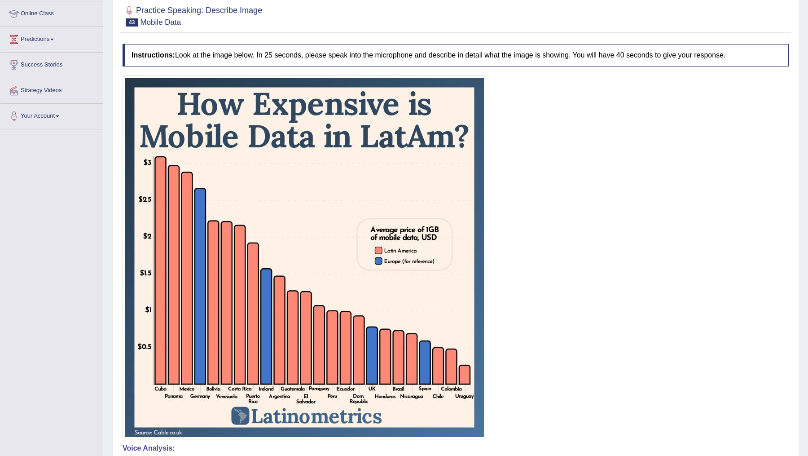
scroll to position [0, 0]
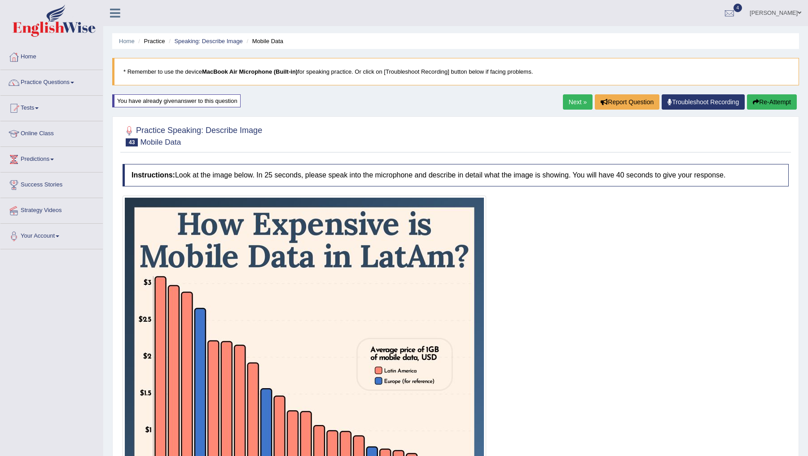
click at [771, 99] on button "Re-Attempt" at bounding box center [772, 101] width 50 height 15
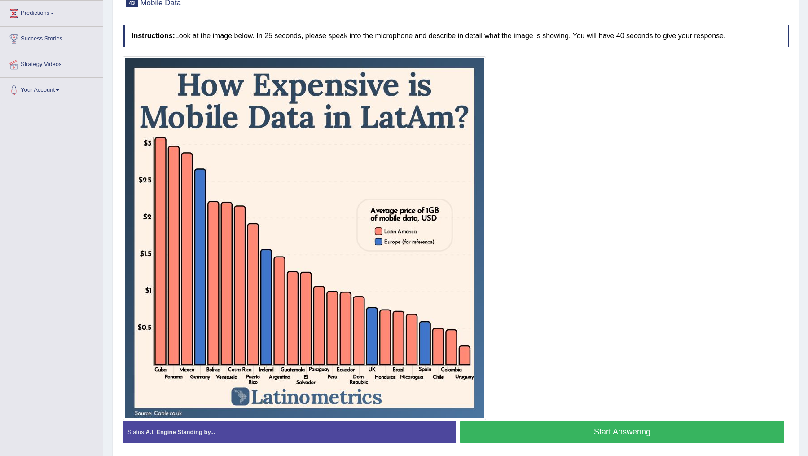
scroll to position [147, 0]
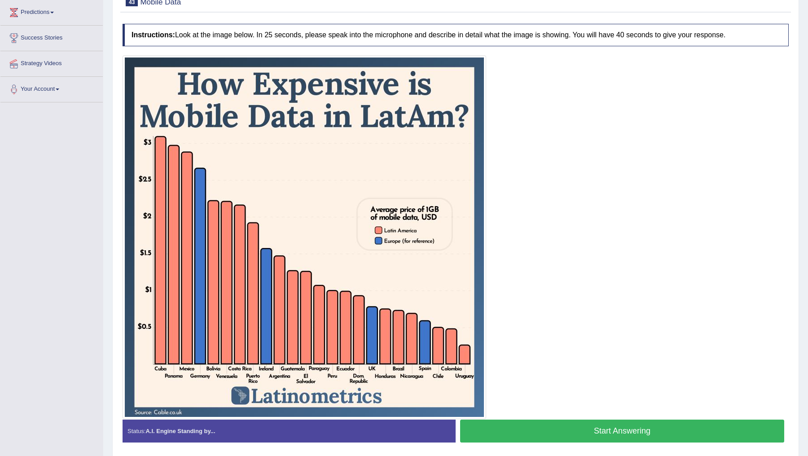
click at [599, 431] on button "Start Answering" at bounding box center [622, 430] width 324 height 23
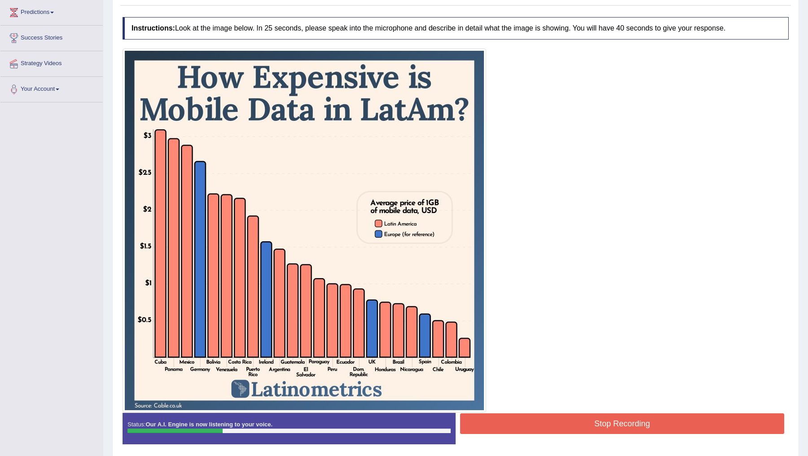
click at [568, 417] on button "Stop Recording" at bounding box center [622, 423] width 324 height 21
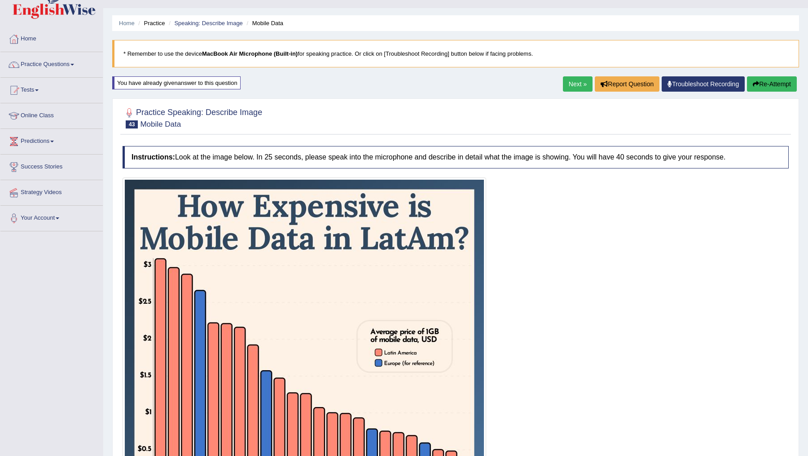
scroll to position [10, 0]
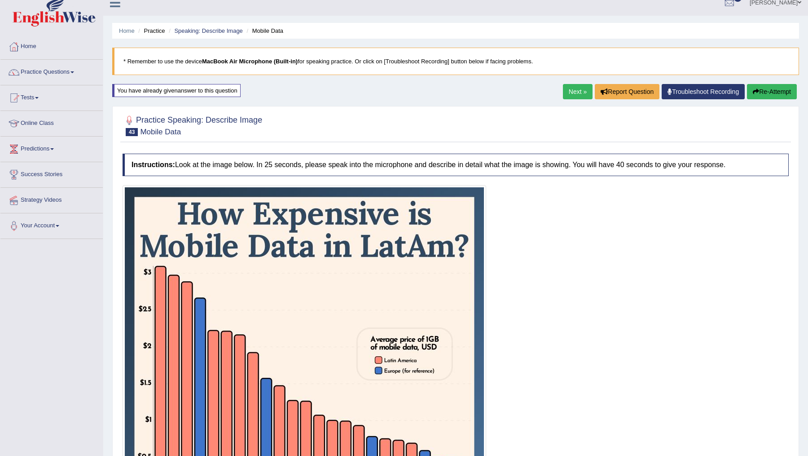
click at [753, 90] on icon "button" at bounding box center [756, 91] width 6 height 6
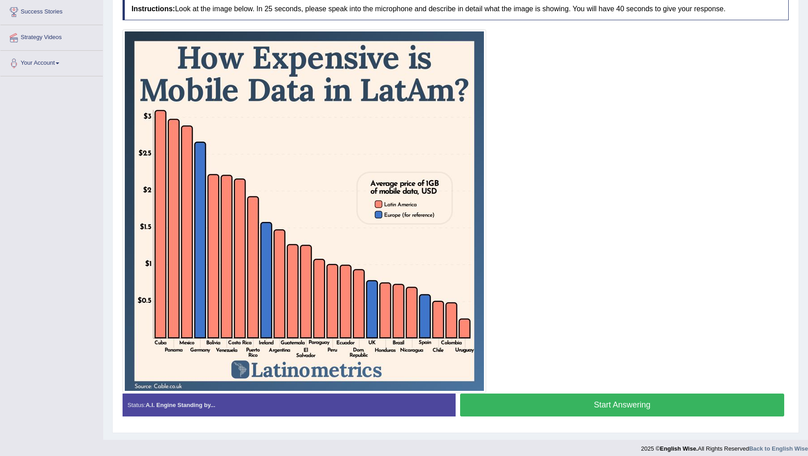
scroll to position [165, 0]
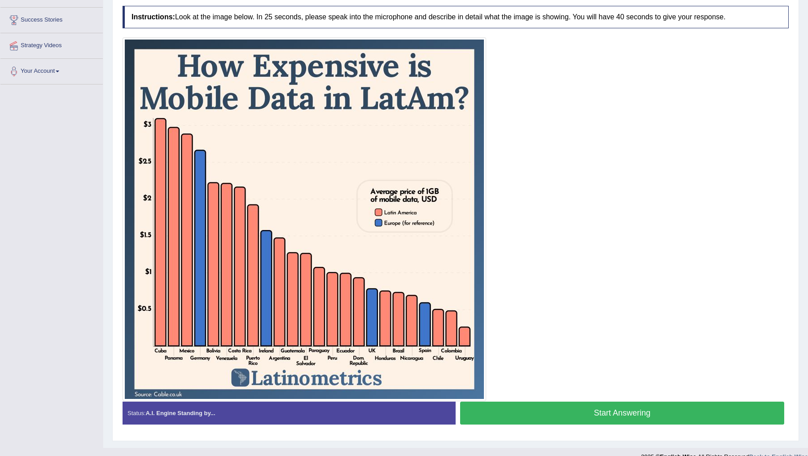
click at [614, 411] on button "Start Answering" at bounding box center [622, 412] width 324 height 23
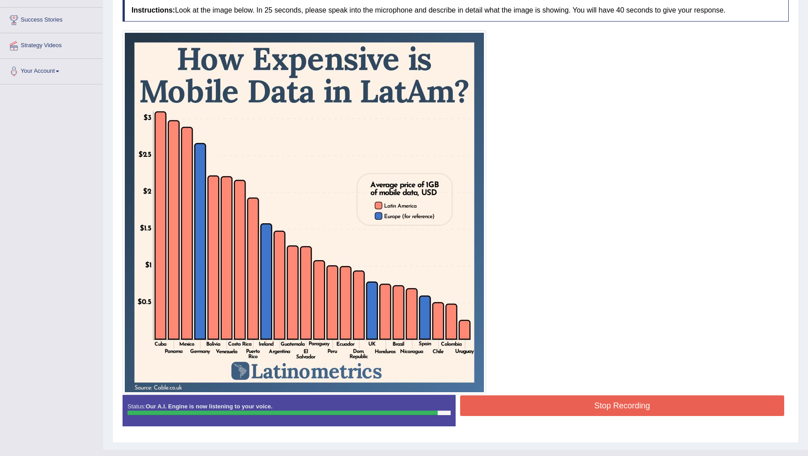
click at [626, 403] on button "Stop Recording" at bounding box center [622, 405] width 324 height 21
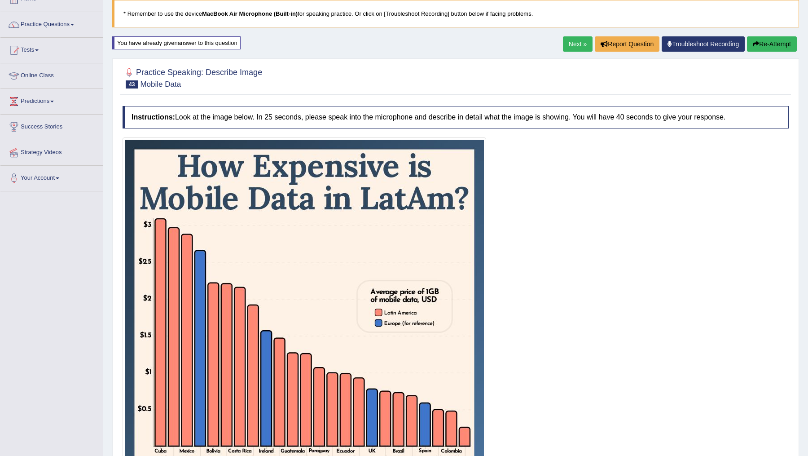
scroll to position [0, 0]
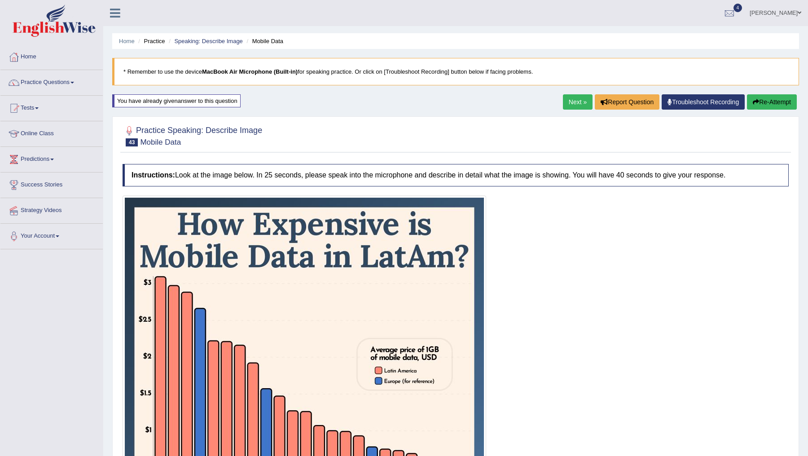
click at [571, 104] on link "Next »" at bounding box center [578, 101] width 30 height 15
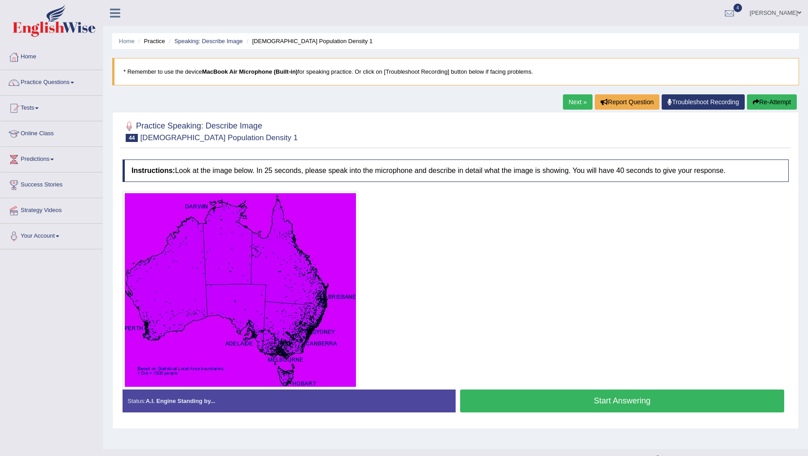
click at [570, 97] on link "Next »" at bounding box center [578, 101] width 30 height 15
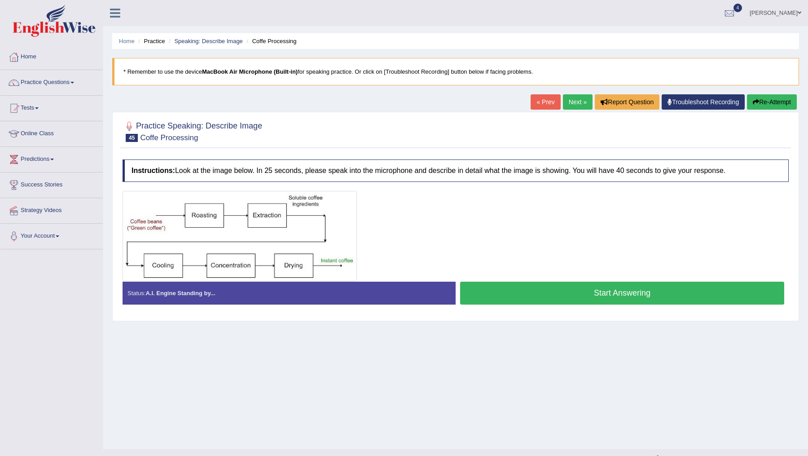
click at [570, 97] on link "Next »" at bounding box center [578, 101] width 30 height 15
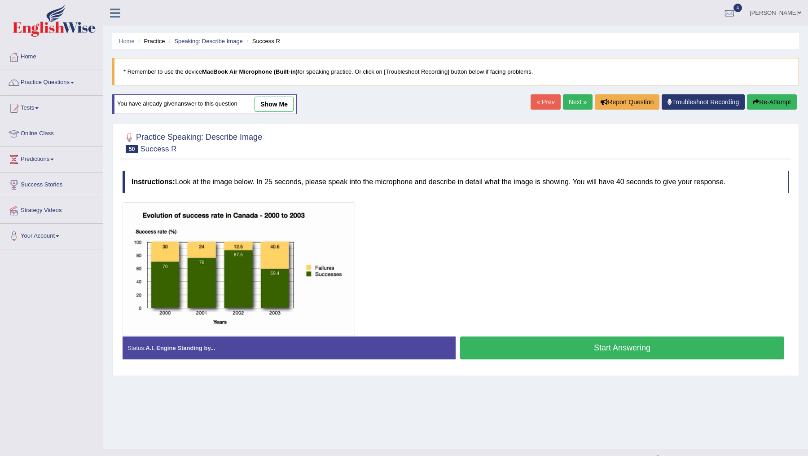
click at [570, 99] on link "Next »" at bounding box center [578, 101] width 30 height 15
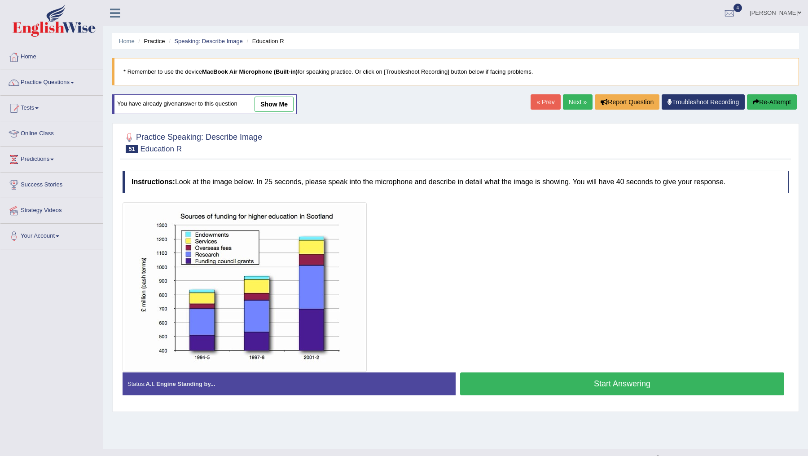
click at [541, 100] on link "« Prev" at bounding box center [545, 101] width 30 height 15
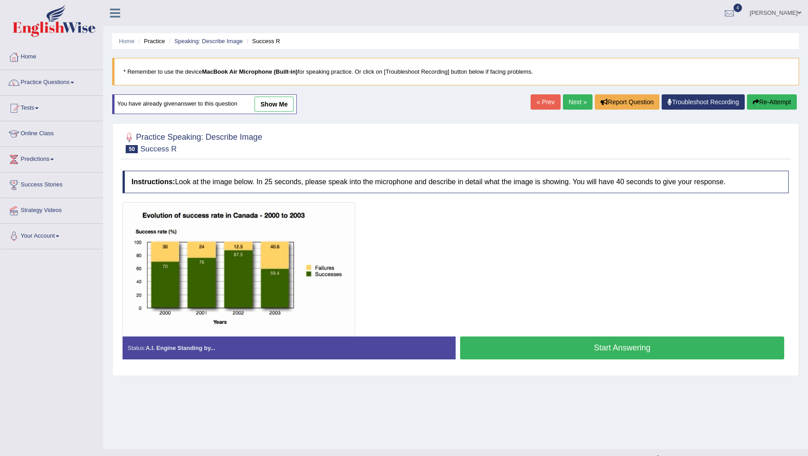
click at [581, 343] on button "Start Answering" at bounding box center [622, 347] width 324 height 23
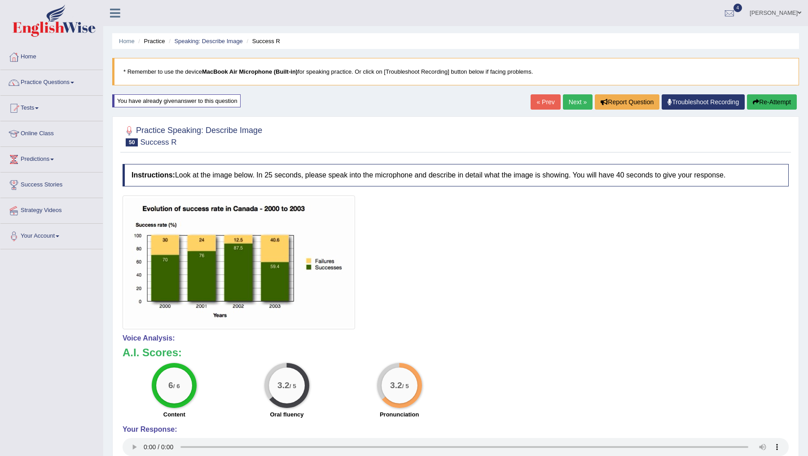
click at [771, 103] on button "Re-Attempt" at bounding box center [772, 101] width 50 height 15
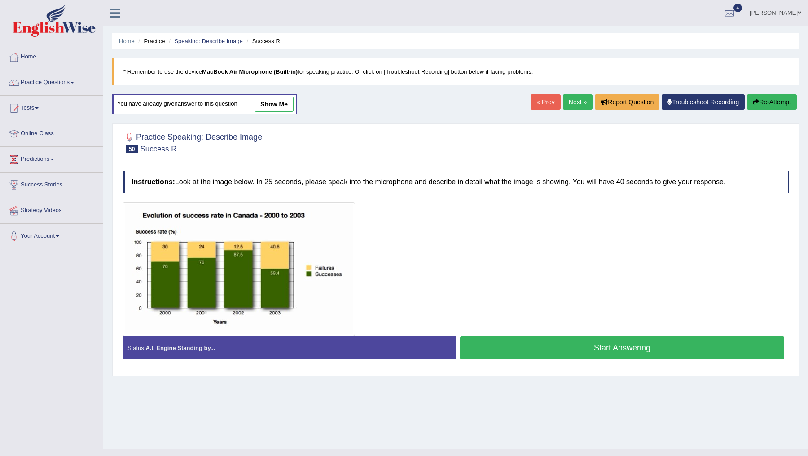
click at [587, 346] on button "Start Answering" at bounding box center [622, 347] width 324 height 23
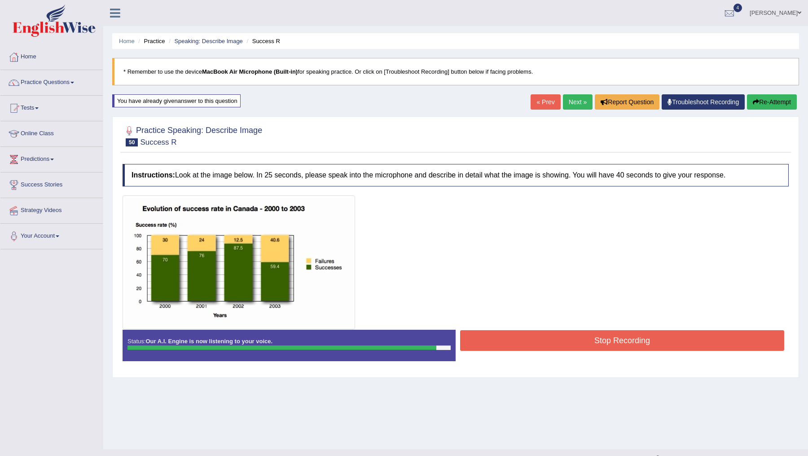
click at [587, 344] on button "Stop Recording" at bounding box center [622, 340] width 324 height 21
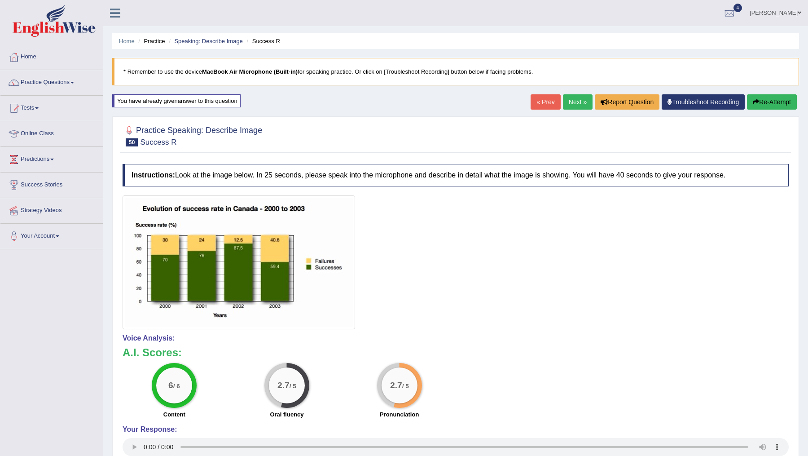
click at [761, 105] on button "Re-Attempt" at bounding box center [772, 101] width 50 height 15
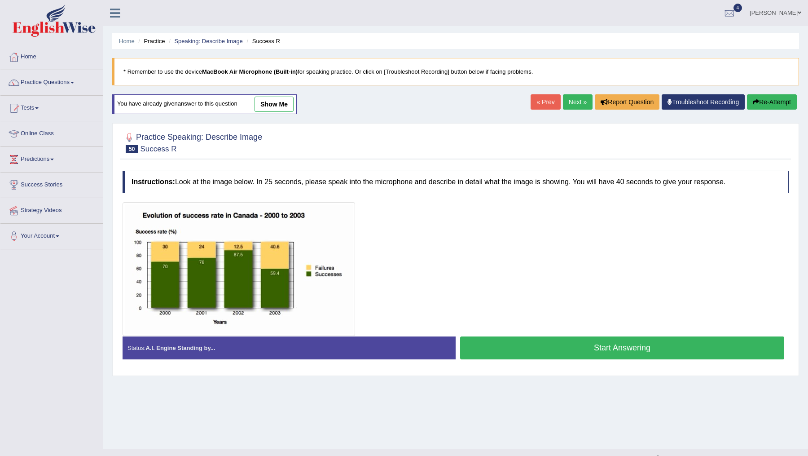
click at [629, 347] on button "Start Answering" at bounding box center [622, 347] width 324 height 23
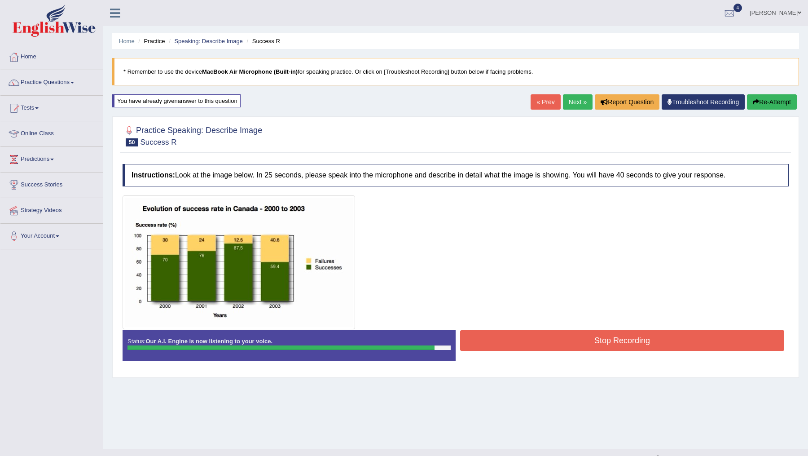
click at [628, 342] on button "Stop Recording" at bounding box center [622, 340] width 324 height 21
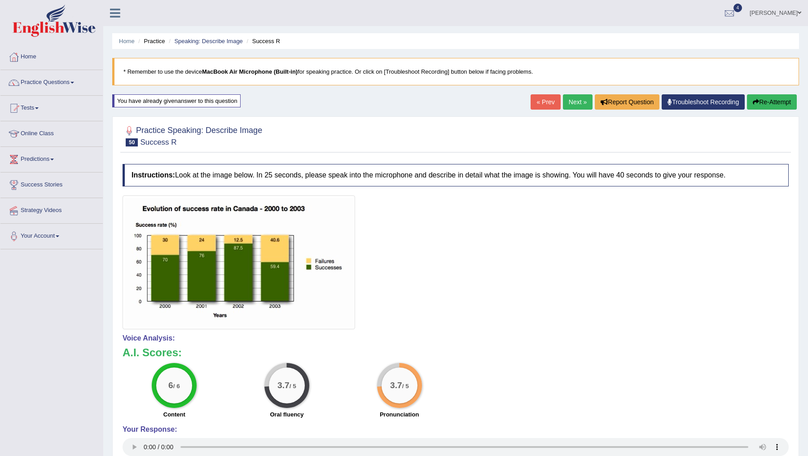
click at [572, 103] on link "Next »" at bounding box center [578, 101] width 30 height 15
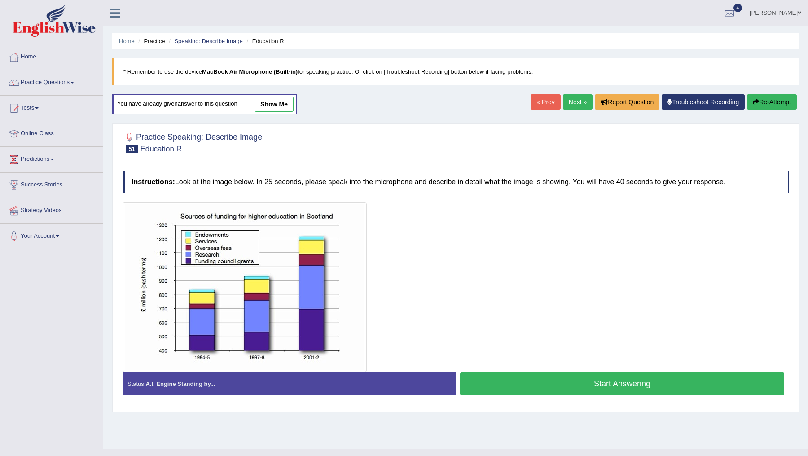
click at [581, 383] on button "Start Answering" at bounding box center [622, 383] width 324 height 23
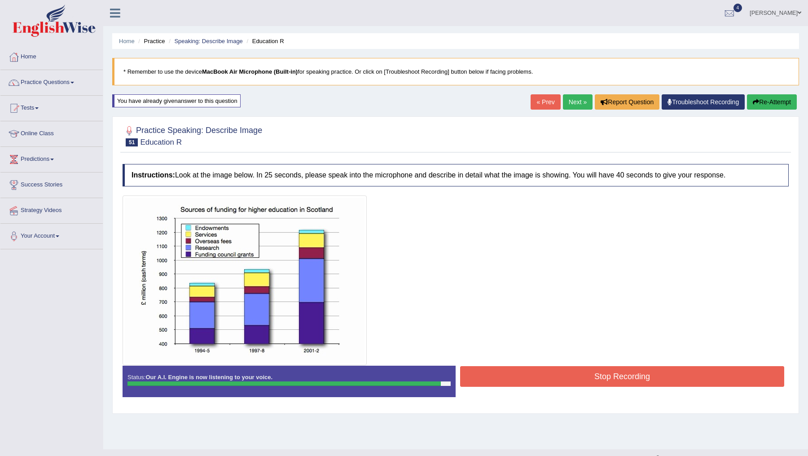
click at [583, 379] on button "Stop Recording" at bounding box center [622, 376] width 324 height 21
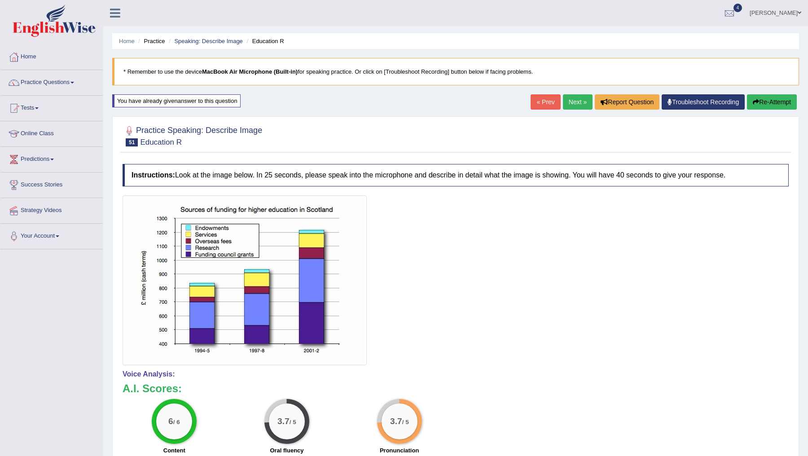
click at [766, 105] on button "Re-Attempt" at bounding box center [772, 101] width 50 height 15
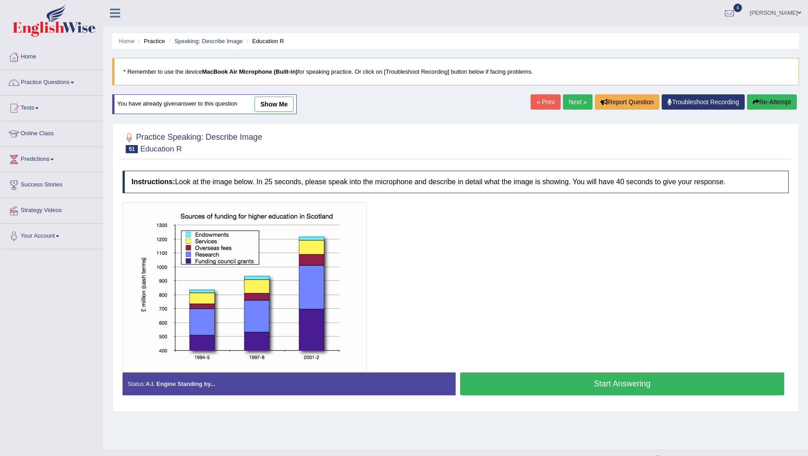
click at [574, 384] on button "Start Answering" at bounding box center [622, 383] width 324 height 23
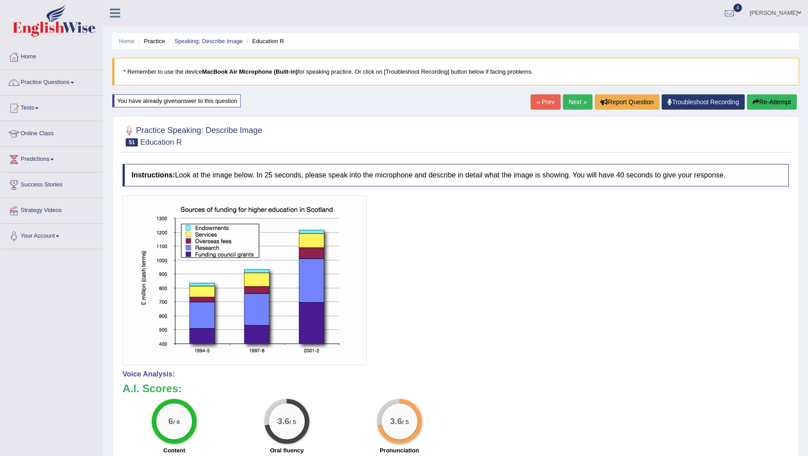
click at [572, 109] on link "Next »" at bounding box center [578, 101] width 30 height 15
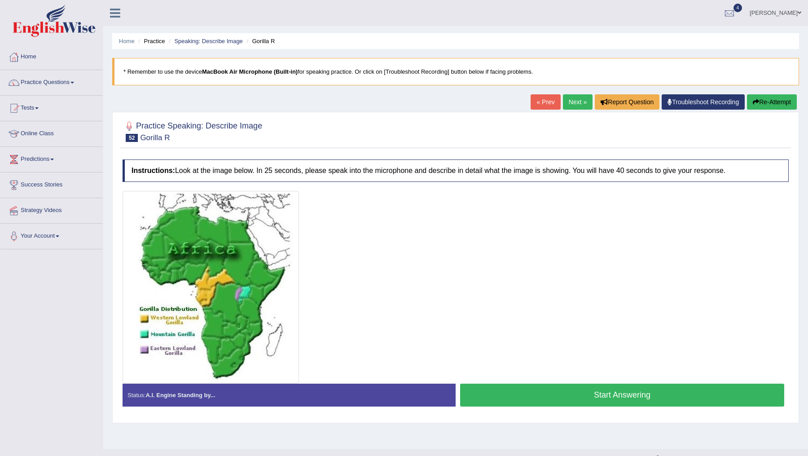
click at [568, 98] on link "Next »" at bounding box center [578, 101] width 30 height 15
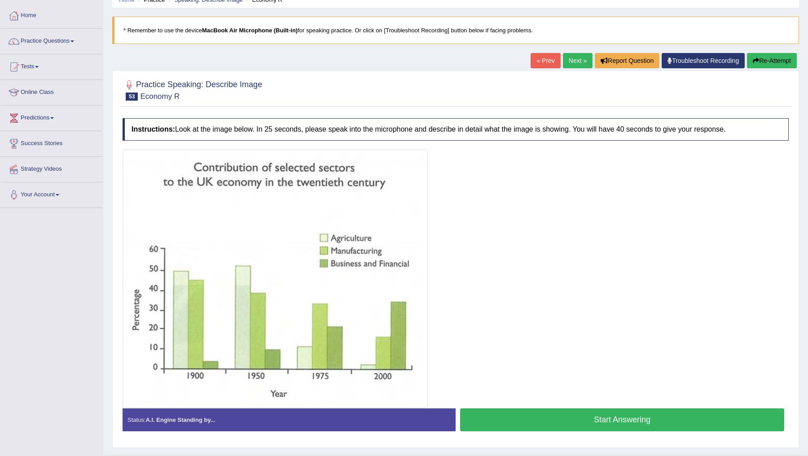
scroll to position [61, 0]
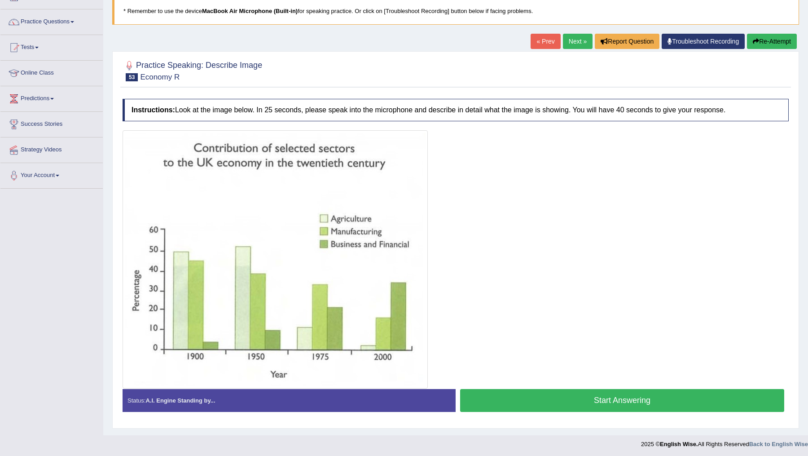
click at [603, 402] on button "Start Answering" at bounding box center [622, 400] width 324 height 23
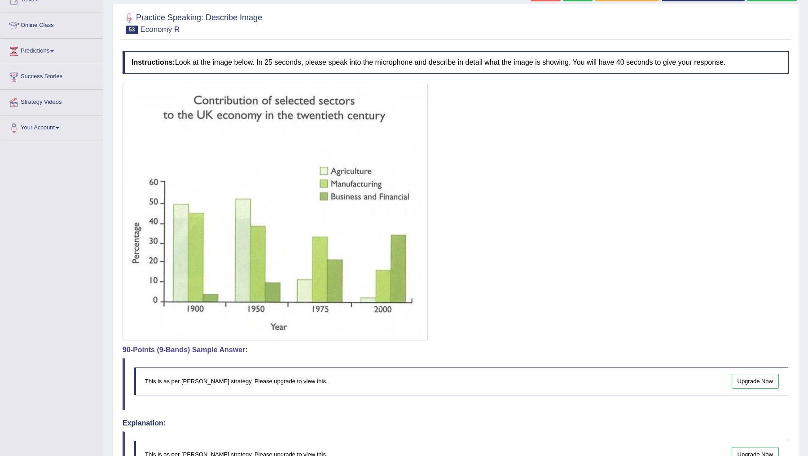
scroll to position [222, 0]
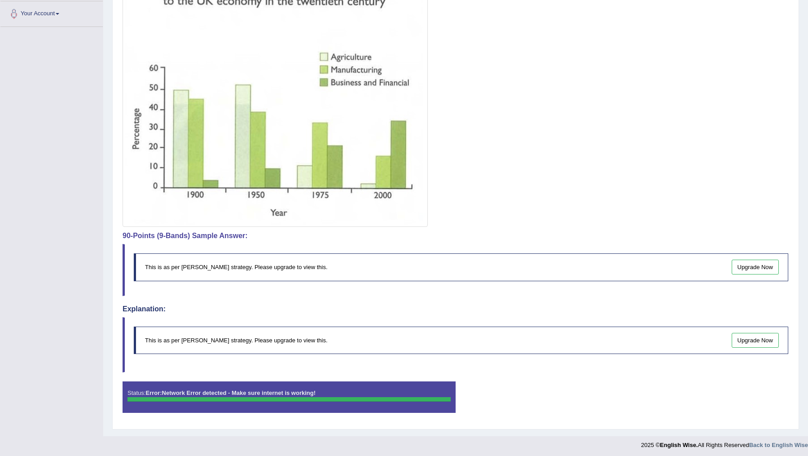
click at [695, 286] on blockquote "This is as per English Wise's strategy. Please upgrade to view this. Upgrade Now" at bounding box center [456, 270] width 666 height 52
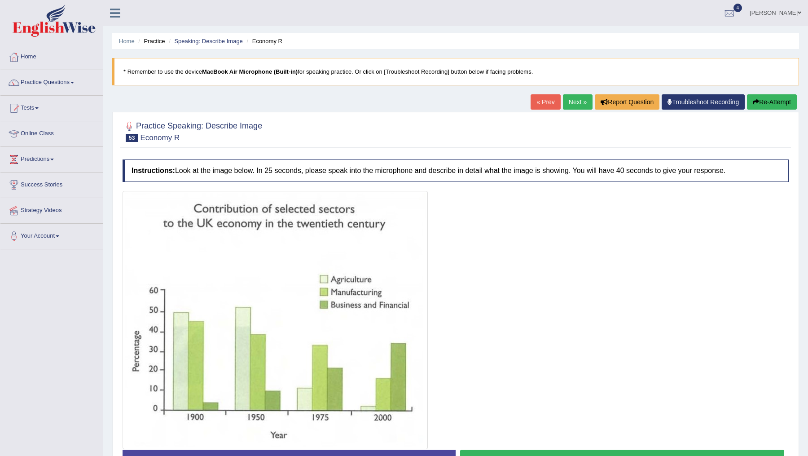
scroll to position [61, 0]
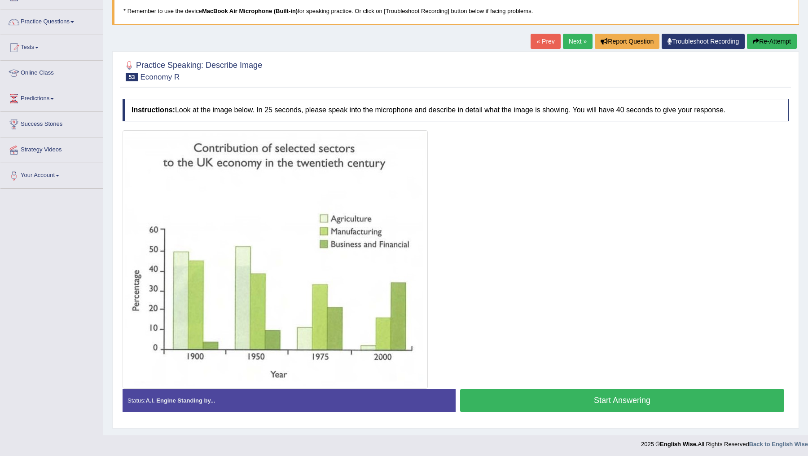
click at [592, 400] on button "Start Answering" at bounding box center [622, 400] width 324 height 23
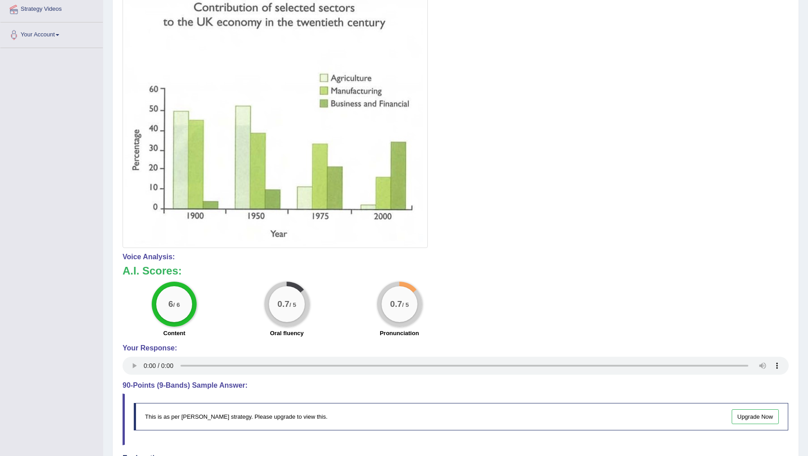
scroll to position [0, 0]
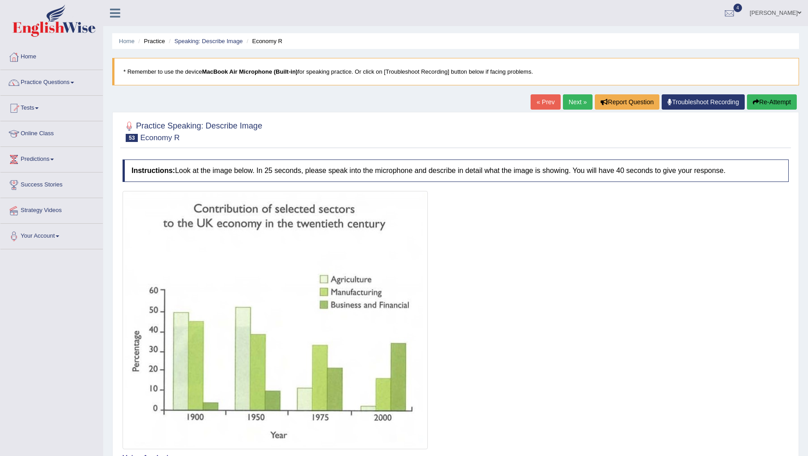
click at [564, 101] on link "Next »" at bounding box center [578, 101] width 30 height 15
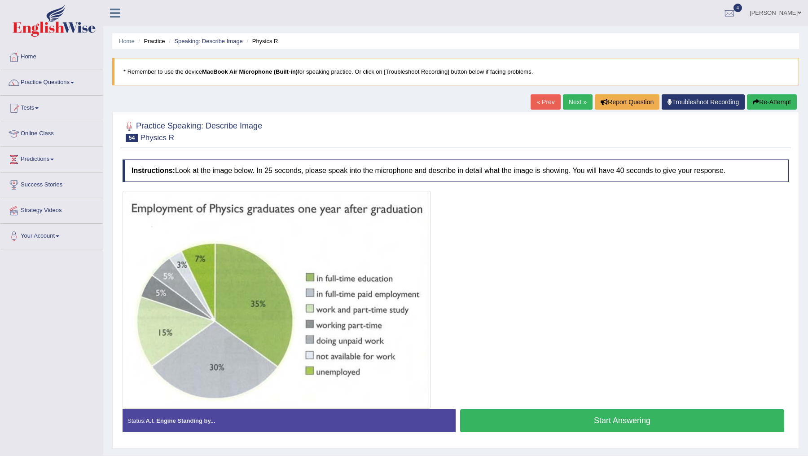
click at [570, 104] on link "Next »" at bounding box center [578, 101] width 30 height 15
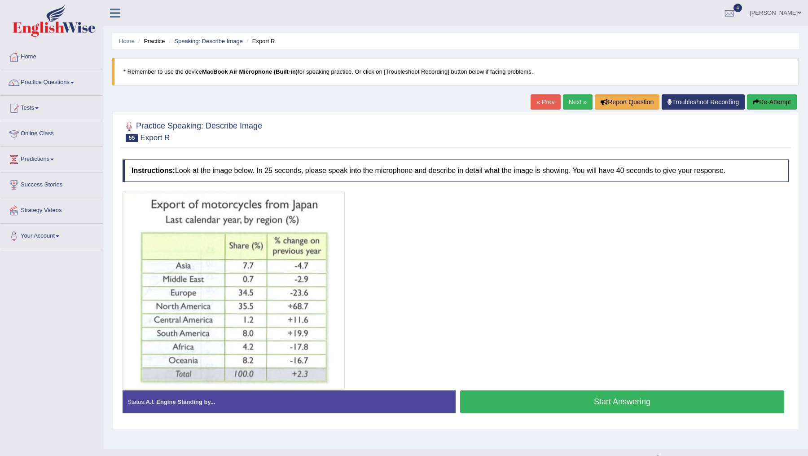
click at [570, 104] on link "Next »" at bounding box center [578, 101] width 30 height 15
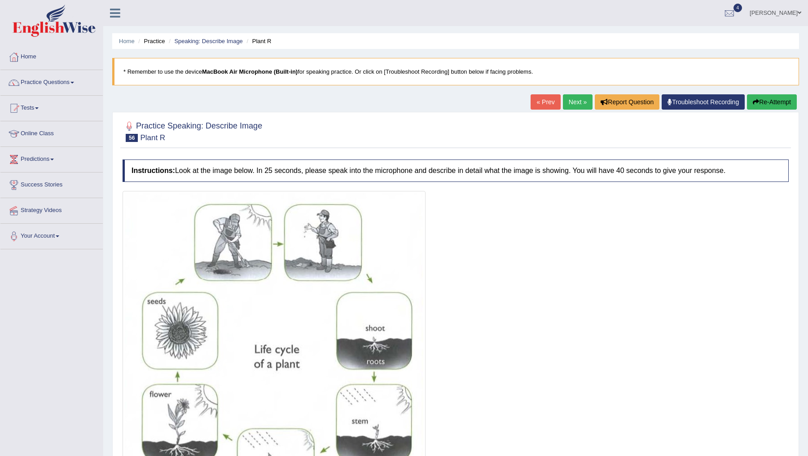
click at [546, 102] on link "« Prev" at bounding box center [545, 101] width 30 height 15
